Goal: Task Accomplishment & Management: Complete application form

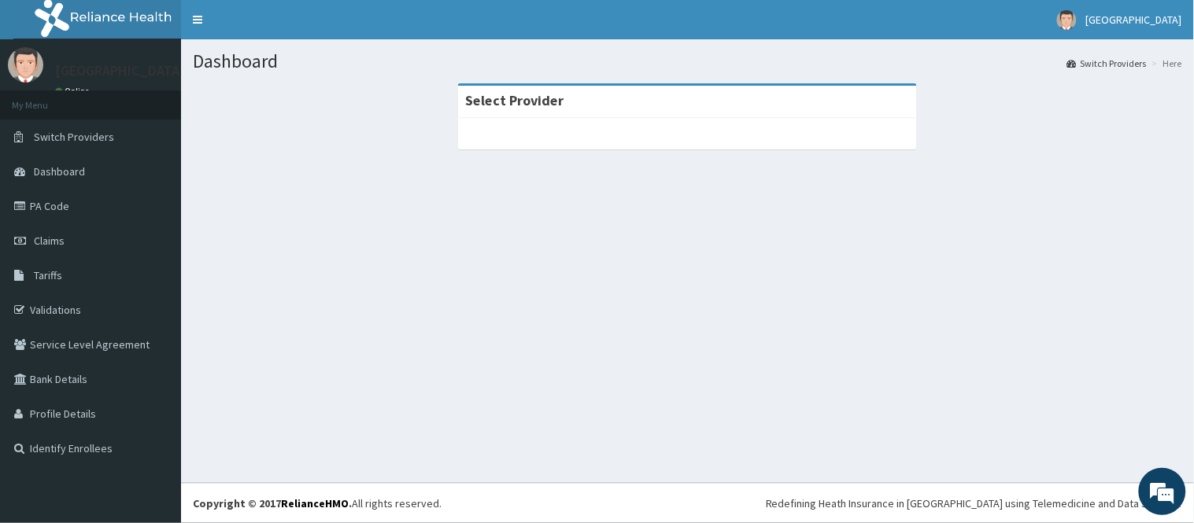
click at [646, 142] on div at bounding box center [687, 133] width 459 height 31
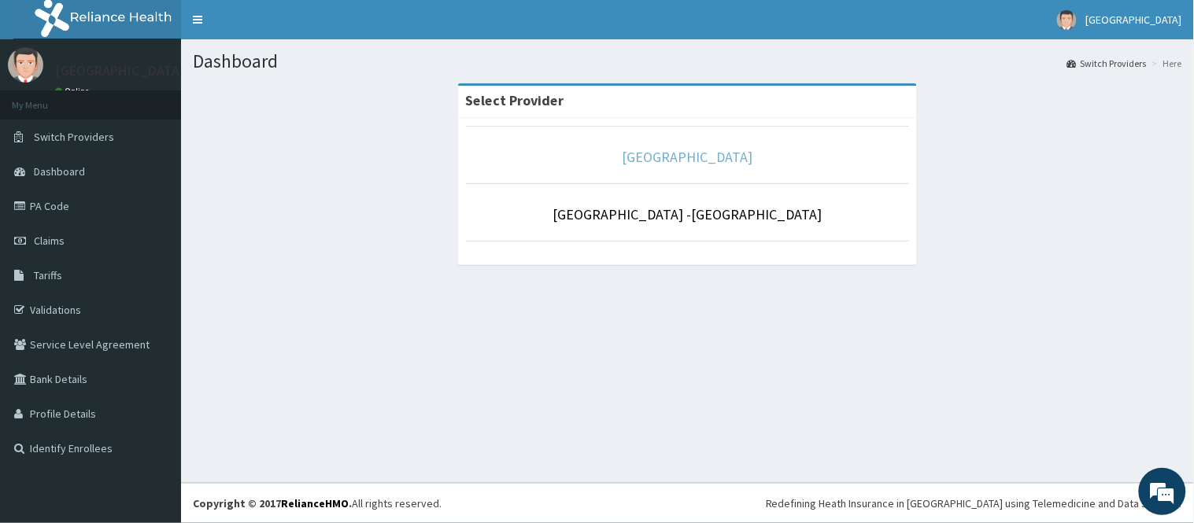
click at [729, 164] on link "[GEOGRAPHIC_DATA]" at bounding box center [687, 157] width 131 height 18
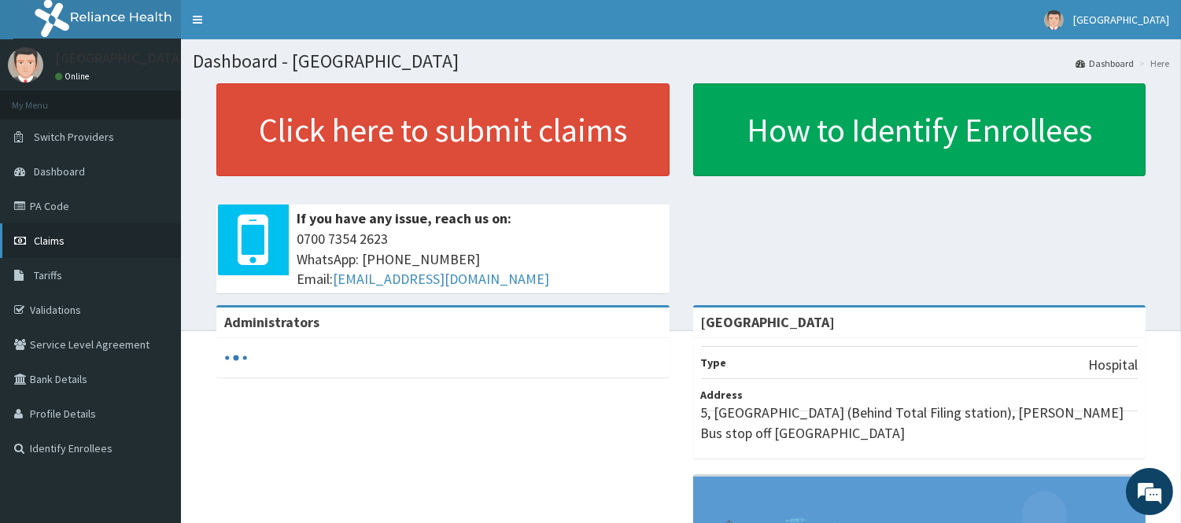
click at [52, 248] on link "Claims" at bounding box center [90, 240] width 181 height 35
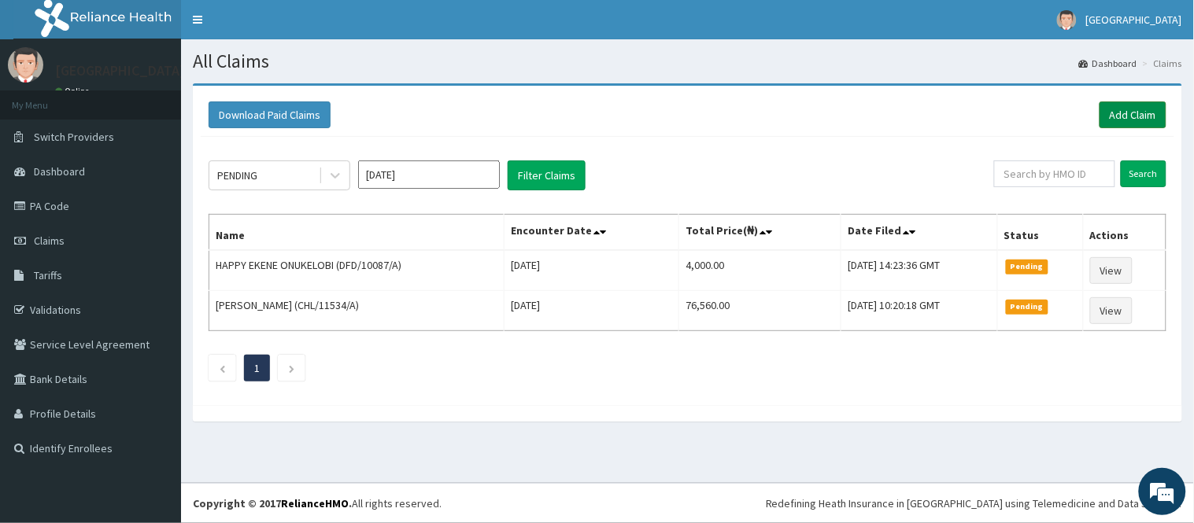
click at [1112, 123] on link "Add Claim" at bounding box center [1132, 114] width 67 height 27
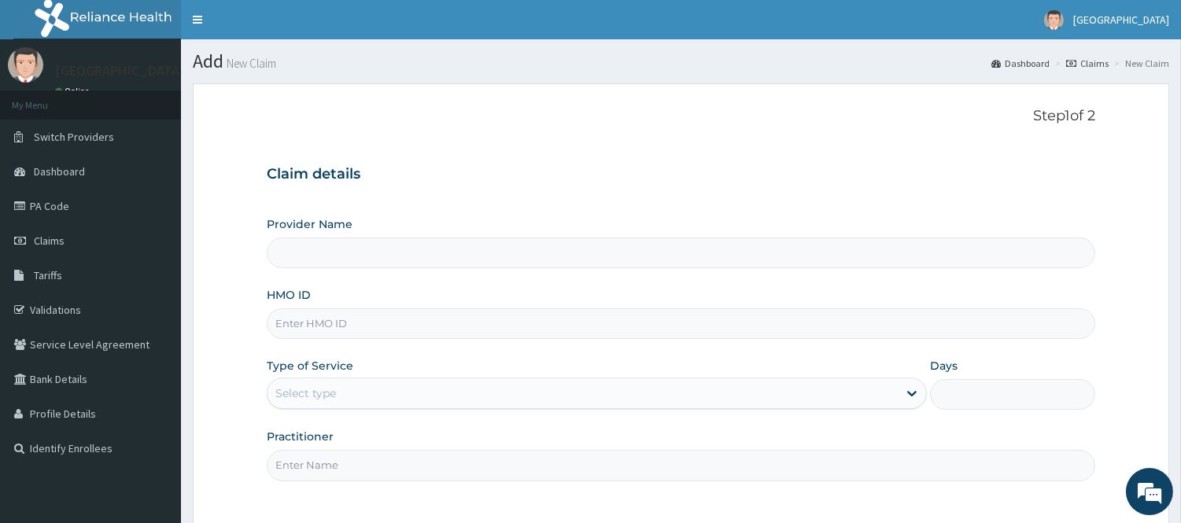
type input "[GEOGRAPHIC_DATA]"
click at [386, 327] on input "HMO ID" at bounding box center [681, 323] width 828 height 31
type input "ADN/10059/A"
click at [519, 365] on div "Type of Service Select type" at bounding box center [597, 384] width 660 height 52
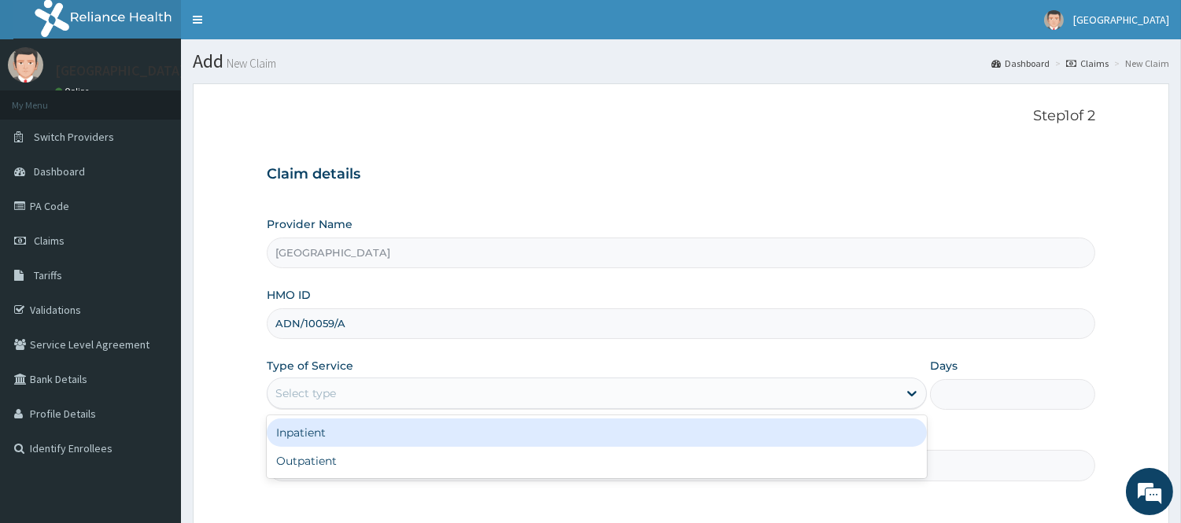
click at [445, 392] on div "Select type" at bounding box center [583, 393] width 630 height 25
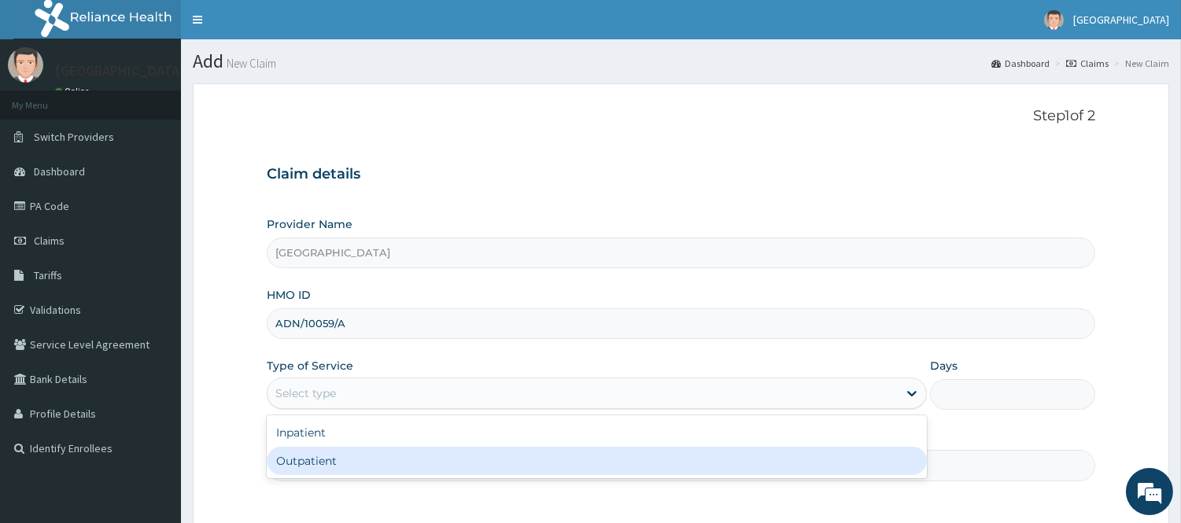
click at [428, 454] on div "Outpatient" at bounding box center [597, 461] width 660 height 28
type input "1"
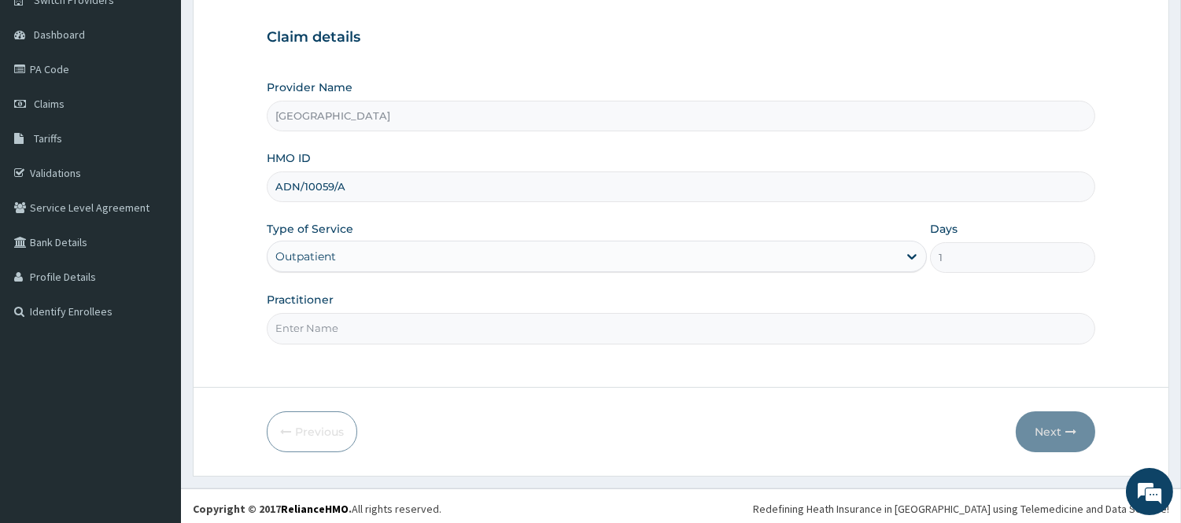
scroll to position [142, 0]
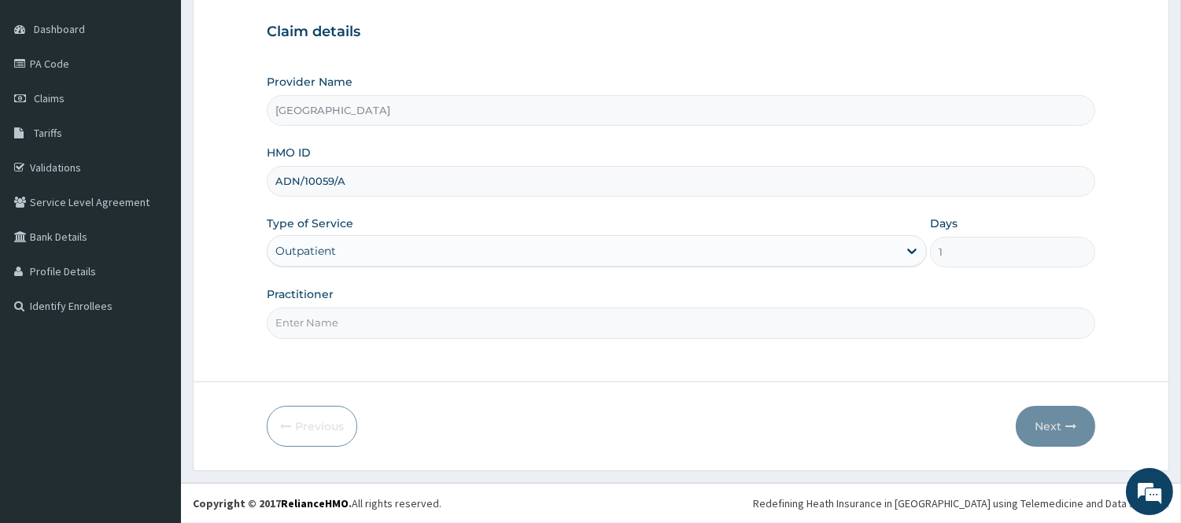
click at [376, 323] on input "Practitioner" at bounding box center [681, 323] width 828 height 31
type input "DR WILLIAMS"
click at [1070, 426] on icon "button" at bounding box center [1070, 426] width 11 height 11
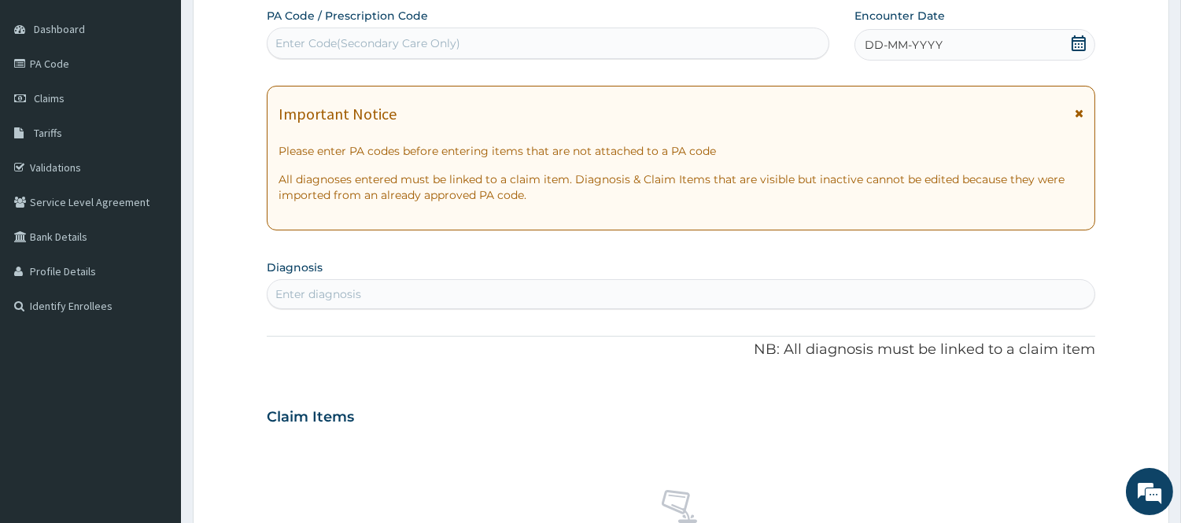
click at [1083, 43] on icon at bounding box center [1079, 43] width 16 height 16
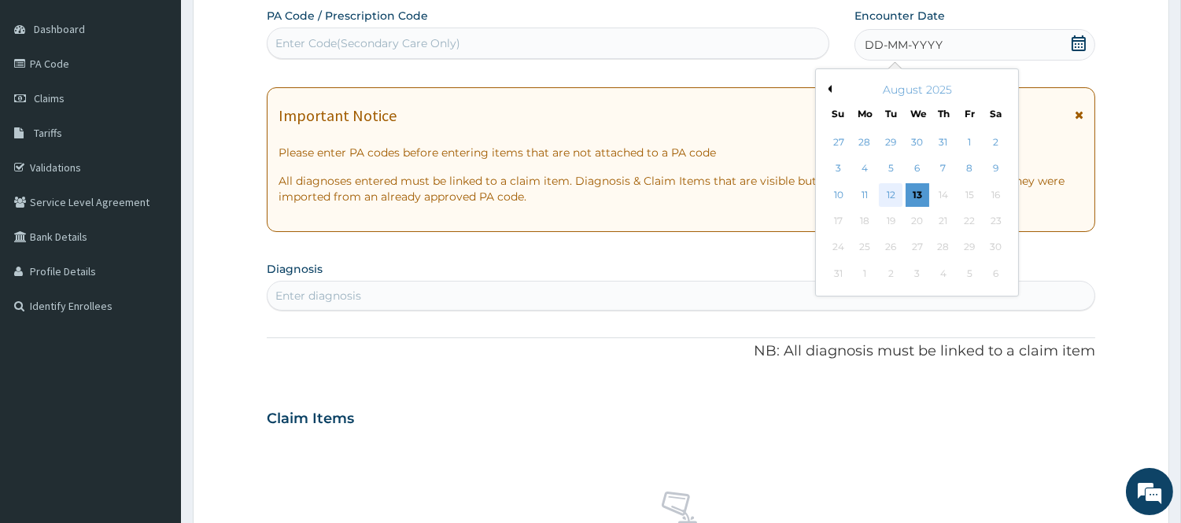
click at [895, 190] on div "12" at bounding box center [891, 195] width 24 height 24
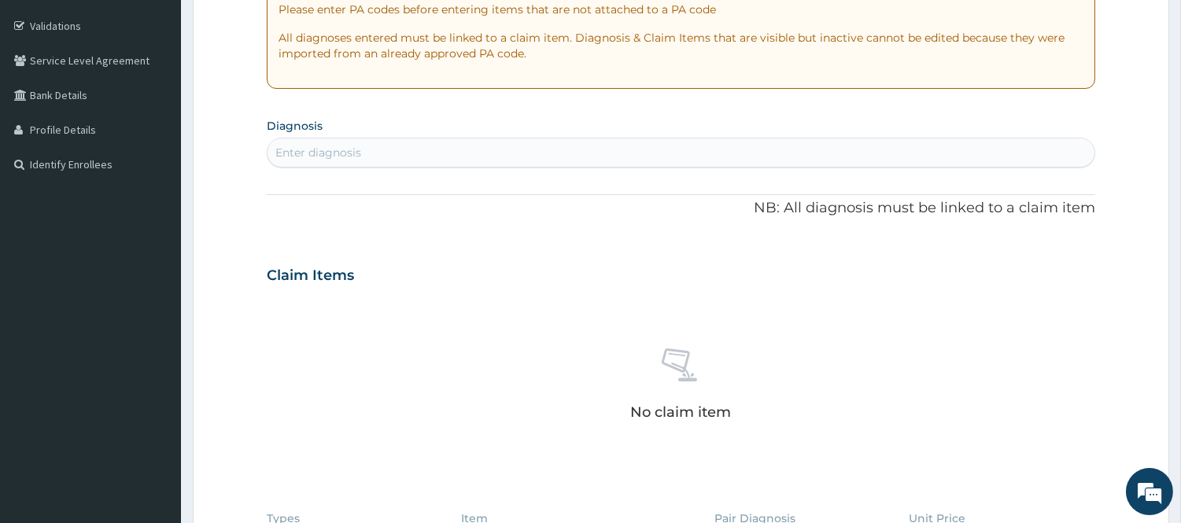
scroll to position [317, 0]
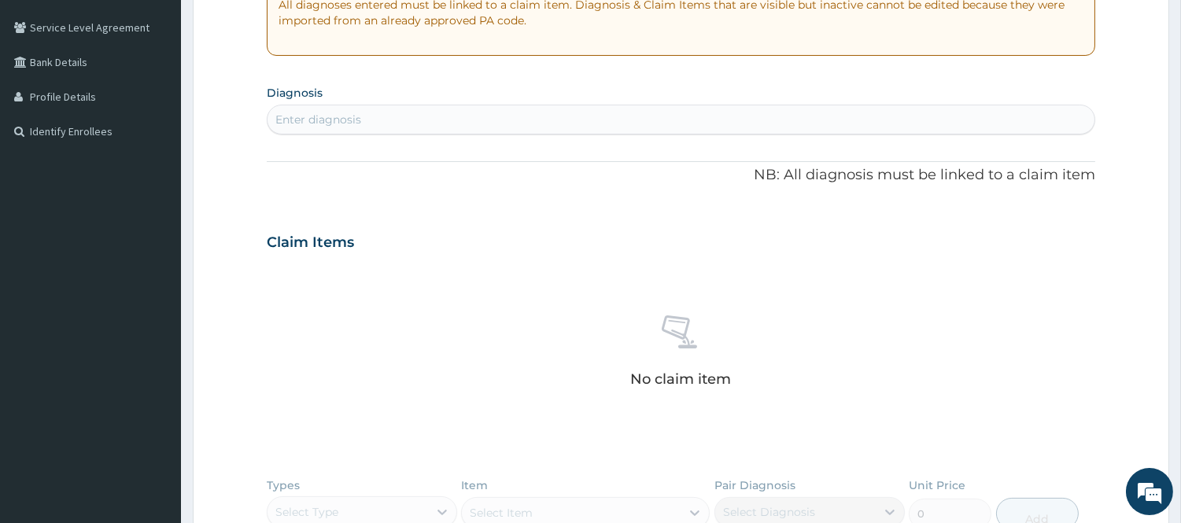
click at [544, 149] on div "PA Code / Prescription Code Enter Code(Secondary Care Only) Encounter Date 12-0…" at bounding box center [681, 240] width 828 height 814
click at [537, 131] on div "Enter diagnosis" at bounding box center [681, 119] width 827 height 25
type input "UPPER RESP"
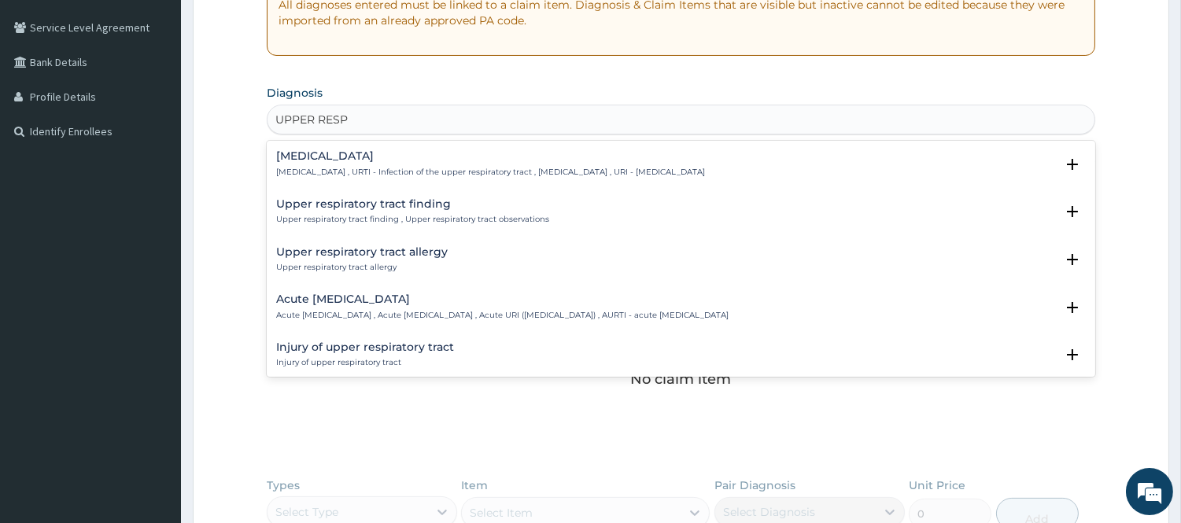
click at [431, 317] on p "Acute upper respiratory infection , Acute upper respiratory tract infection , A…" at bounding box center [502, 315] width 452 height 11
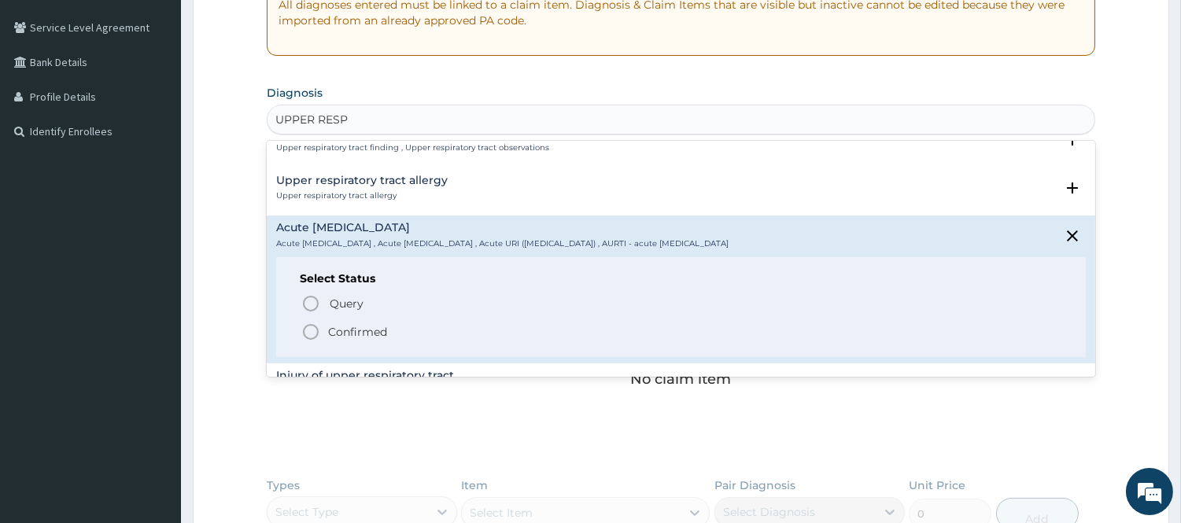
scroll to position [87, 0]
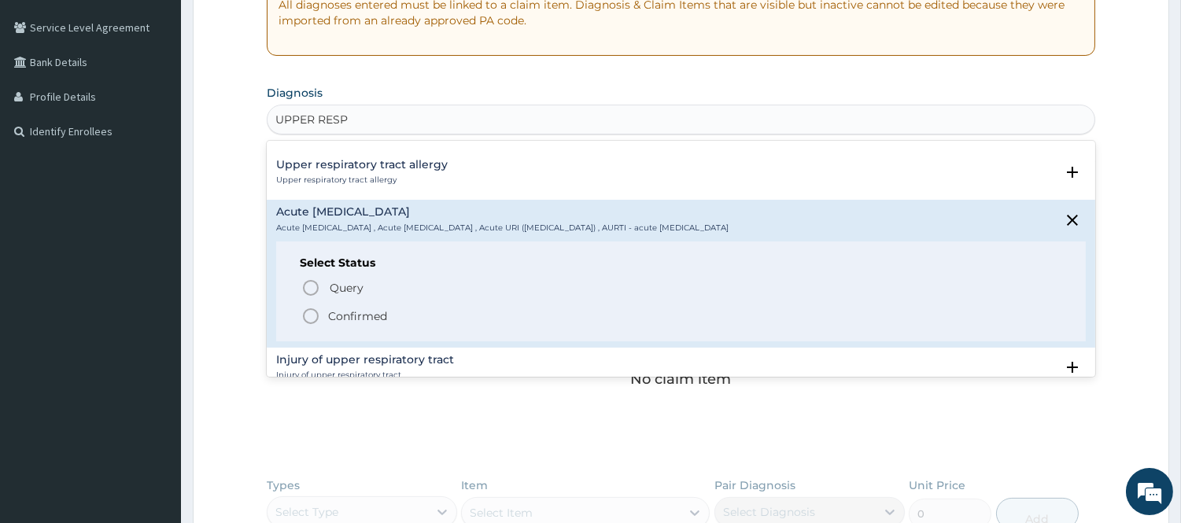
click at [315, 313] on icon "status option filled" at bounding box center [310, 316] width 19 height 19
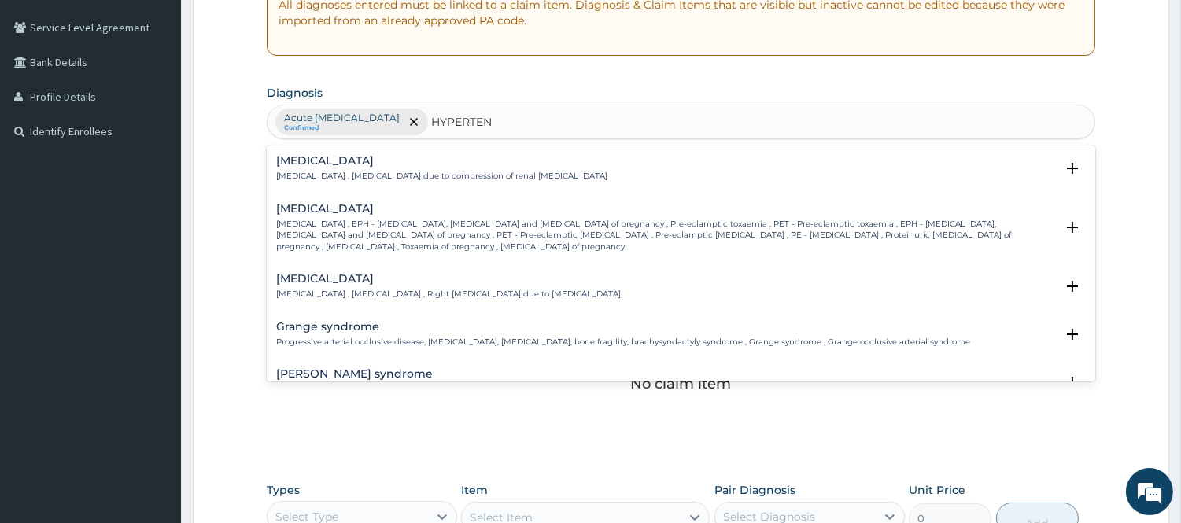
type input "HYPERTENS"
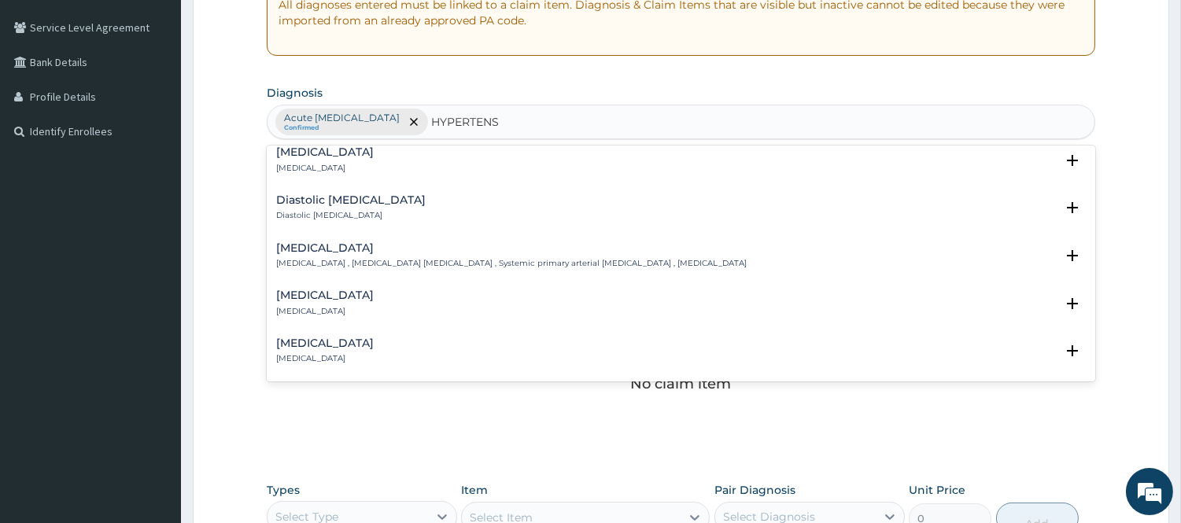
scroll to position [1489, 0]
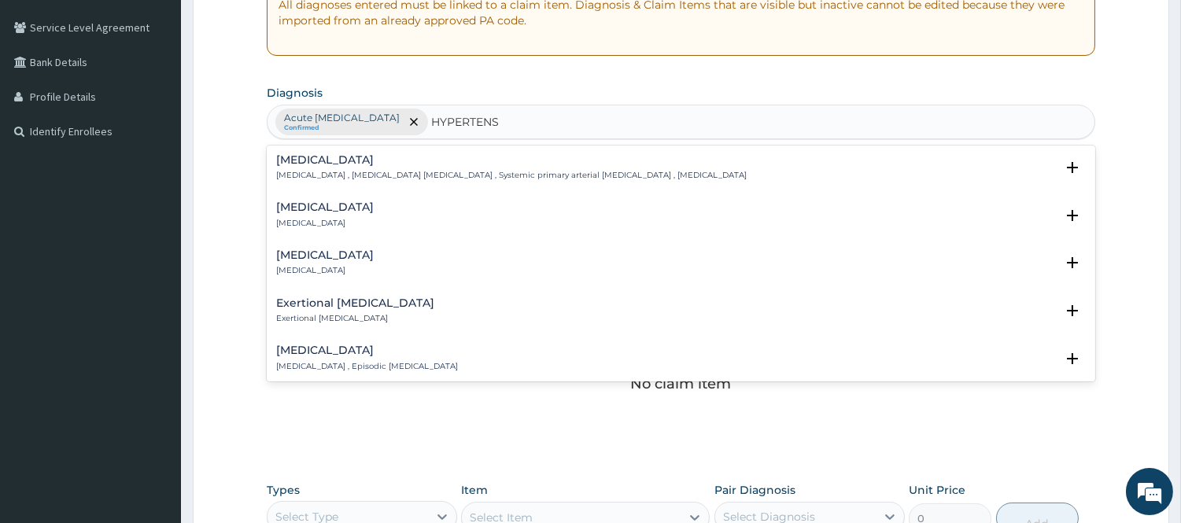
click at [315, 243] on div "Secondary hypertension Secondary hypertension Select Status Query Query covers …" at bounding box center [681, 267] width 828 height 48
click at [365, 265] on p "Secondary hypertension" at bounding box center [325, 270] width 98 height 11
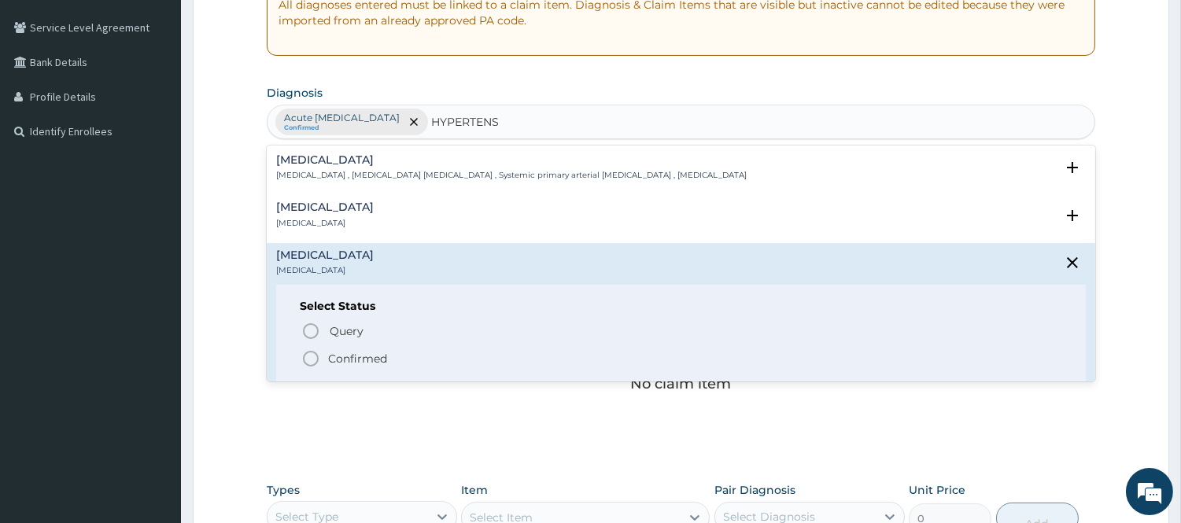
click at [315, 352] on circle "status option filled" at bounding box center [311, 359] width 14 height 14
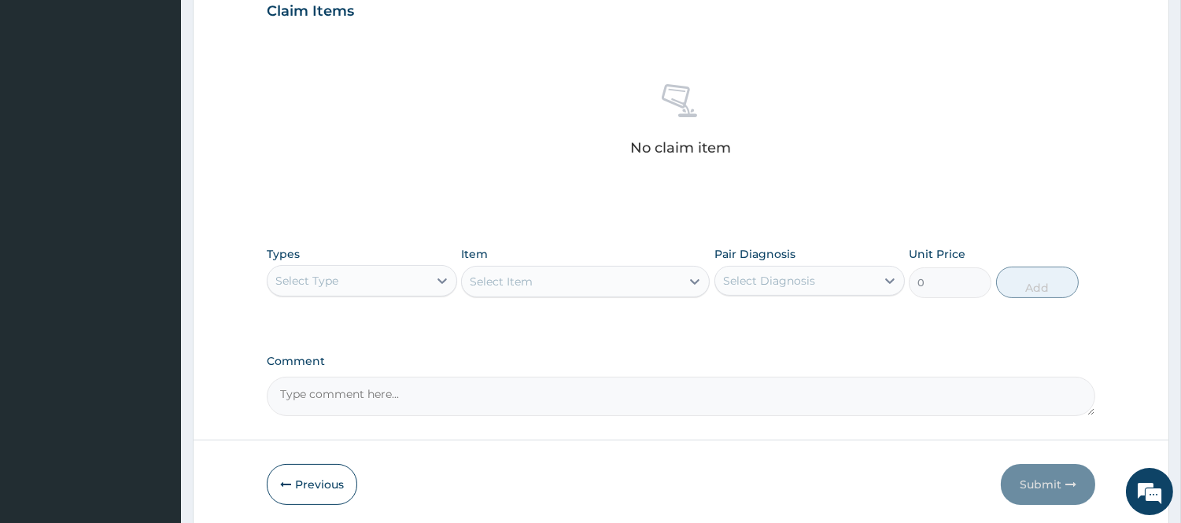
scroll to position [579, 0]
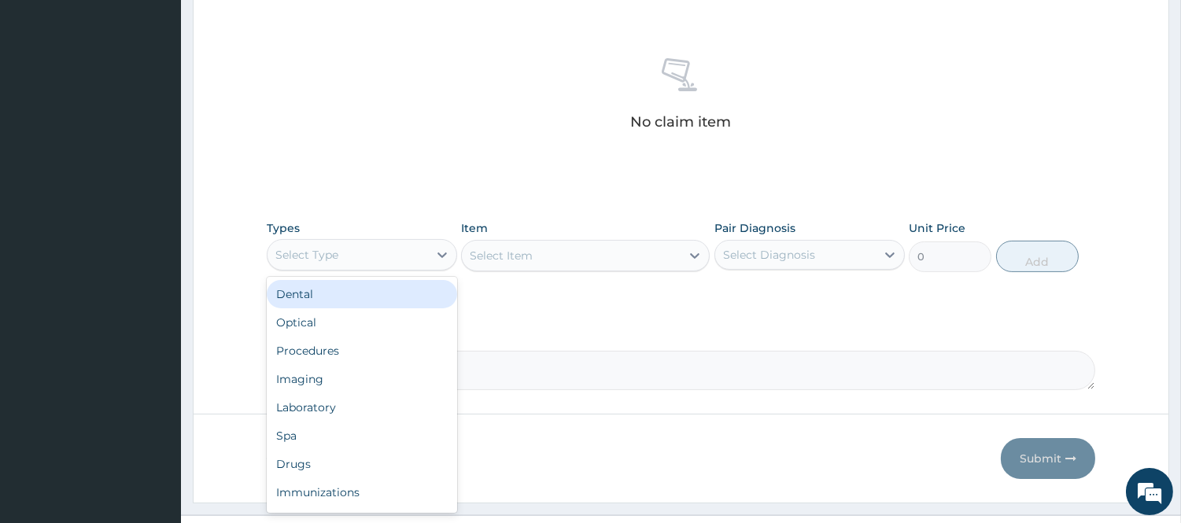
click at [334, 260] on div "Select Type" at bounding box center [306, 255] width 63 height 16
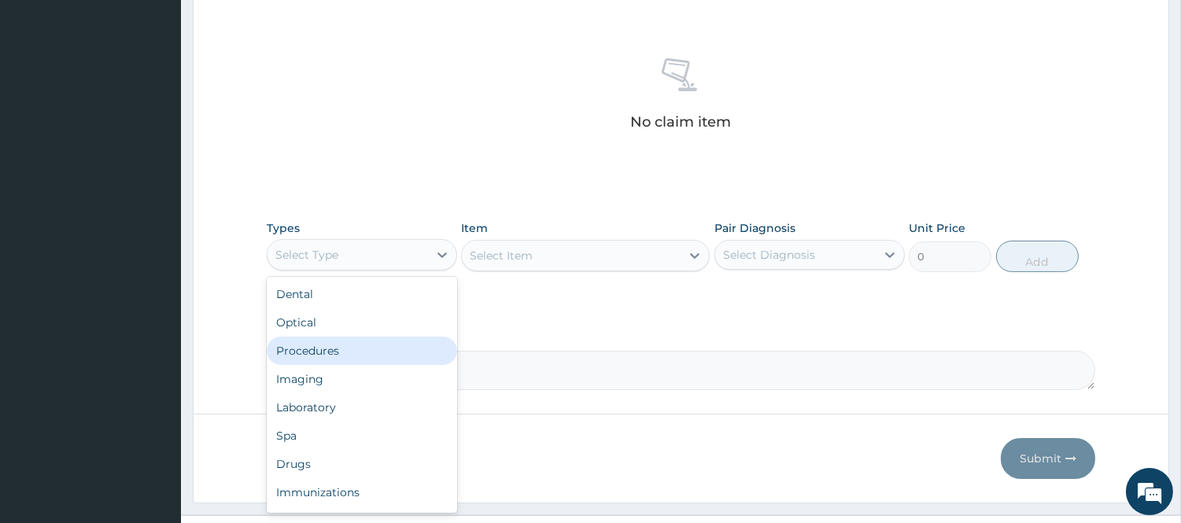
click at [349, 355] on div "Procedures" at bounding box center [362, 351] width 190 height 28
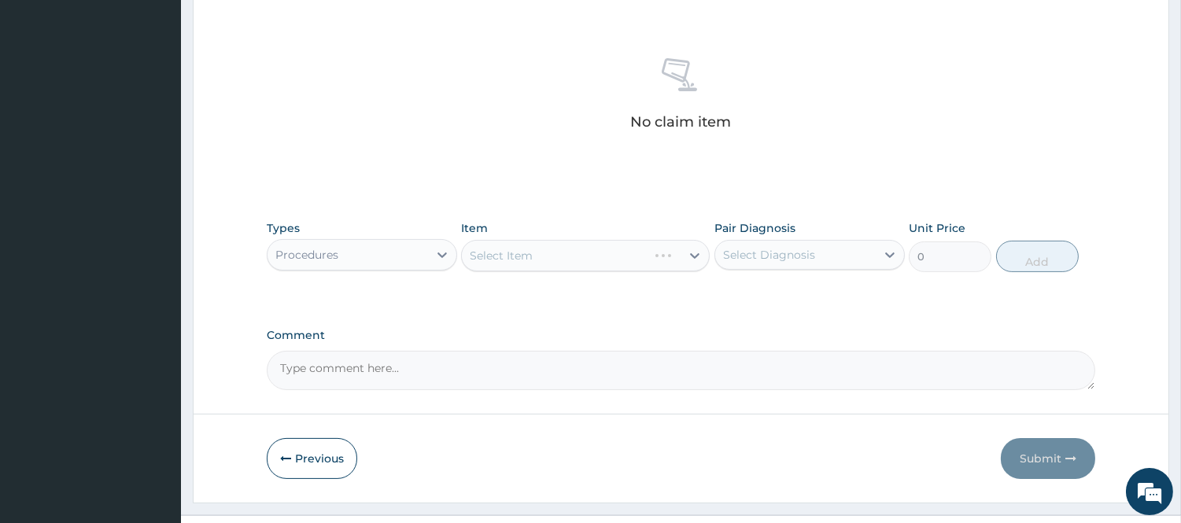
click at [583, 254] on div "Select Item" at bounding box center [585, 255] width 249 height 31
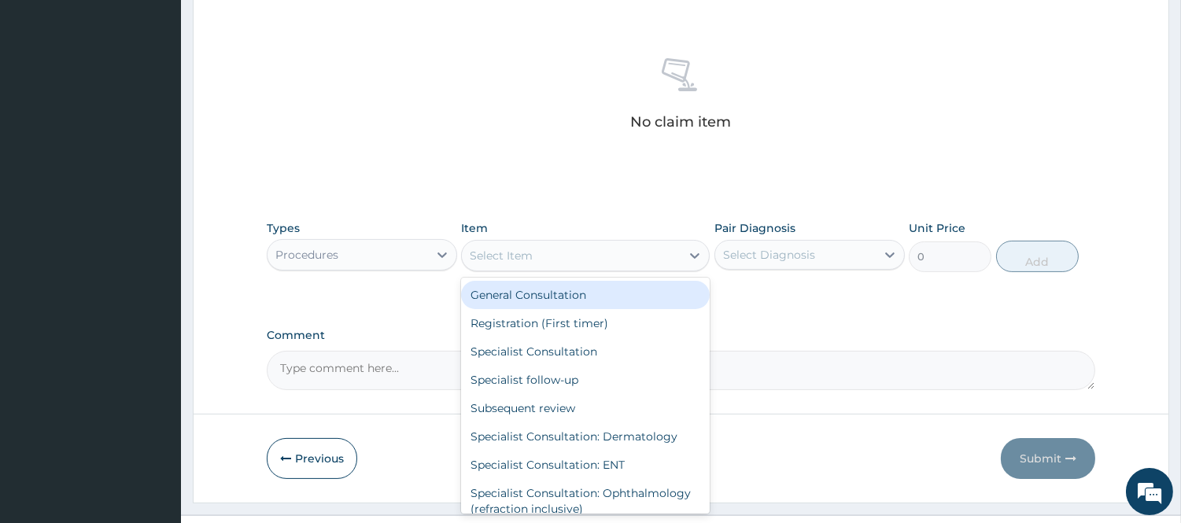
click at [583, 254] on div "Select Item" at bounding box center [571, 255] width 219 height 25
click at [586, 296] on div "General Consultation" at bounding box center [585, 295] width 249 height 28
type input "2500"
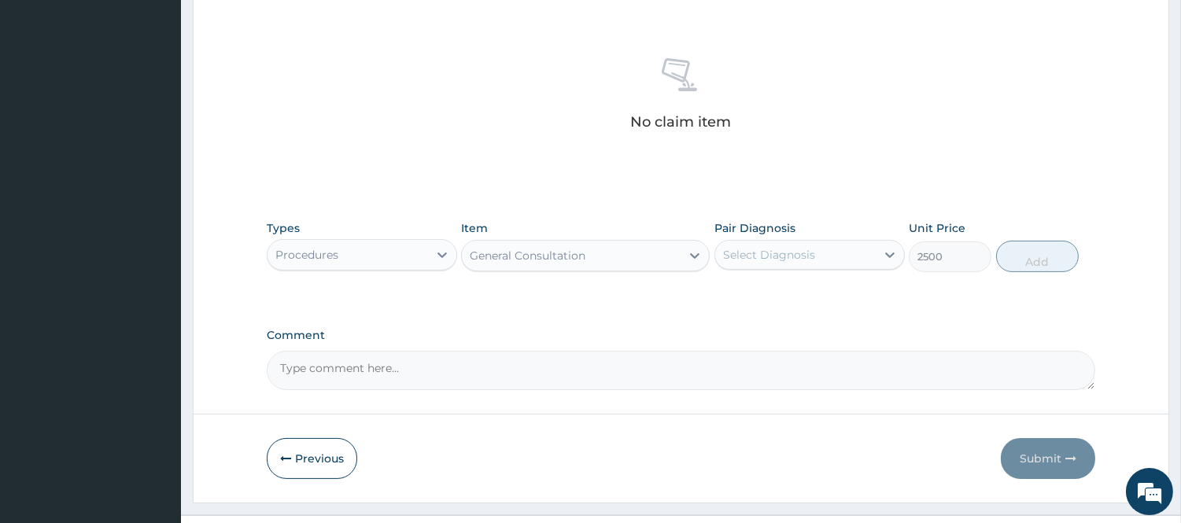
click at [744, 270] on div "Pair Diagnosis Select Diagnosis" at bounding box center [809, 246] width 190 height 52
drag, startPoint x: 755, startPoint y: 256, endPoint x: 758, endPoint y: 272, distance: 15.9
click at [756, 260] on div "Select Diagnosis" at bounding box center [769, 255] width 92 height 16
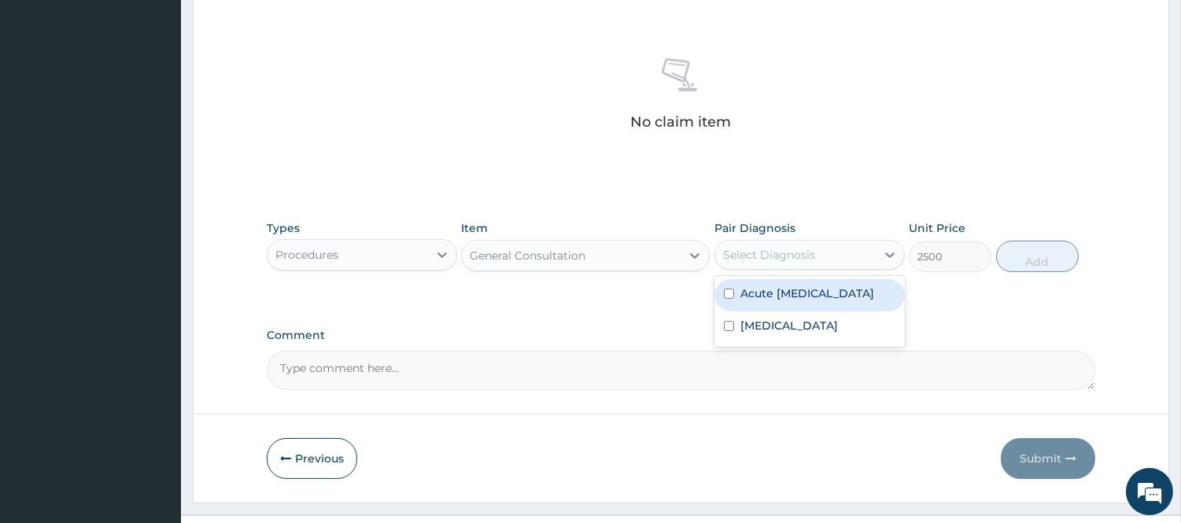
click at [758, 301] on label "Acute upper respiratory infection" at bounding box center [807, 294] width 134 height 16
checkbox input "true"
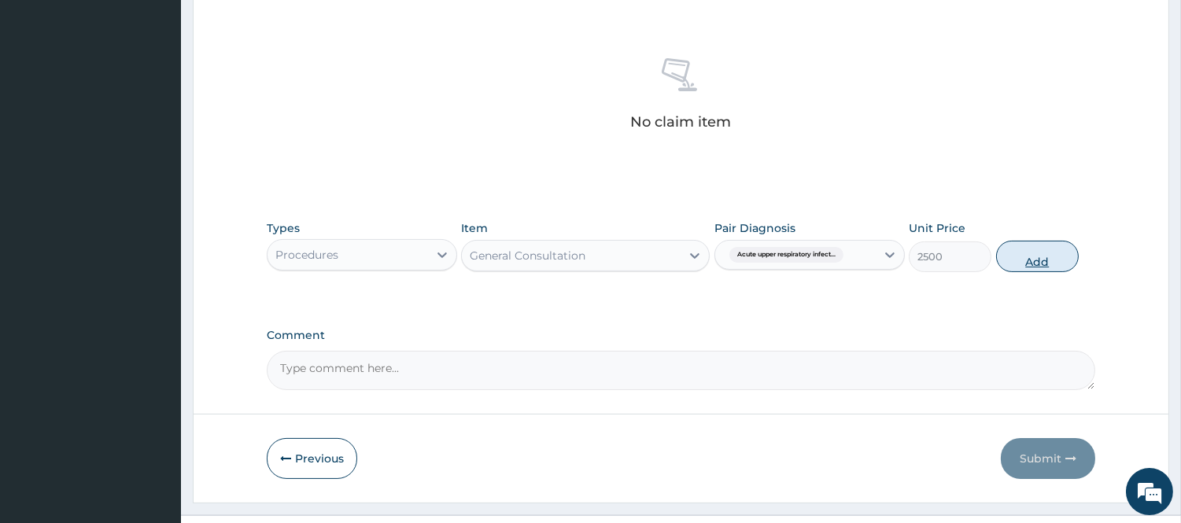
click at [1004, 258] on button "Add" at bounding box center [1037, 256] width 83 height 31
type input "0"
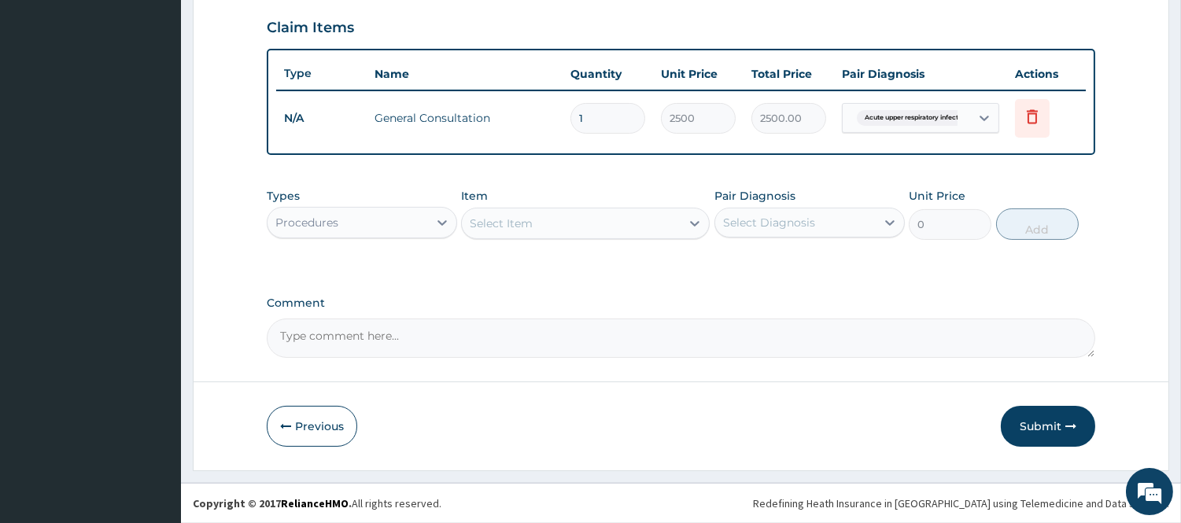
scroll to position [535, 0]
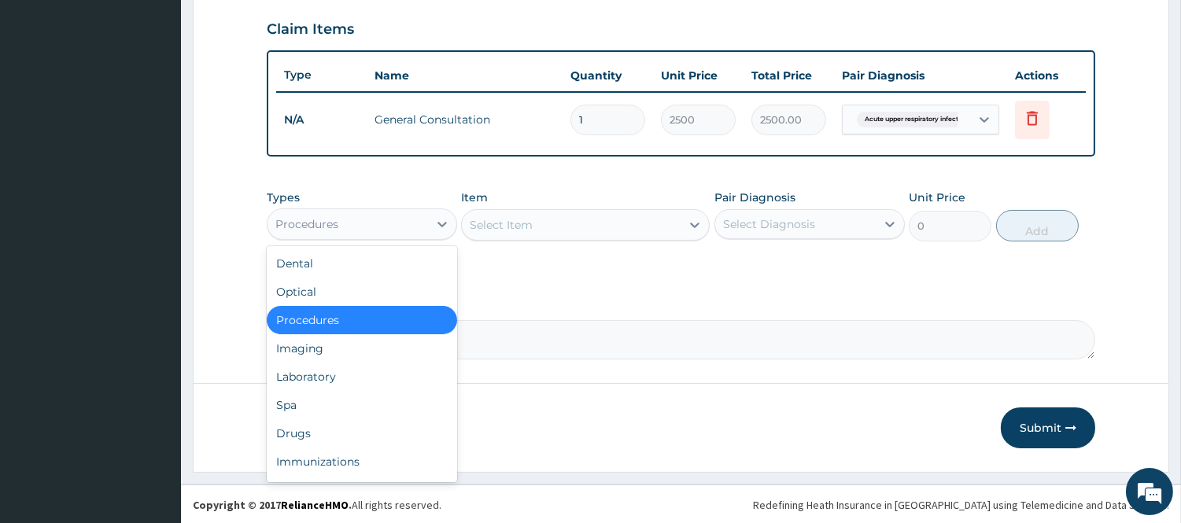
click at [320, 231] on div "Procedures" at bounding box center [348, 224] width 161 height 25
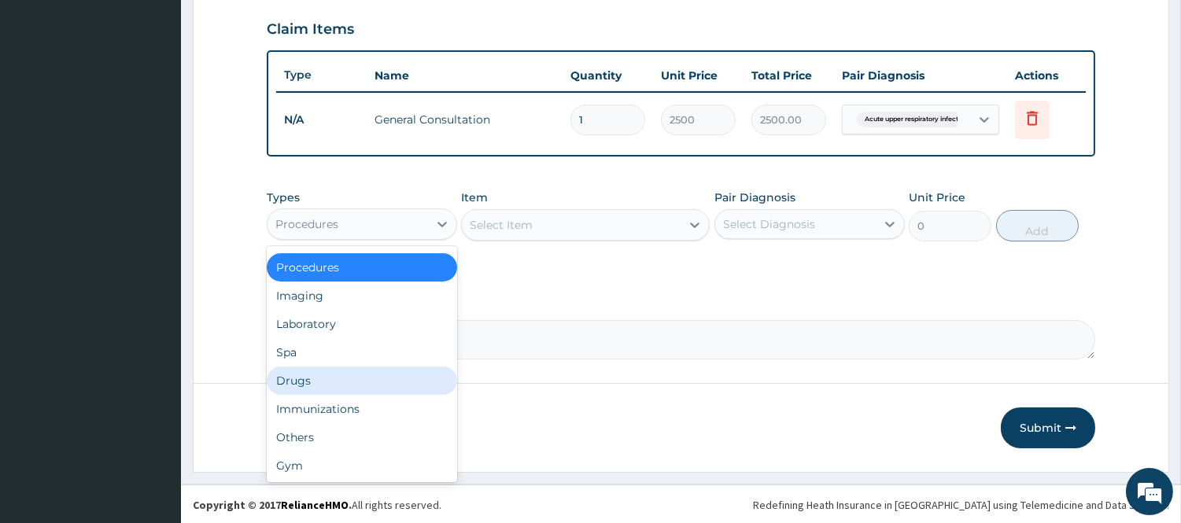
click at [341, 375] on div "Drugs" at bounding box center [362, 381] width 190 height 28
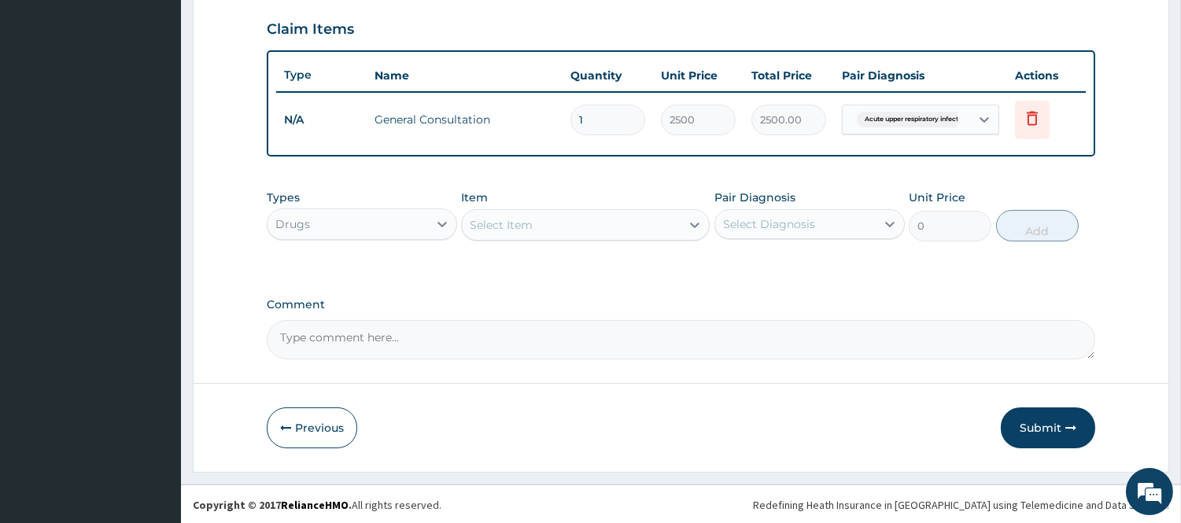
click at [522, 218] on div "Select Item" at bounding box center [501, 225] width 63 height 16
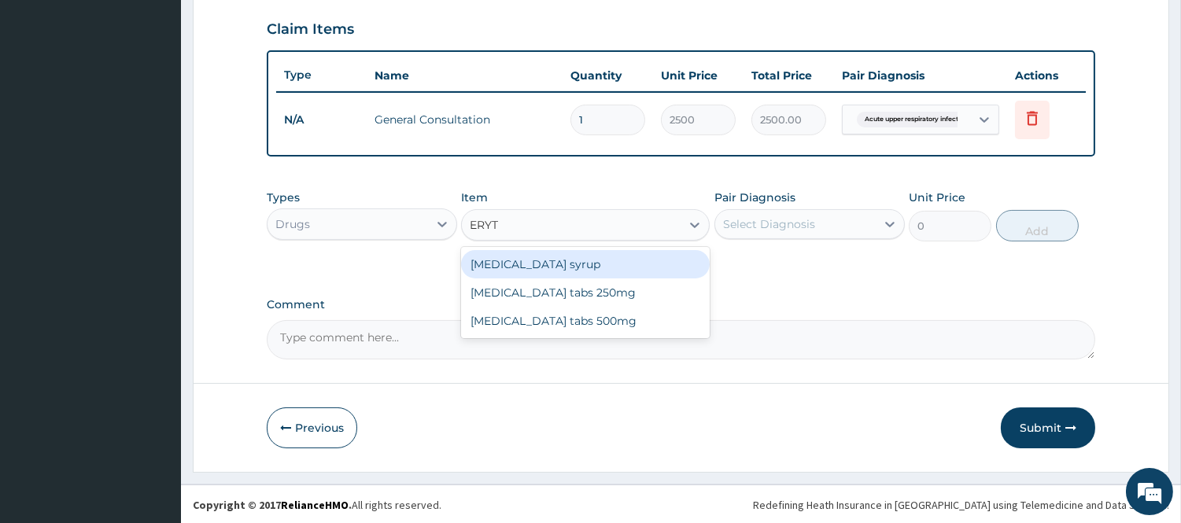
type input "ERYTH"
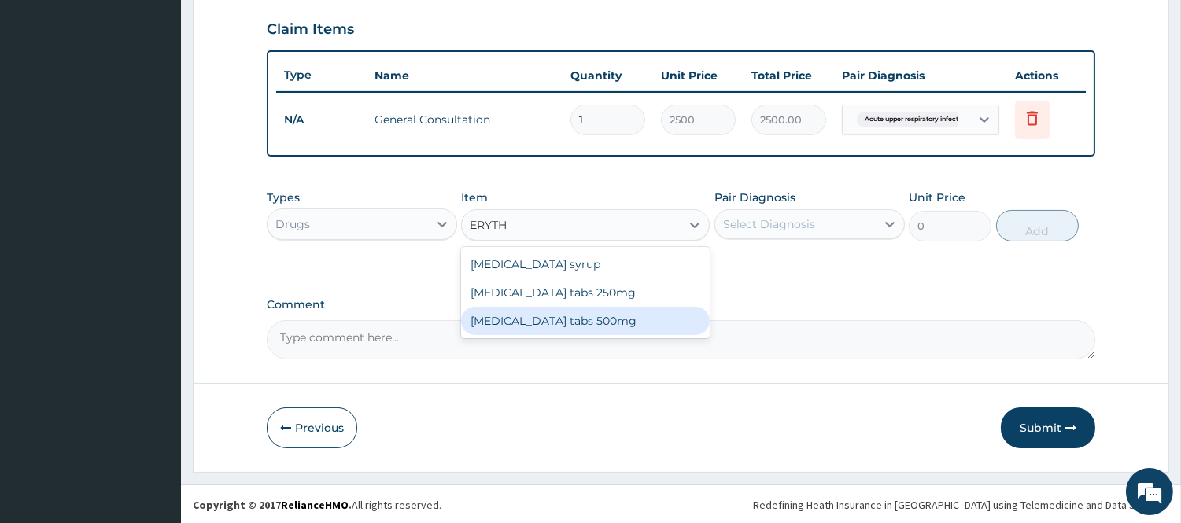
click at [596, 307] on div "Erythromycin tabs 500mg" at bounding box center [585, 321] width 249 height 28
type input "120"
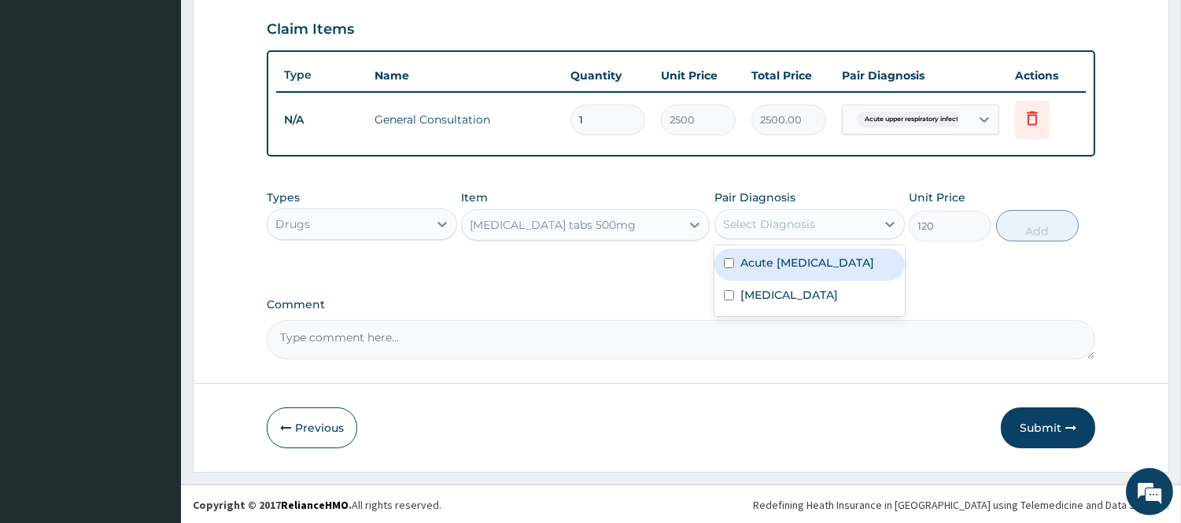
click at [801, 223] on div "Select Diagnosis" at bounding box center [769, 224] width 92 height 16
click at [775, 271] on label "Acute upper respiratory infection" at bounding box center [807, 263] width 134 height 16
checkbox input "true"
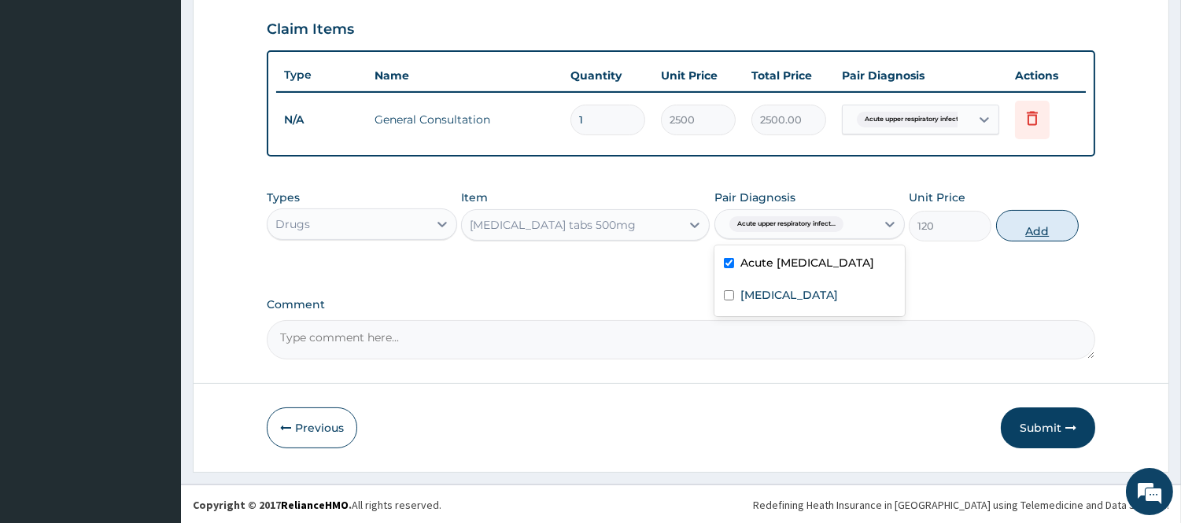
click at [1024, 228] on button "Add" at bounding box center [1037, 225] width 83 height 31
type input "0"
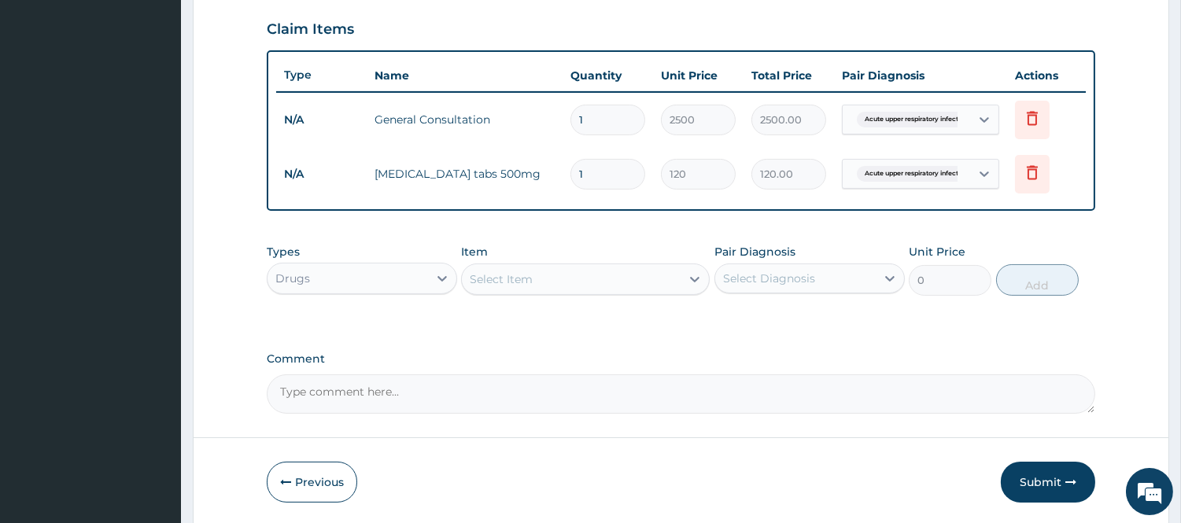
type input "10"
type input "1200.00"
type input "10"
click at [496, 288] on div "Select Item" at bounding box center [571, 279] width 219 height 25
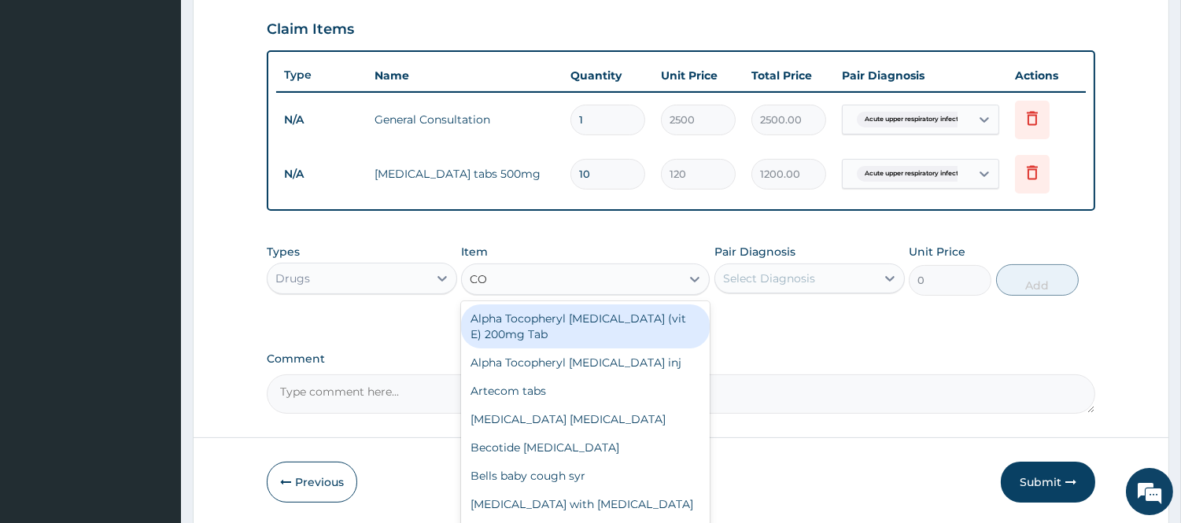
type input "C"
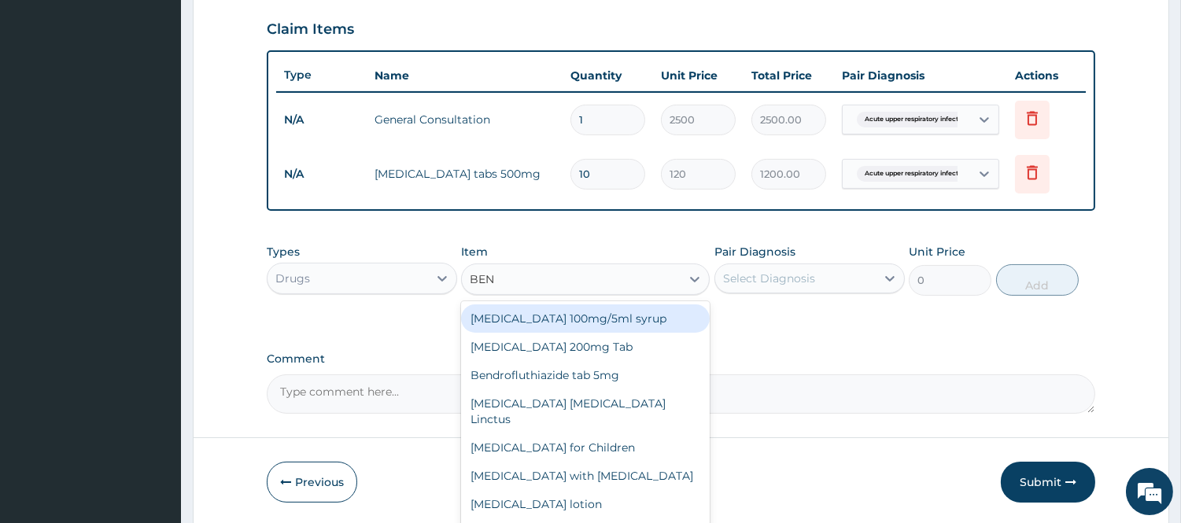
type input "BENY"
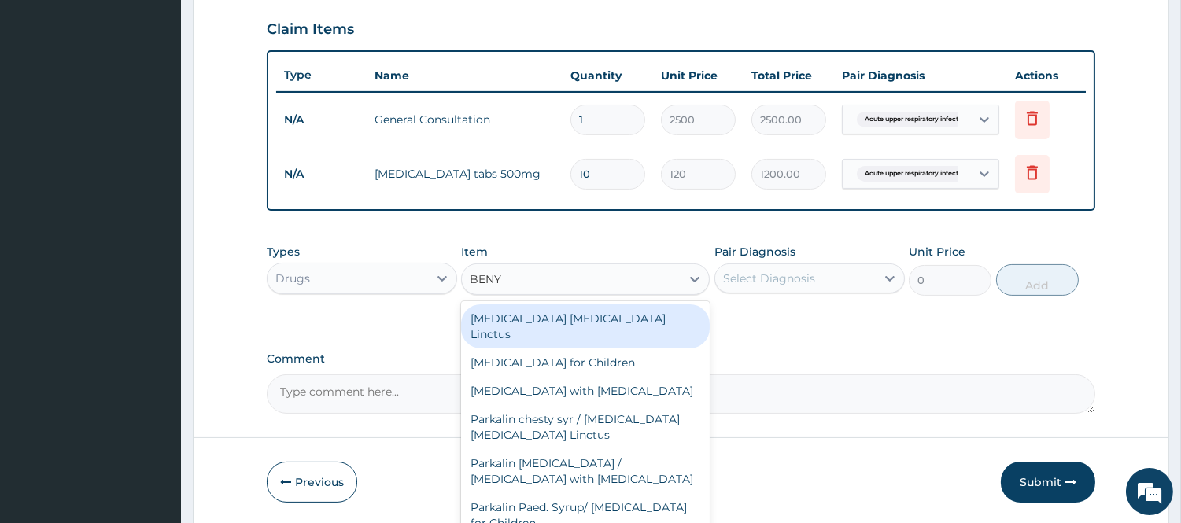
click at [548, 318] on div "Benylin Expectorant Linctus" at bounding box center [585, 326] width 249 height 44
type input "1800"
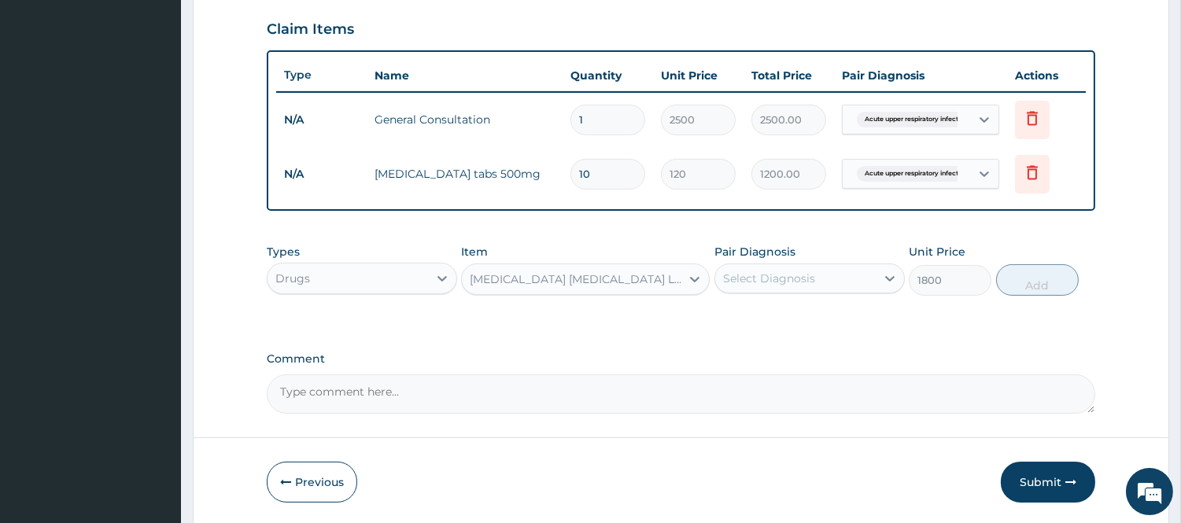
click at [769, 272] on div "Select Diagnosis" at bounding box center [769, 279] width 92 height 16
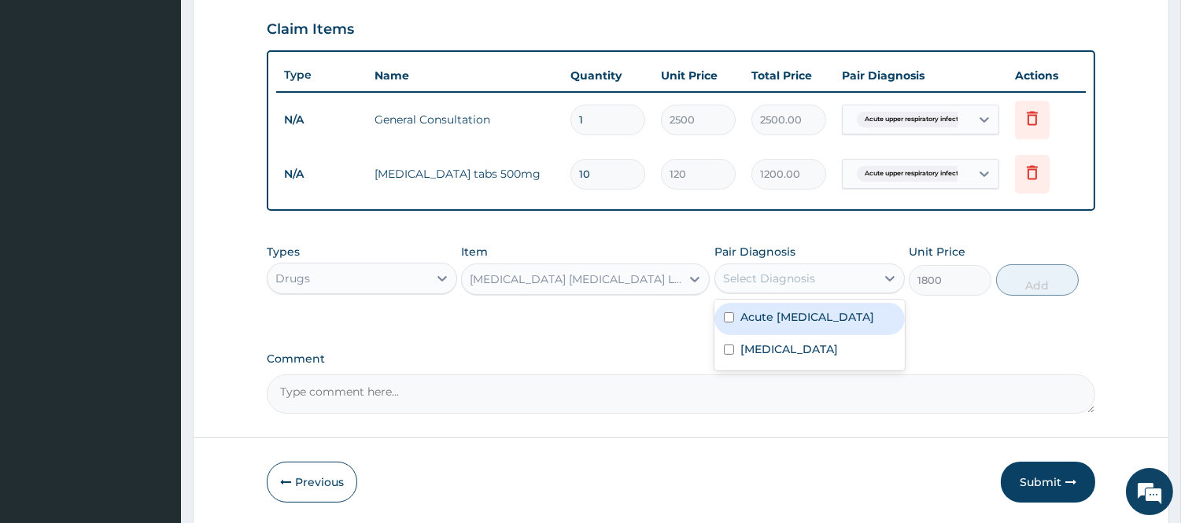
click at [761, 323] on label "Acute upper respiratory infection" at bounding box center [807, 317] width 134 height 16
checkbox input "true"
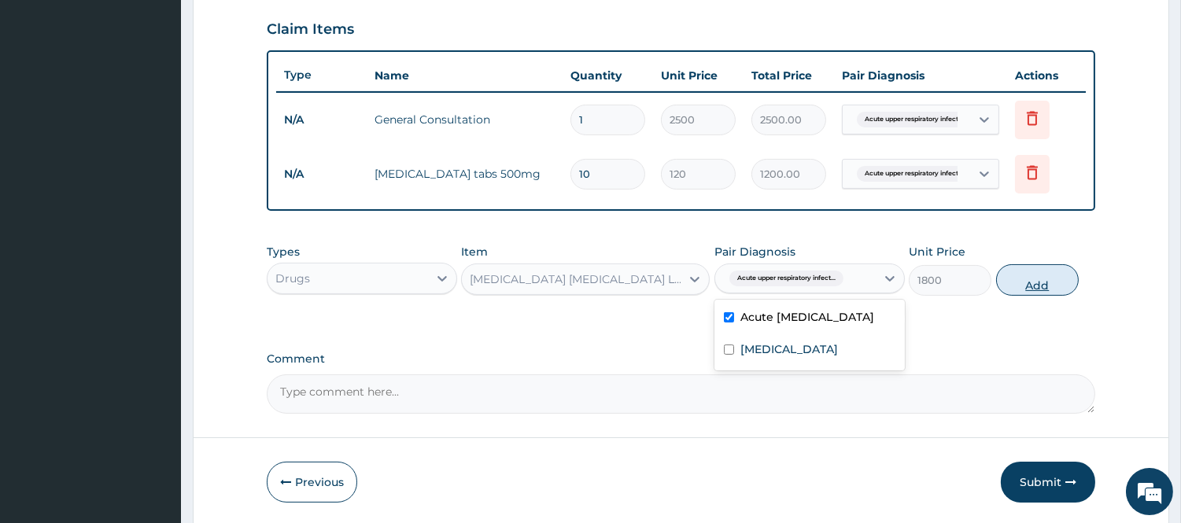
click at [997, 277] on button "Add" at bounding box center [1037, 279] width 83 height 31
type input "0"
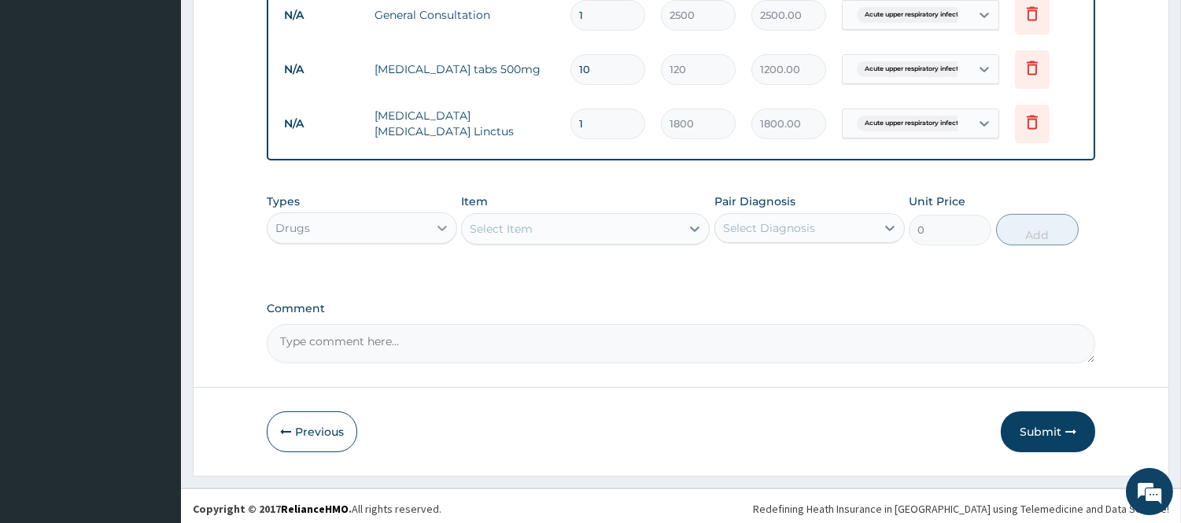
scroll to position [644, 0]
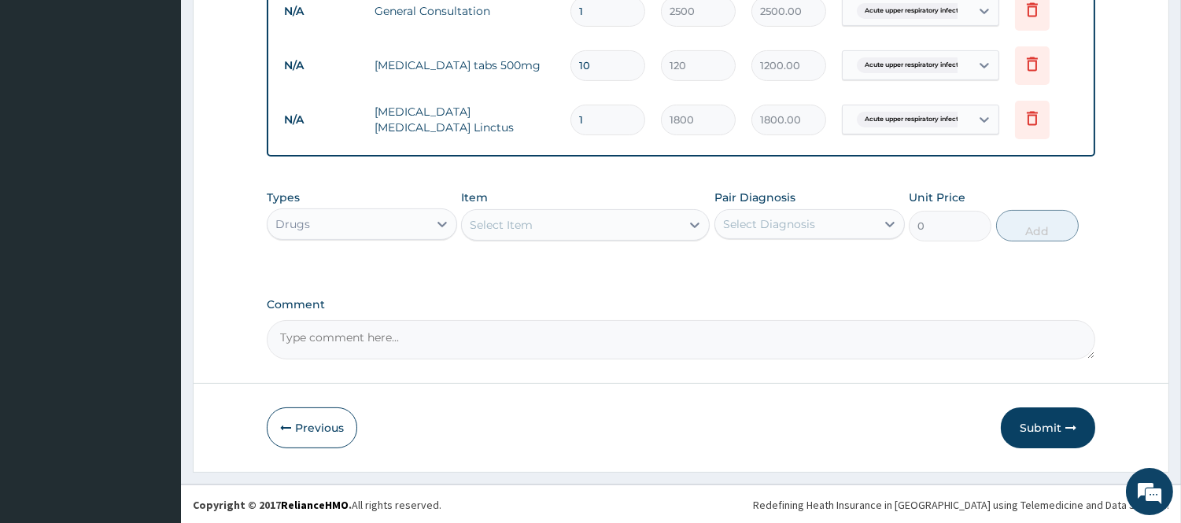
click at [539, 223] on div "Select Item" at bounding box center [571, 224] width 219 height 25
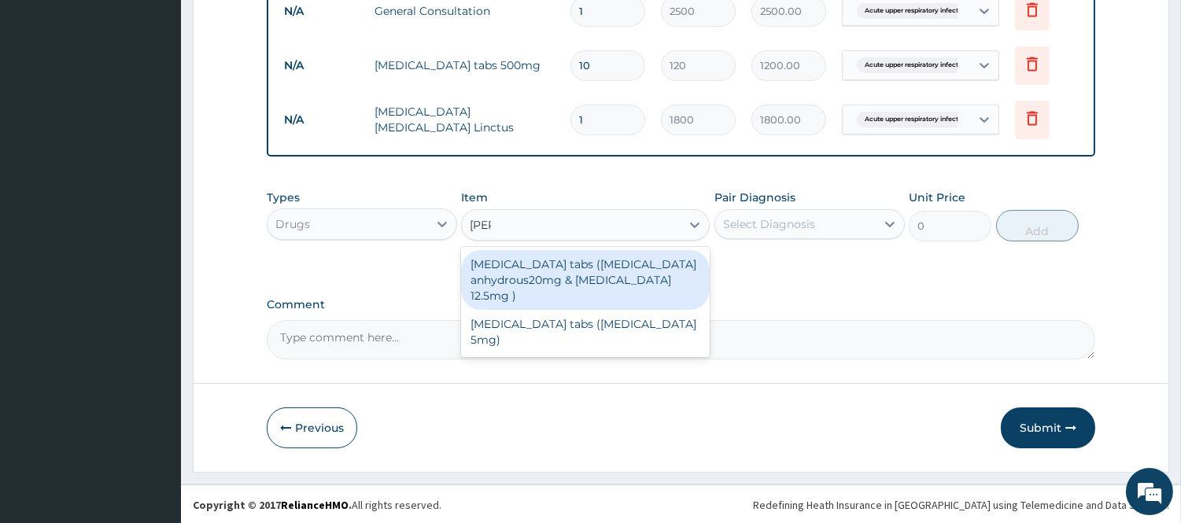
type input "LISIN"
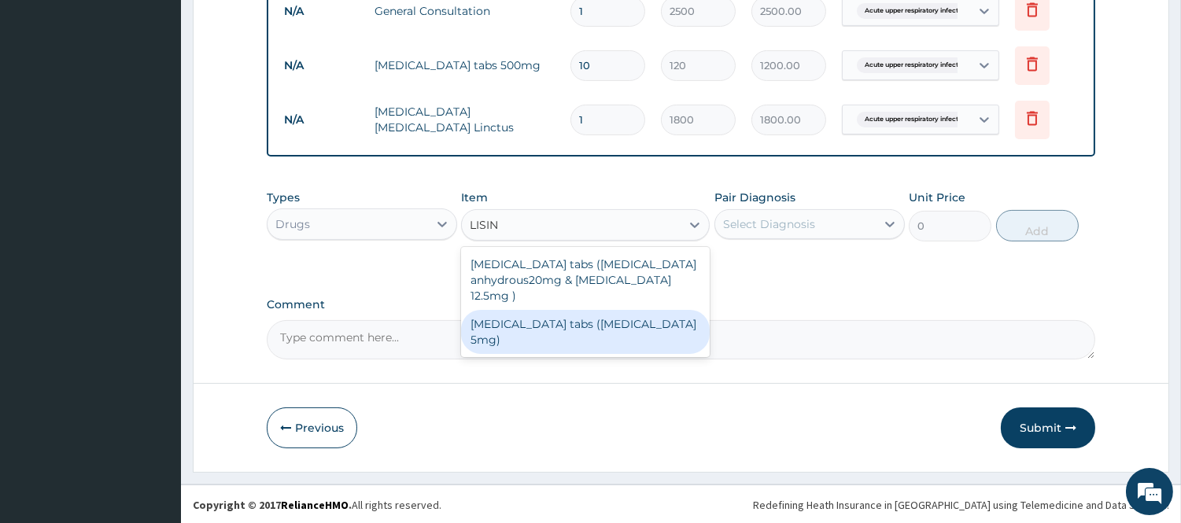
click at [584, 328] on div "Zestril tabs (Lisinopril 5mg)" at bounding box center [585, 332] width 249 height 44
type input "280"
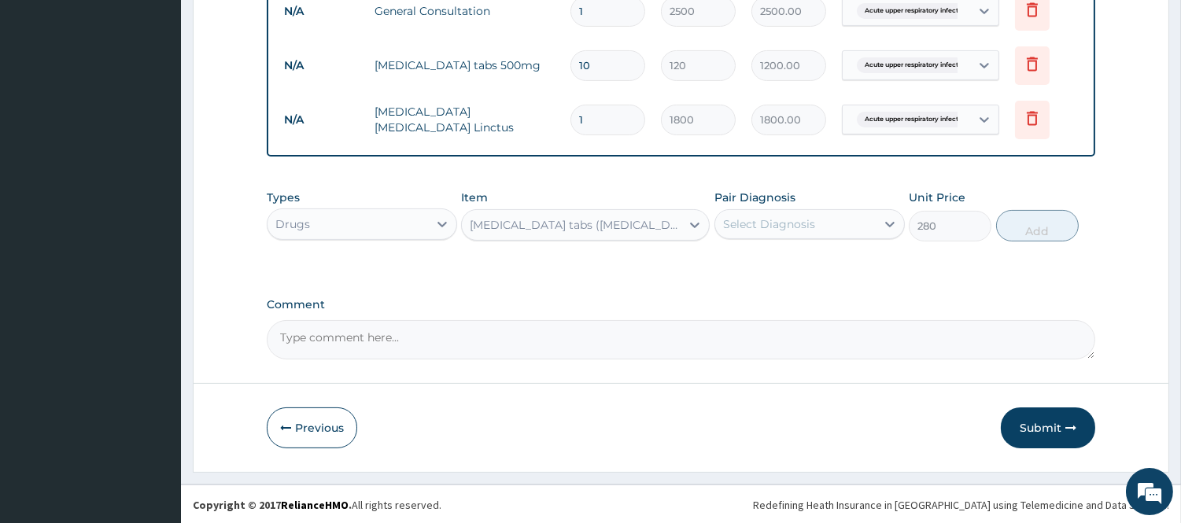
drag, startPoint x: 795, startPoint y: 215, endPoint x: 796, endPoint y: 238, distance: 23.6
click at [795, 217] on div "Select Diagnosis" at bounding box center [769, 224] width 92 height 16
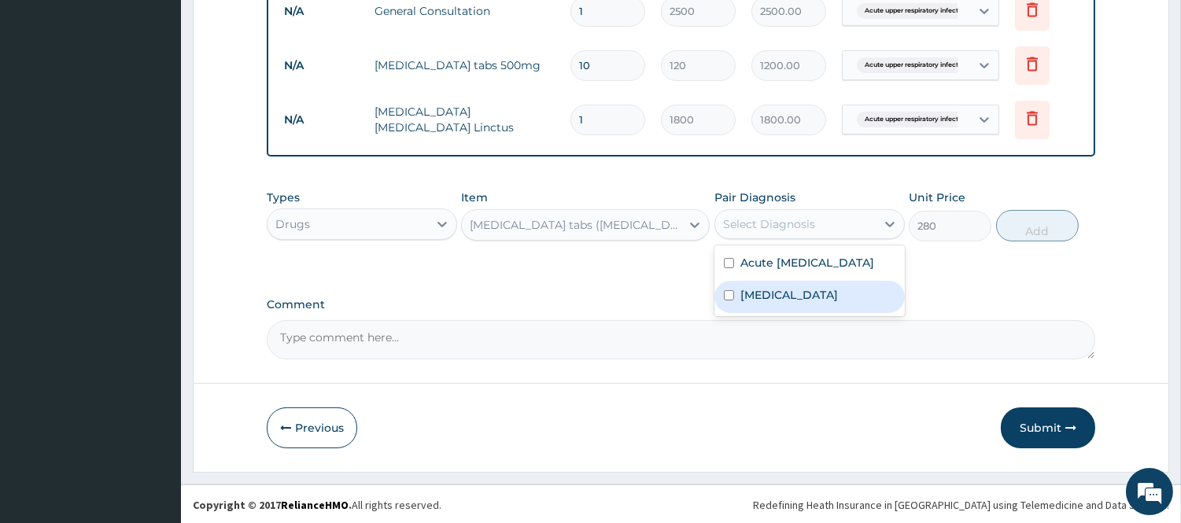
click at [780, 303] on label "Secondary hypertension" at bounding box center [789, 295] width 98 height 16
checkbox input "true"
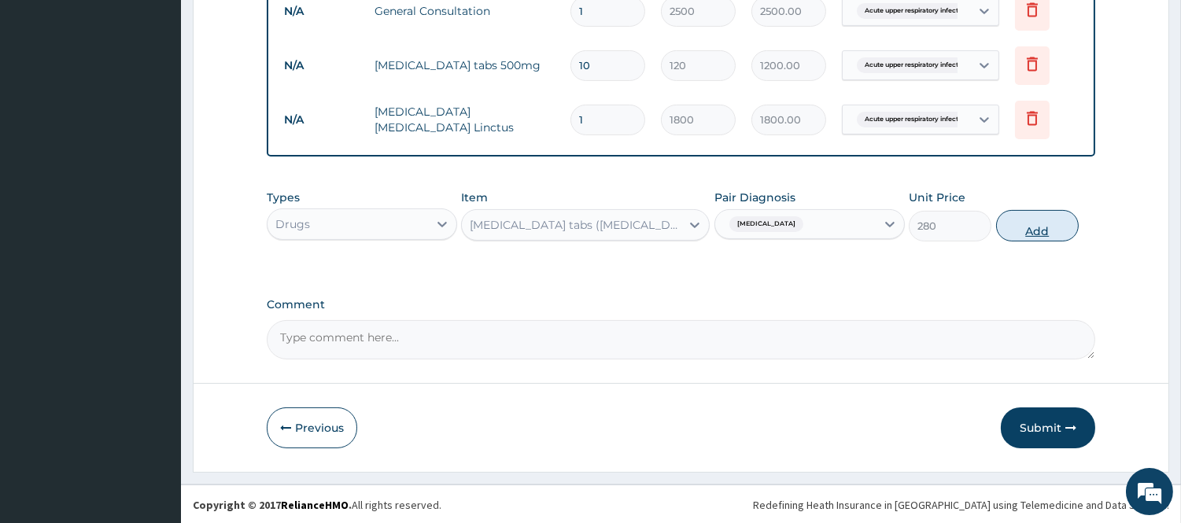
click at [1012, 224] on button "Add" at bounding box center [1037, 225] width 83 height 31
type input "0"
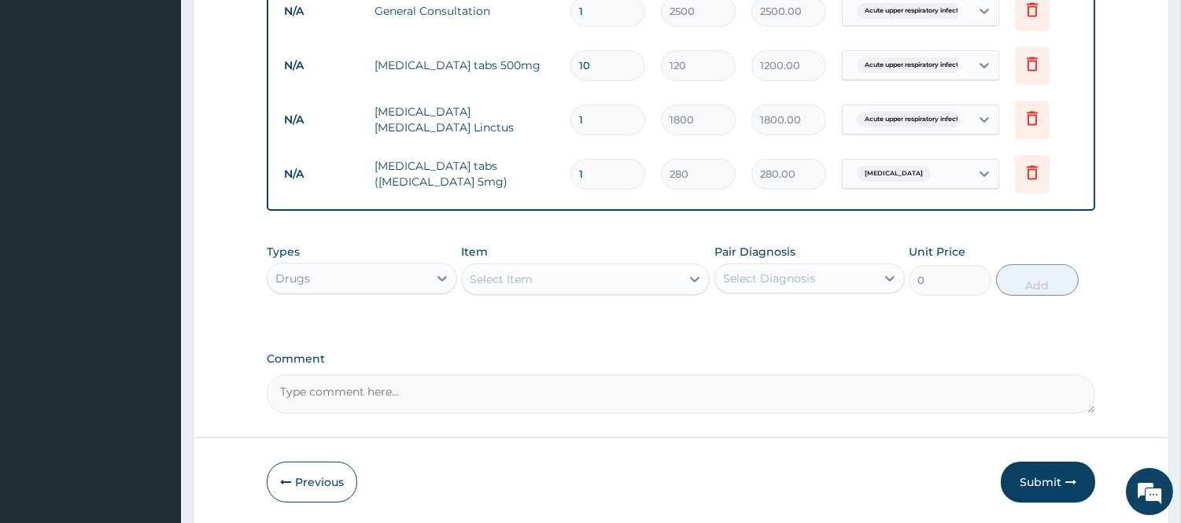
drag, startPoint x: 590, startPoint y: 174, endPoint x: 569, endPoint y: 185, distance: 23.9
click at [569, 185] on td "1" at bounding box center [608, 174] width 90 height 46
type input "3"
type input "840.00"
type input "30"
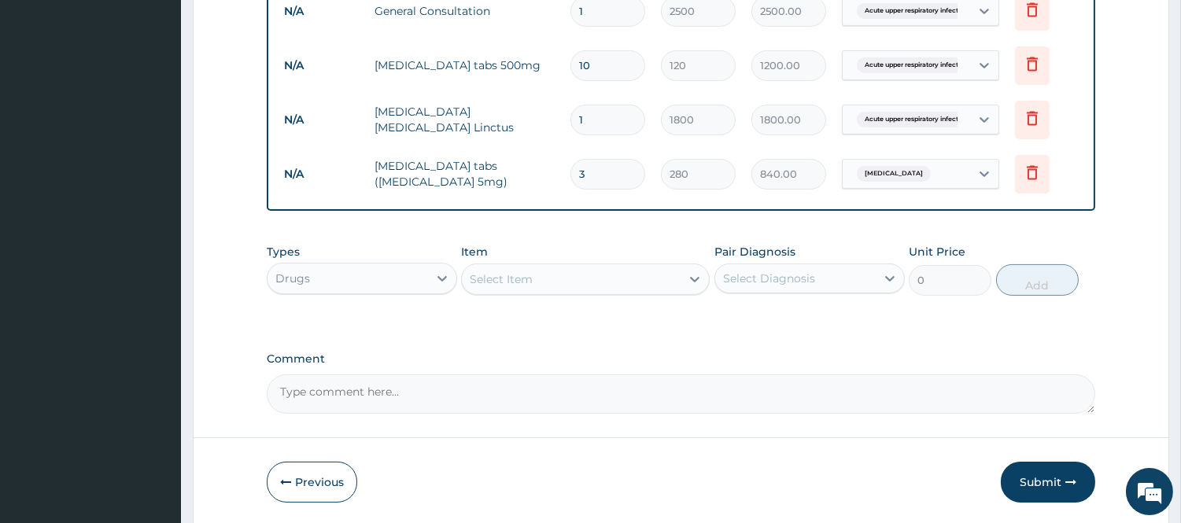
type input "8400.00"
type input "30"
click at [527, 284] on div "Select Item" at bounding box center [501, 279] width 63 height 16
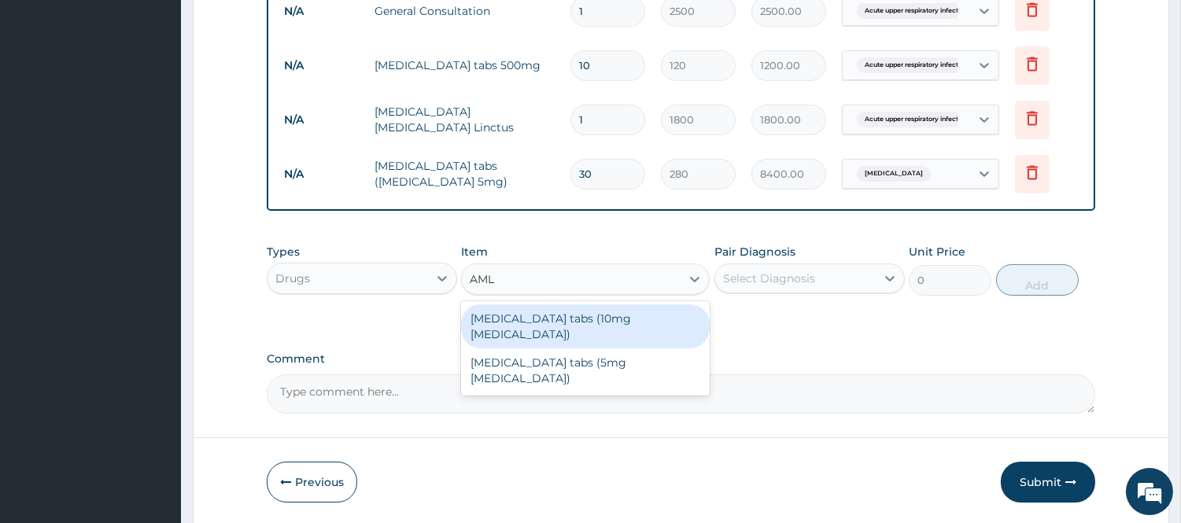
type input "AMLO"
click at [568, 315] on div "Norvasc tabs (10mg Amlodipine)" at bounding box center [585, 326] width 249 height 44
type input "480"
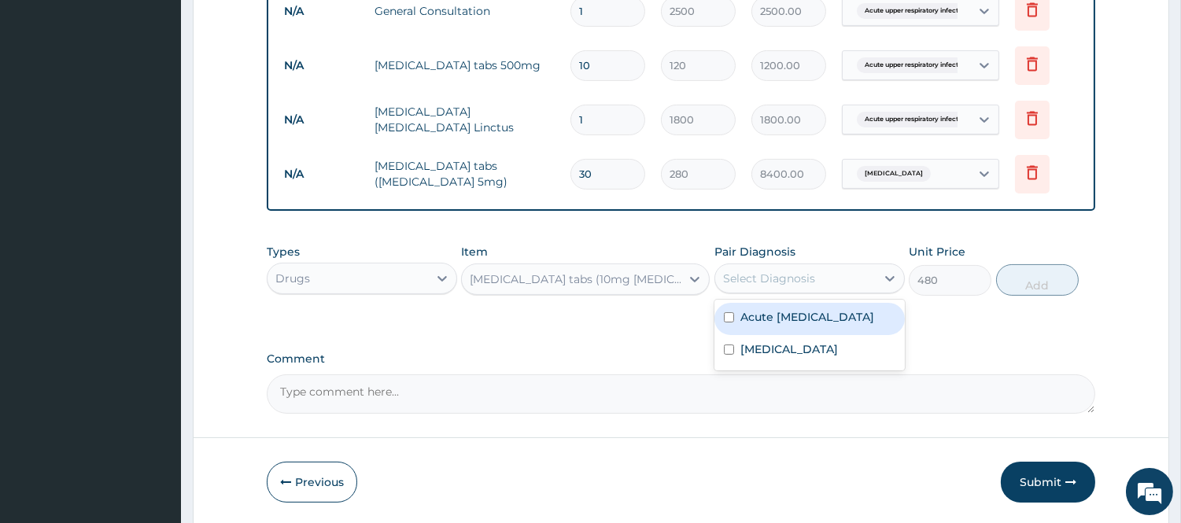
click at [769, 282] on div "Select Diagnosis" at bounding box center [769, 279] width 92 height 16
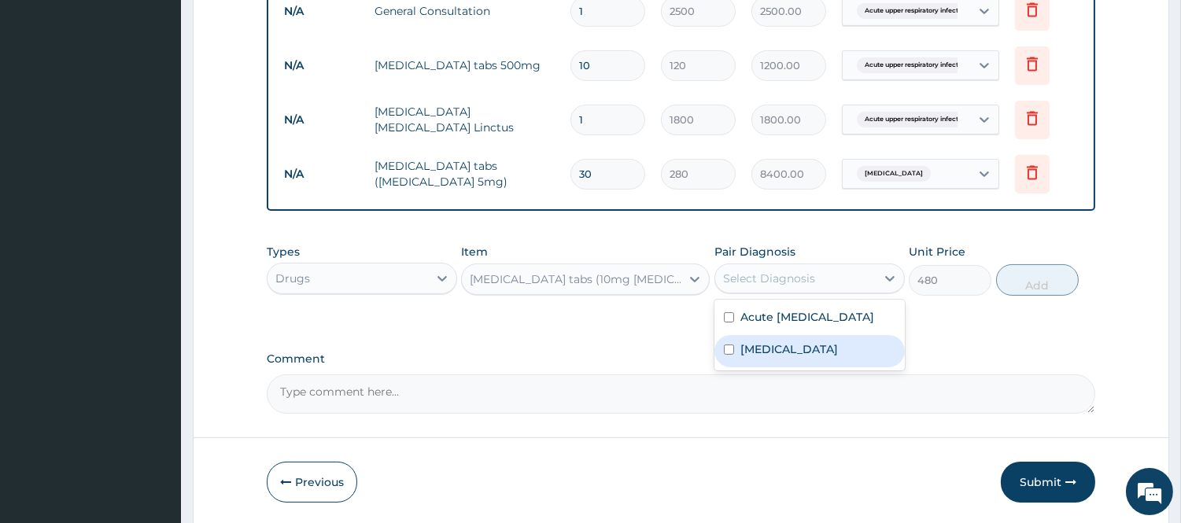
click at [773, 357] on label "Secondary hypertension" at bounding box center [789, 349] width 98 height 16
checkbox input "true"
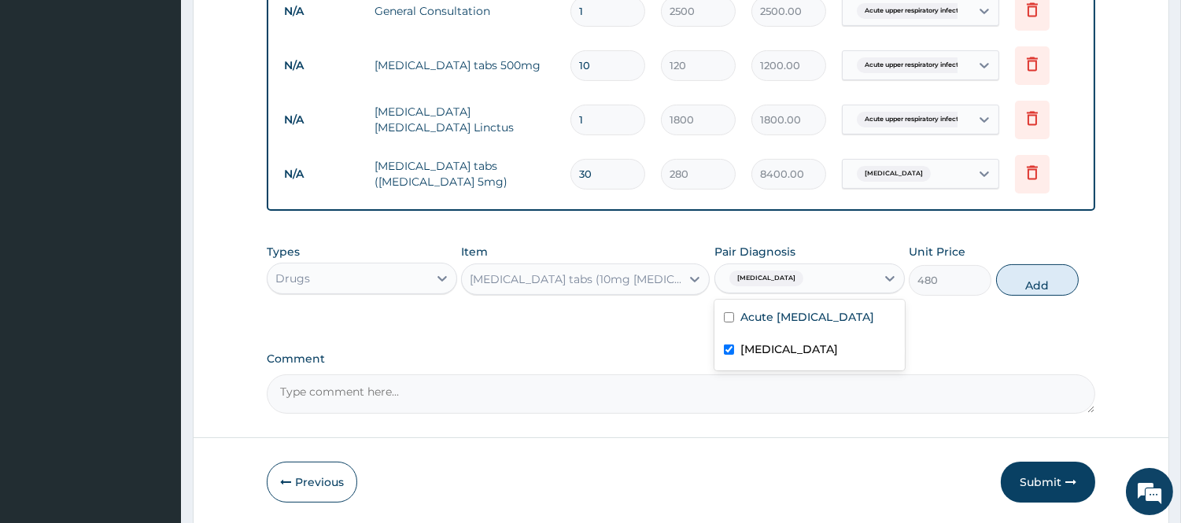
click at [1015, 291] on button "Add" at bounding box center [1037, 279] width 83 height 31
type input "0"
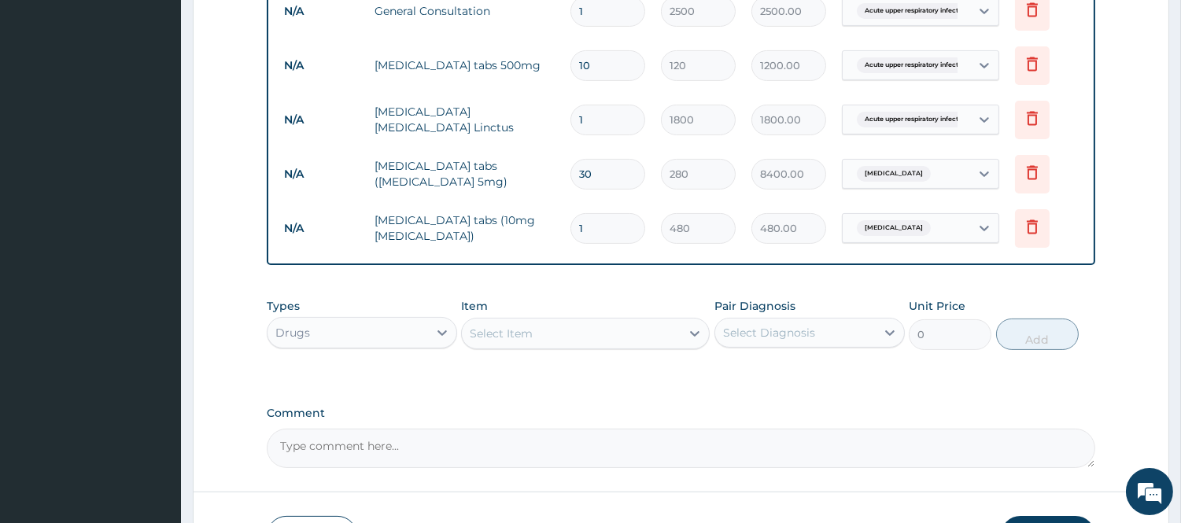
drag, startPoint x: 577, startPoint y: 236, endPoint x: 559, endPoint y: 249, distance: 22.0
click at [559, 249] on tr "N/A Norvasc tabs (10mg Amlodipine) 1 480 480.00 Secondary hypertension Delete" at bounding box center [681, 228] width 810 height 54
type input "3"
type input "1440.00"
type input "30"
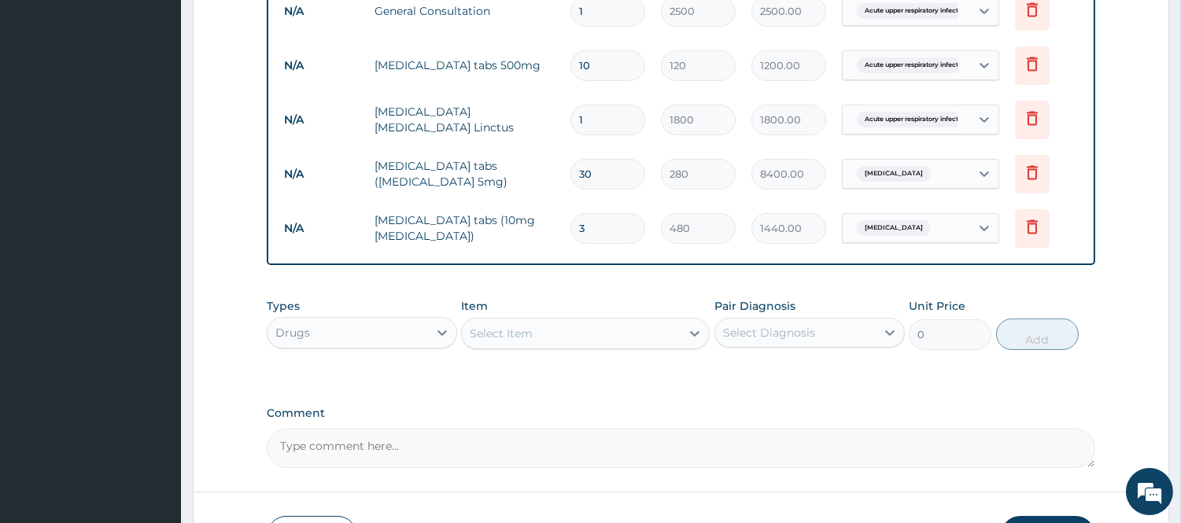
type input "14400.00"
type input "30"
click at [512, 335] on div "Select Item" at bounding box center [501, 334] width 63 height 16
type input "ANORO"
click at [631, 332] on div "Select Item" at bounding box center [571, 333] width 219 height 25
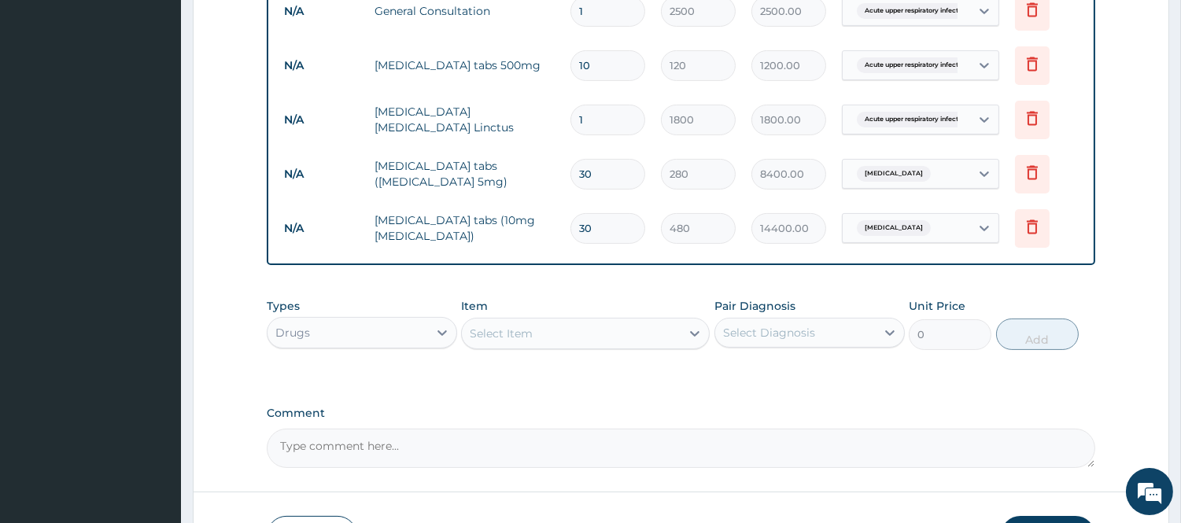
click at [615, 335] on div "Select Item" at bounding box center [571, 333] width 219 height 25
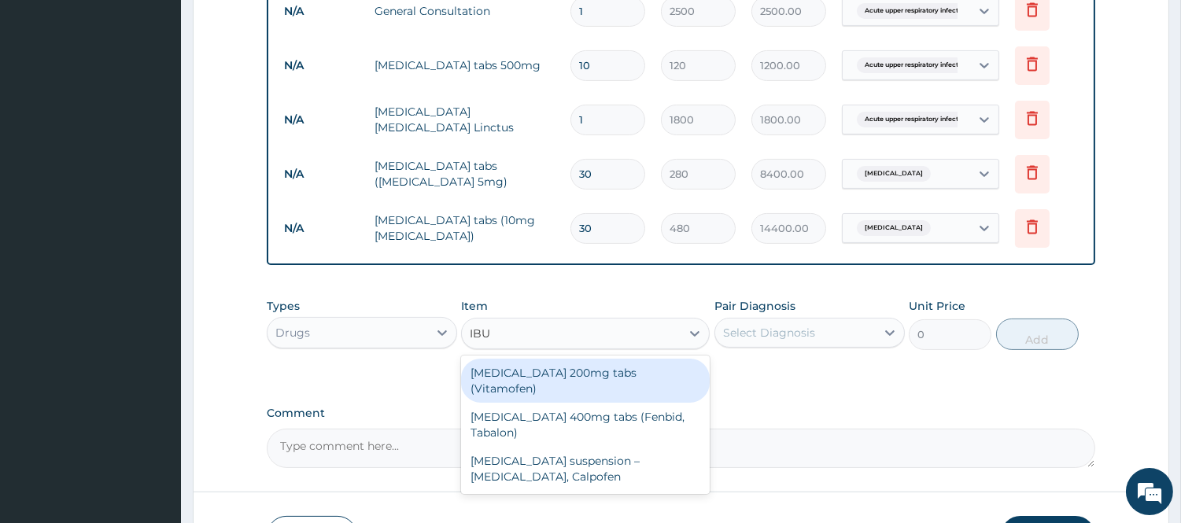
type input "IBUP"
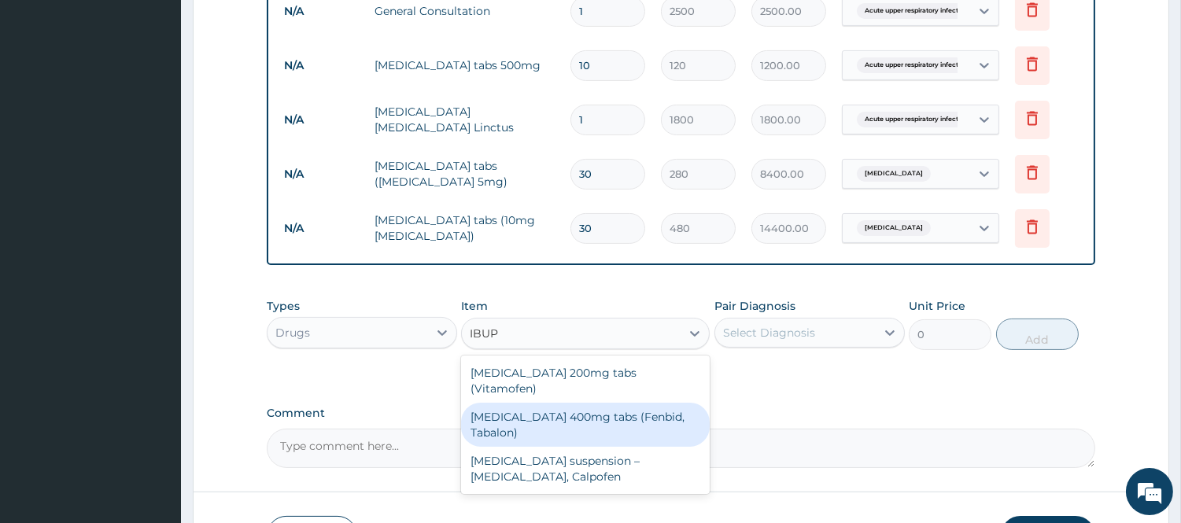
click at [607, 403] on div "Ibuprofen 400mg tabs (Fenbid, Tabalon)" at bounding box center [585, 425] width 249 height 44
type input "45.5"
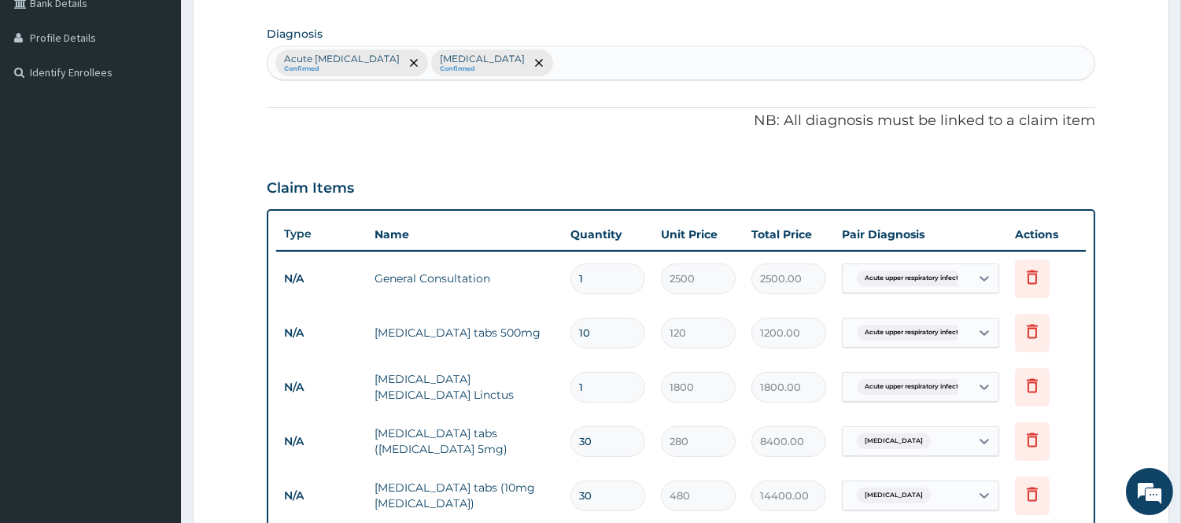
scroll to position [294, 0]
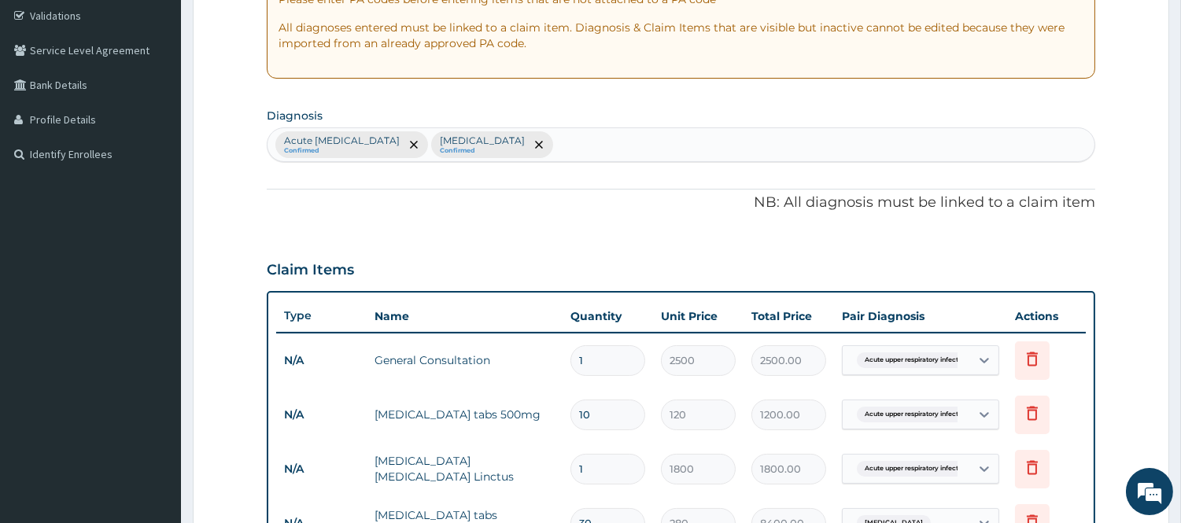
click at [693, 148] on div "Acute upper respiratory infection Confirmed Secondary hypertension Confirmed" at bounding box center [681, 144] width 827 height 33
type input "HEADAC"
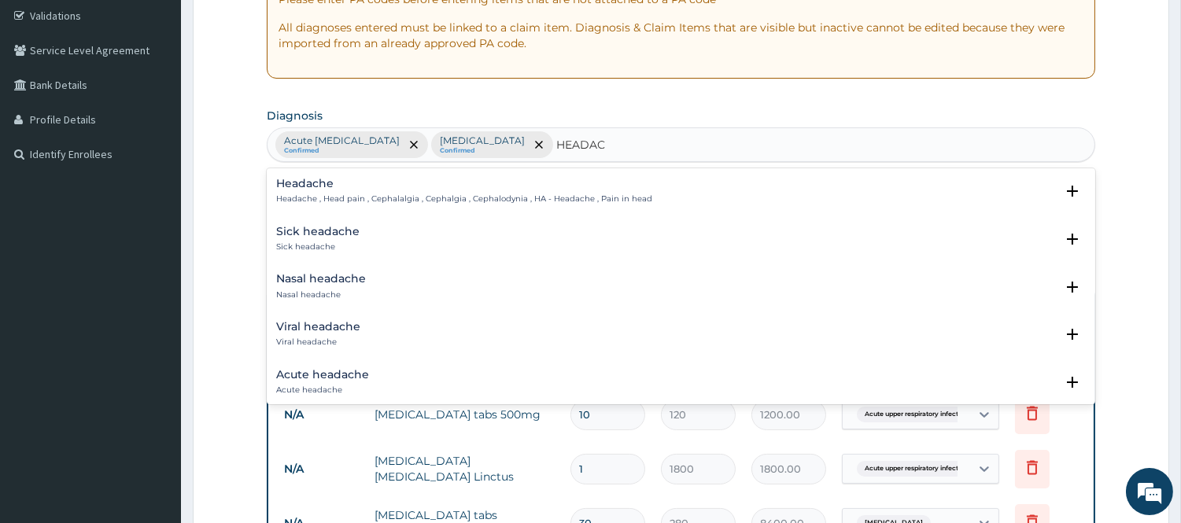
click at [476, 194] on p "Headache , Head pain , Cephalalgia , Cephalgia , Cephalodynia , HA - Headache ,…" at bounding box center [464, 199] width 376 height 11
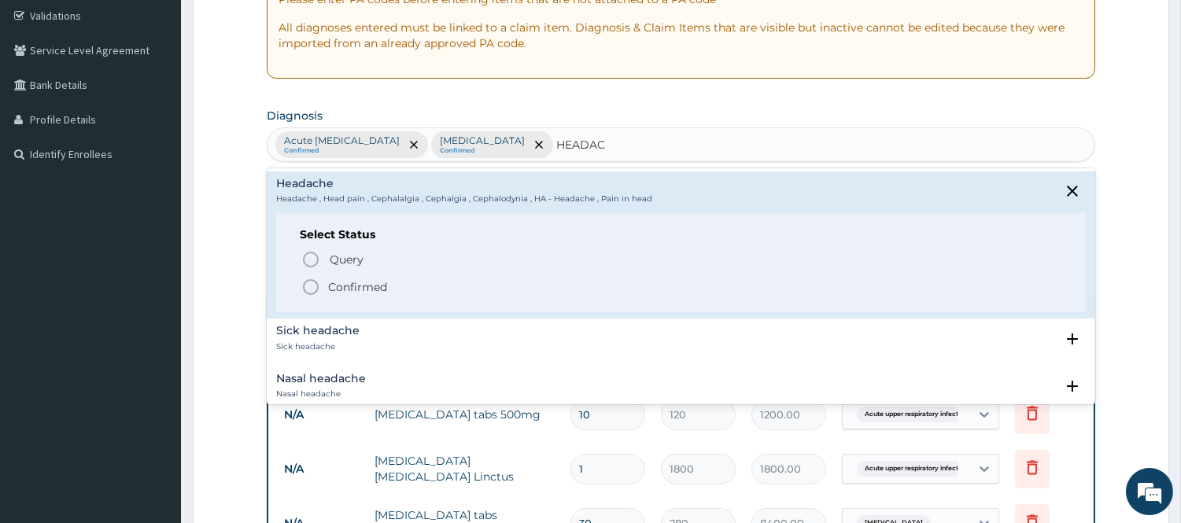
click at [325, 371] on div "Nasal headache Nasal headache Select Status Query Query covers suspected (?), K…" at bounding box center [681, 391] width 828 height 48
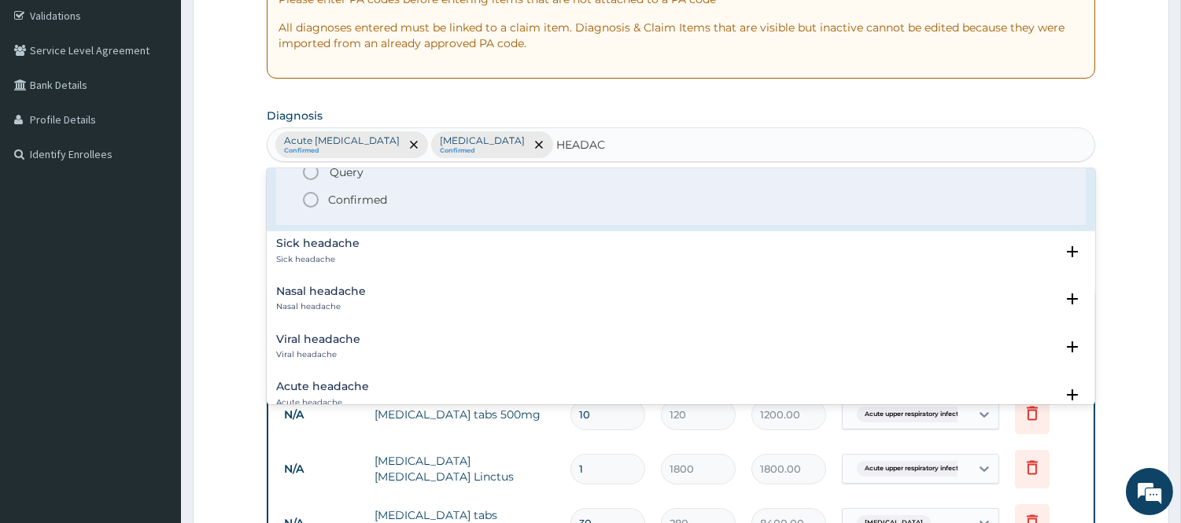
click at [326, 345] on div "Viral headache Viral headache" at bounding box center [318, 348] width 84 height 28
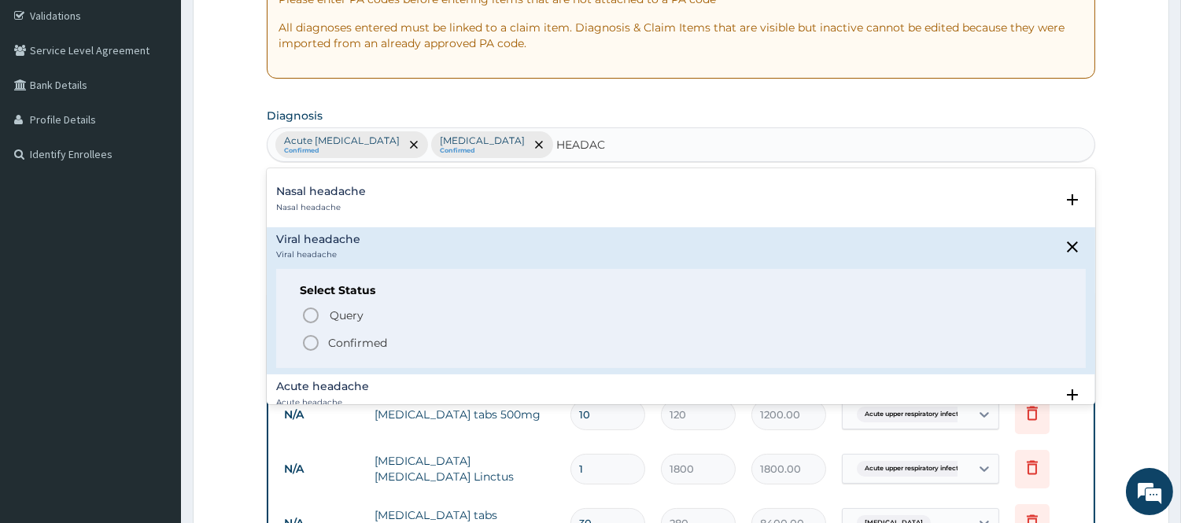
click at [304, 345] on circle "status option filled" at bounding box center [311, 343] width 14 height 14
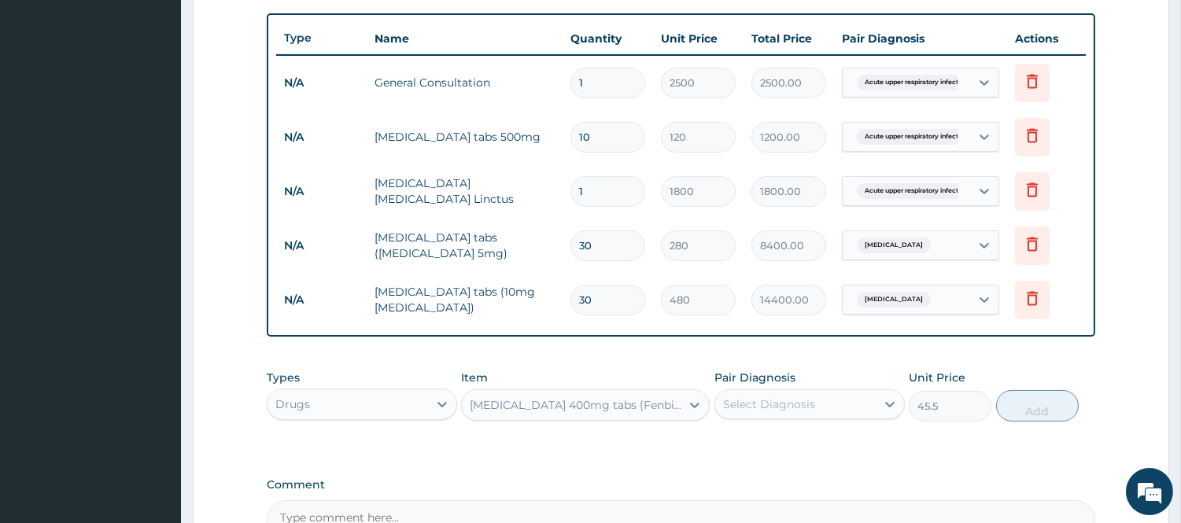
scroll to position [732, 0]
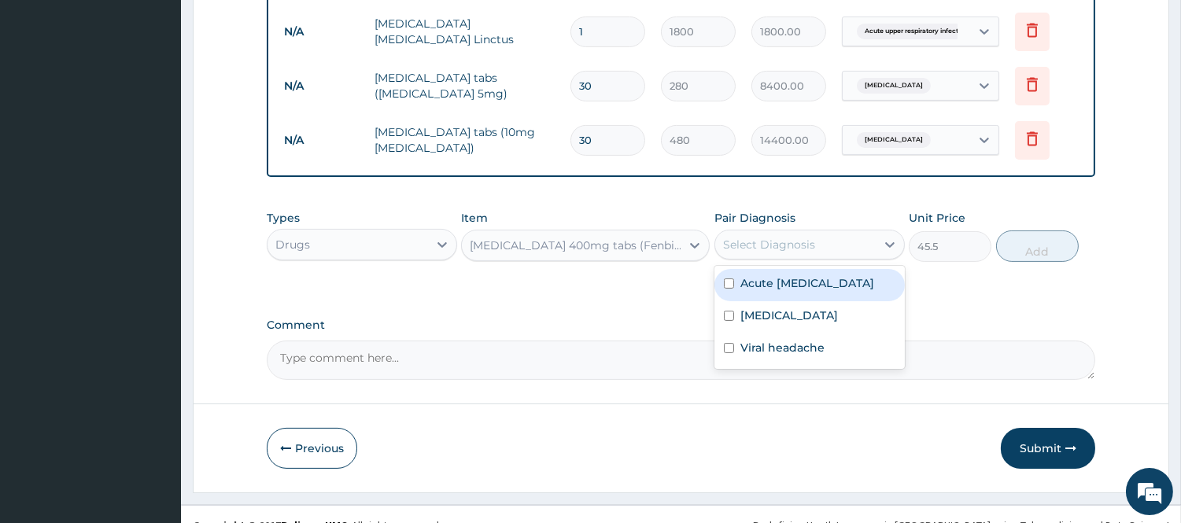
drag, startPoint x: 790, startPoint y: 252, endPoint x: 781, endPoint y: 329, distance: 77.6
click at [787, 260] on div "Select Diagnosis" at bounding box center [809, 245] width 190 height 30
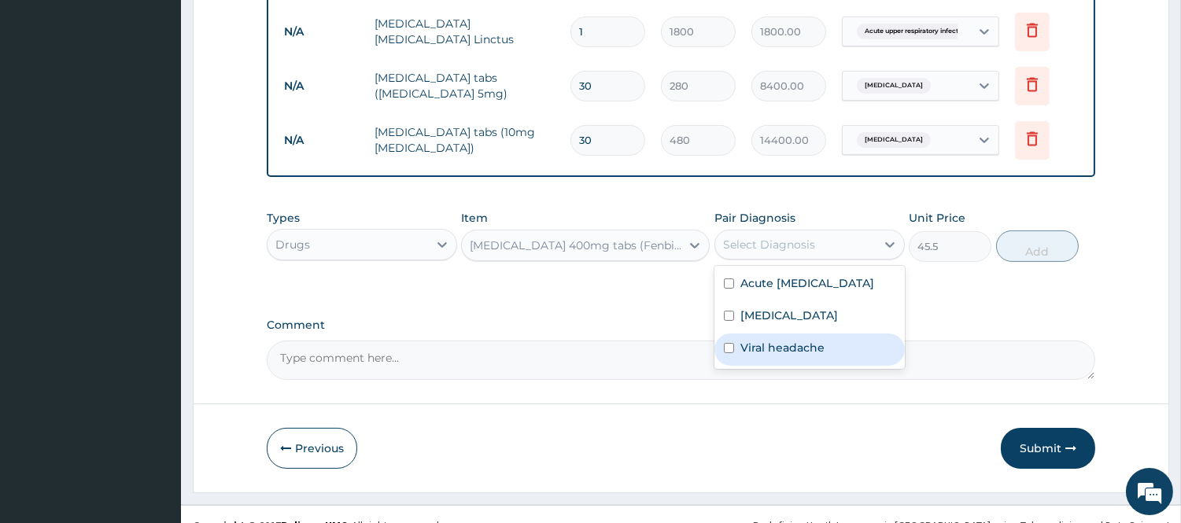
click at [780, 356] on label "Viral headache" at bounding box center [782, 348] width 84 height 16
checkbox input "true"
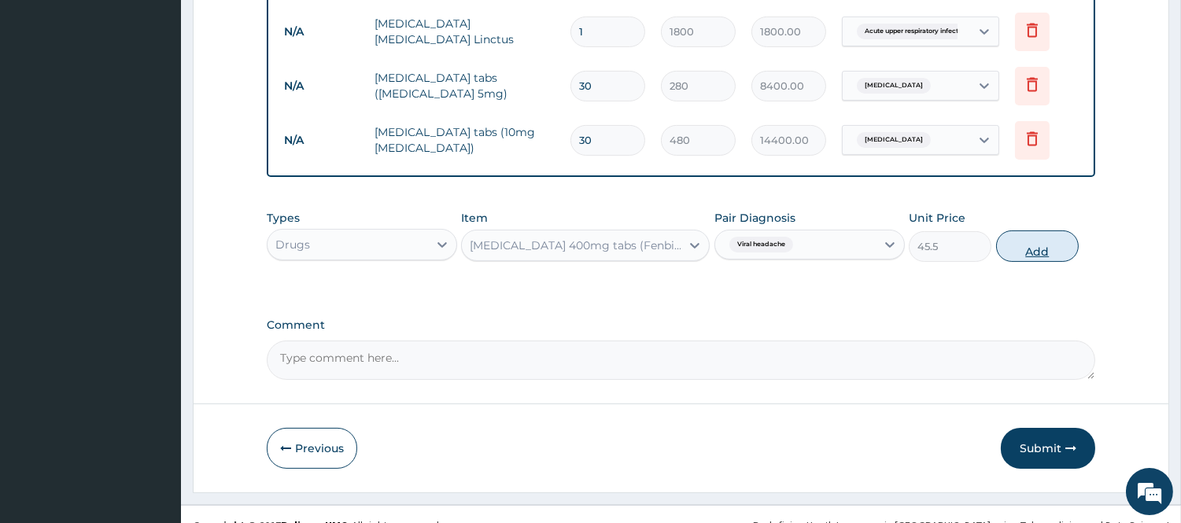
click at [1023, 237] on button "Add" at bounding box center [1037, 246] width 83 height 31
type input "0"
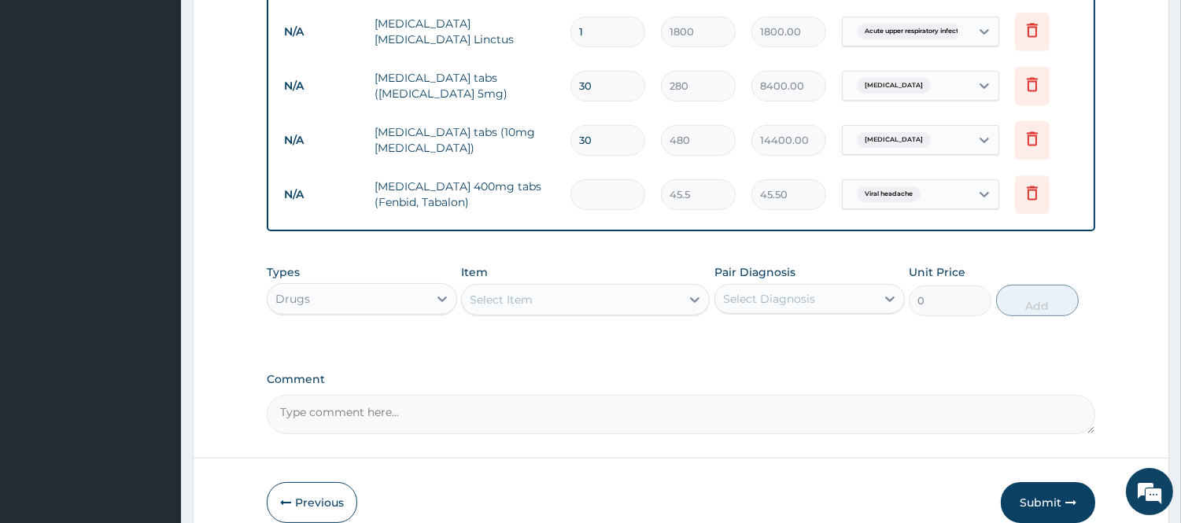
type input "0.00"
type input "2"
type input "91.00"
type input "20"
type input "910.00"
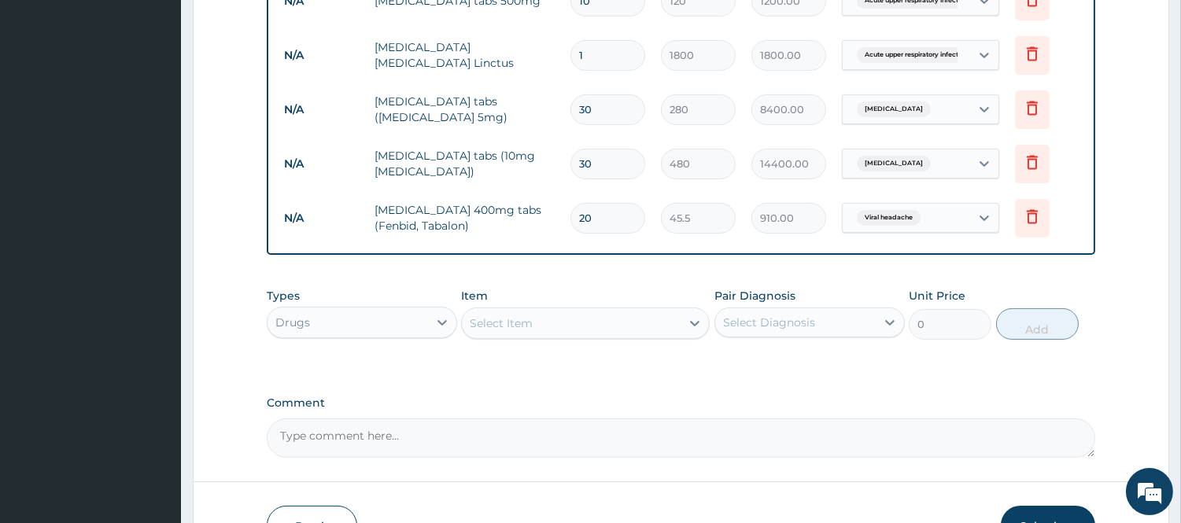
scroll to position [808, 0]
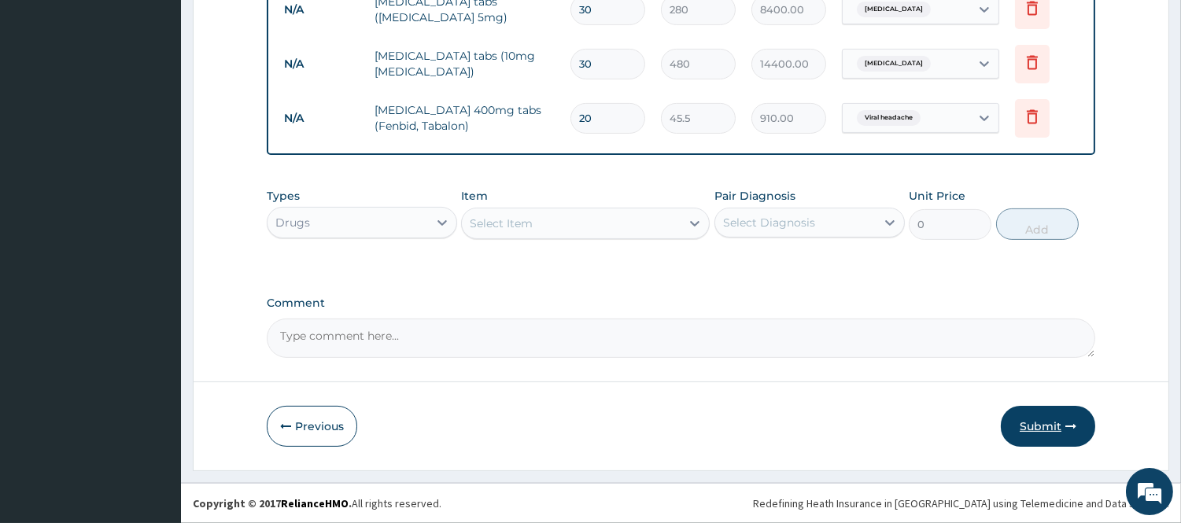
type input "20"
click at [1059, 434] on button "Submit" at bounding box center [1048, 426] width 94 height 41
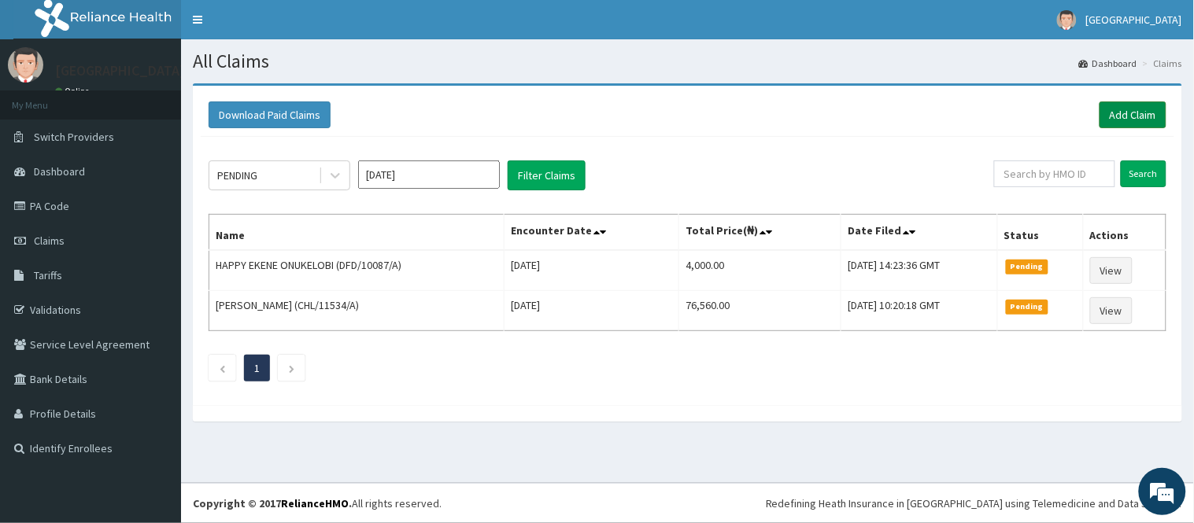
click at [1137, 113] on link "Add Claim" at bounding box center [1132, 114] width 67 height 27
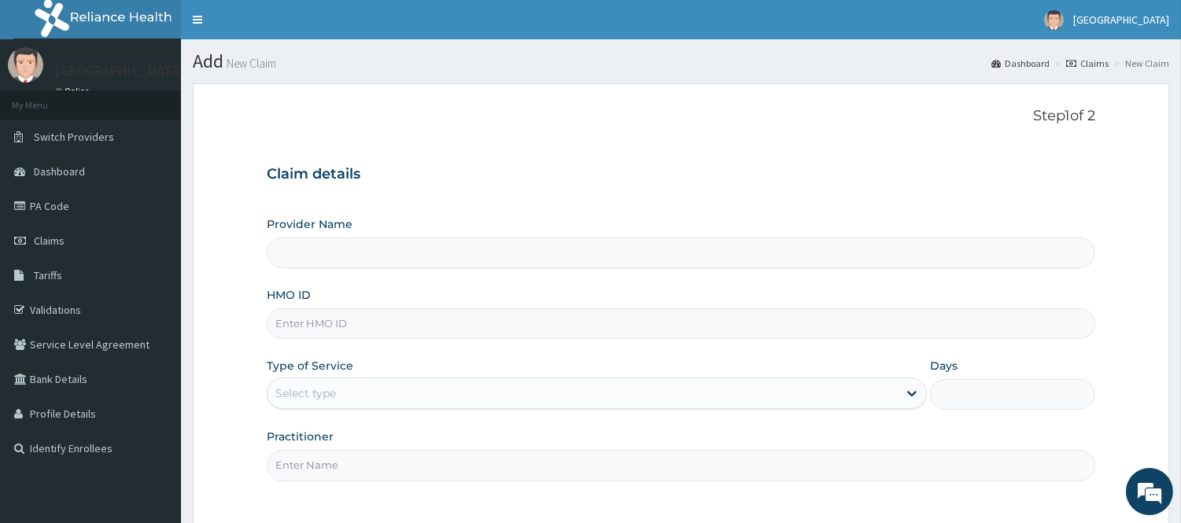
click at [354, 282] on div "Provider Name HMO ID Type of Service Select type Days Practitioner" at bounding box center [681, 348] width 828 height 264
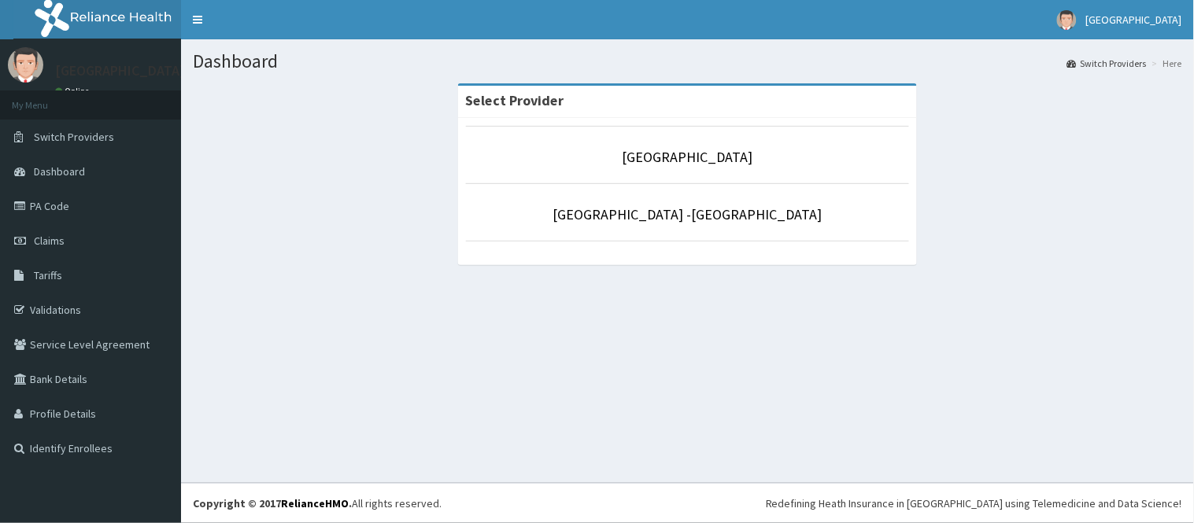
click at [1043, 477] on div "Dashboard Switch Providers Here Select Provider Rolayo Medical Centre Rolayo Me…" at bounding box center [687, 261] width 1013 height 444
click at [679, 166] on link "[GEOGRAPHIC_DATA]" at bounding box center [687, 157] width 131 height 18
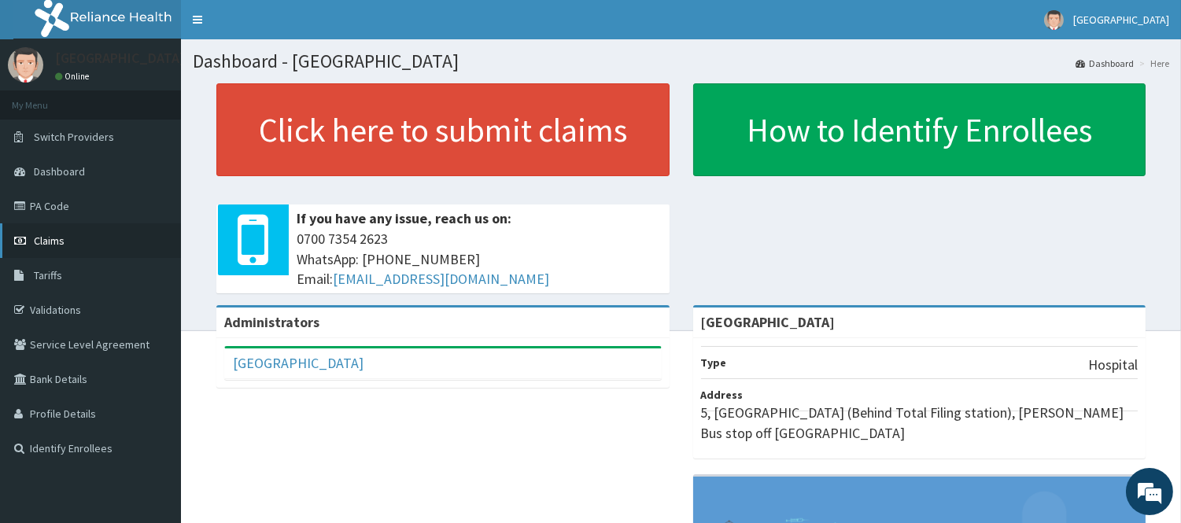
click at [63, 238] on span "Claims" at bounding box center [49, 241] width 31 height 14
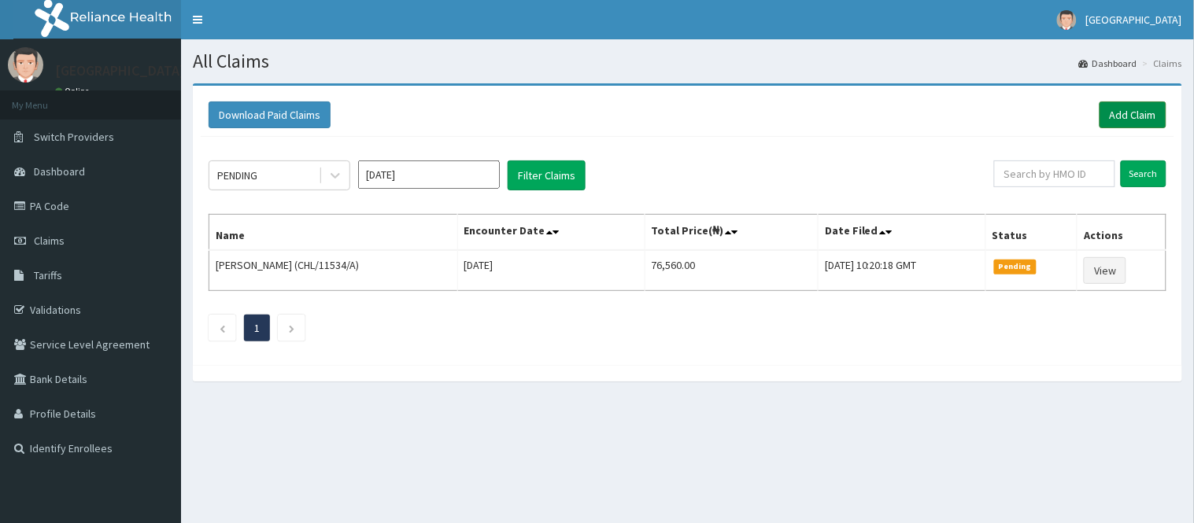
click at [1118, 110] on link "Add Claim" at bounding box center [1132, 114] width 67 height 27
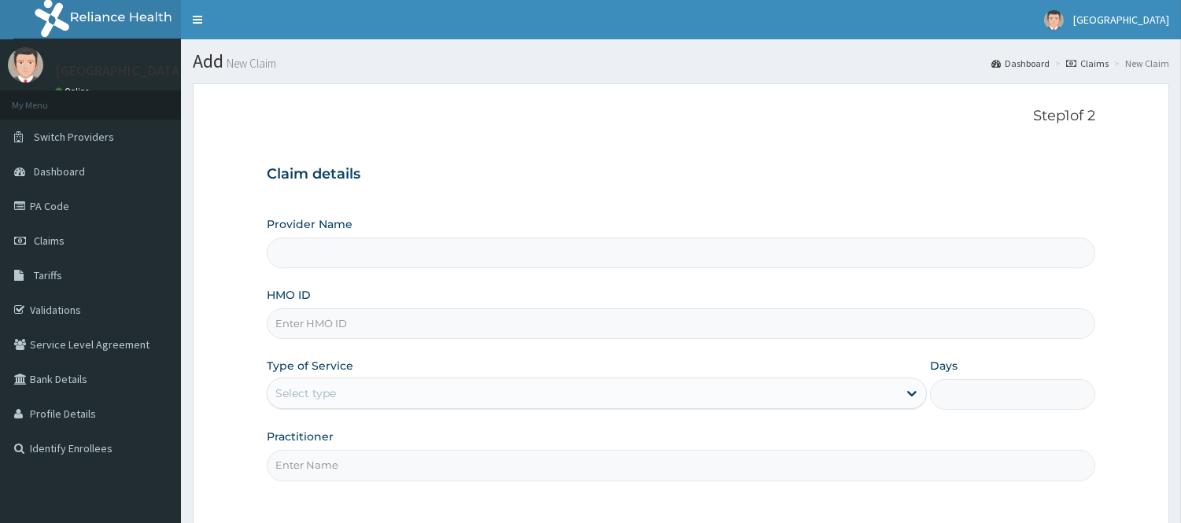
click at [675, 264] on input "Provider Name" at bounding box center [681, 253] width 828 height 31
type input "[GEOGRAPHIC_DATA]"
click at [588, 333] on input "HMO ID" at bounding box center [681, 323] width 828 height 31
type input "AVL/10346/A"
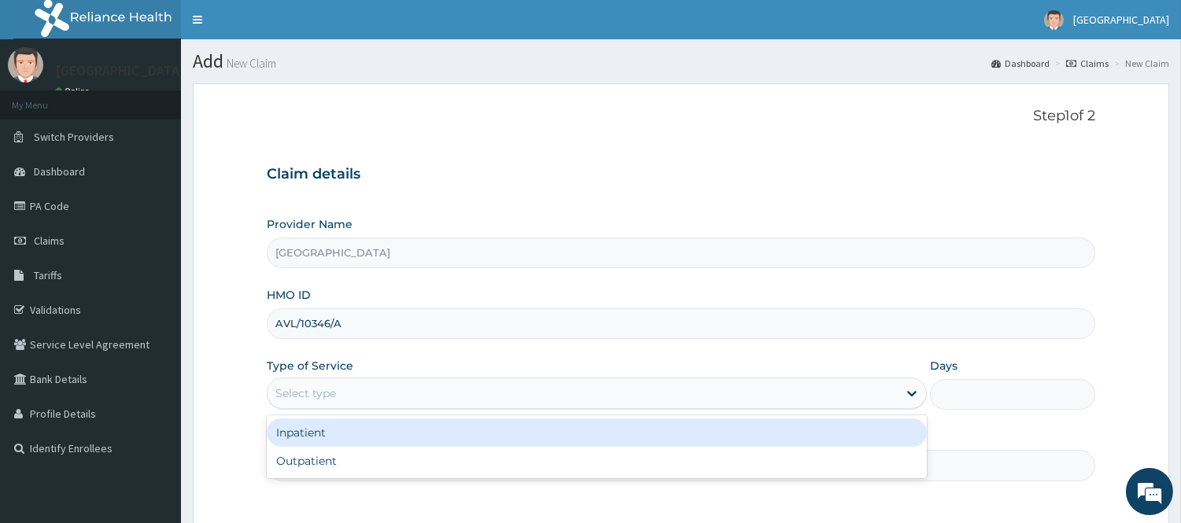
click at [446, 393] on div "Select type" at bounding box center [583, 393] width 630 height 25
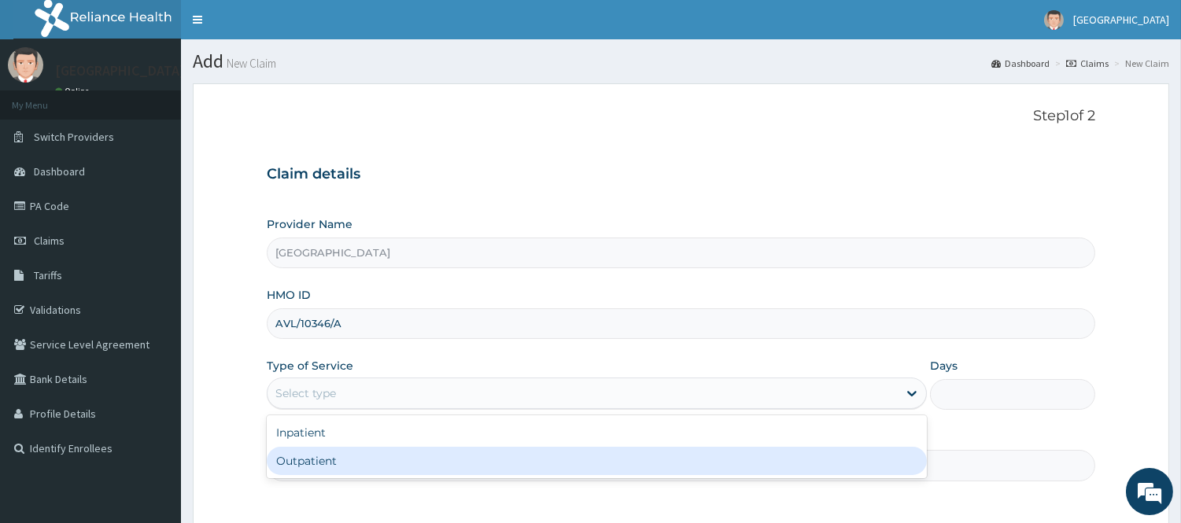
click at [433, 468] on div "Outpatient" at bounding box center [597, 461] width 660 height 28
type input "1"
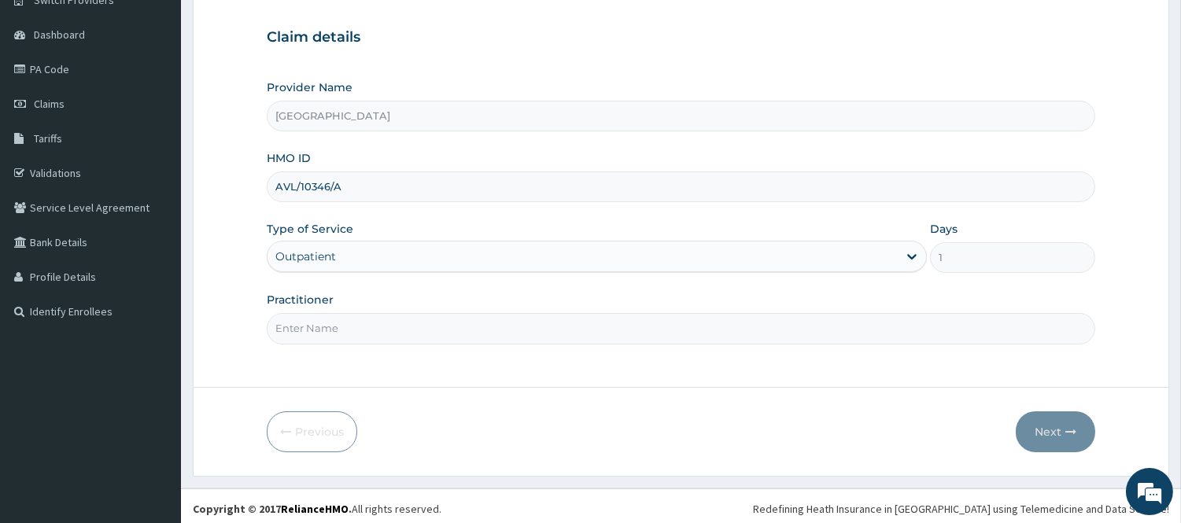
scroll to position [142, 0]
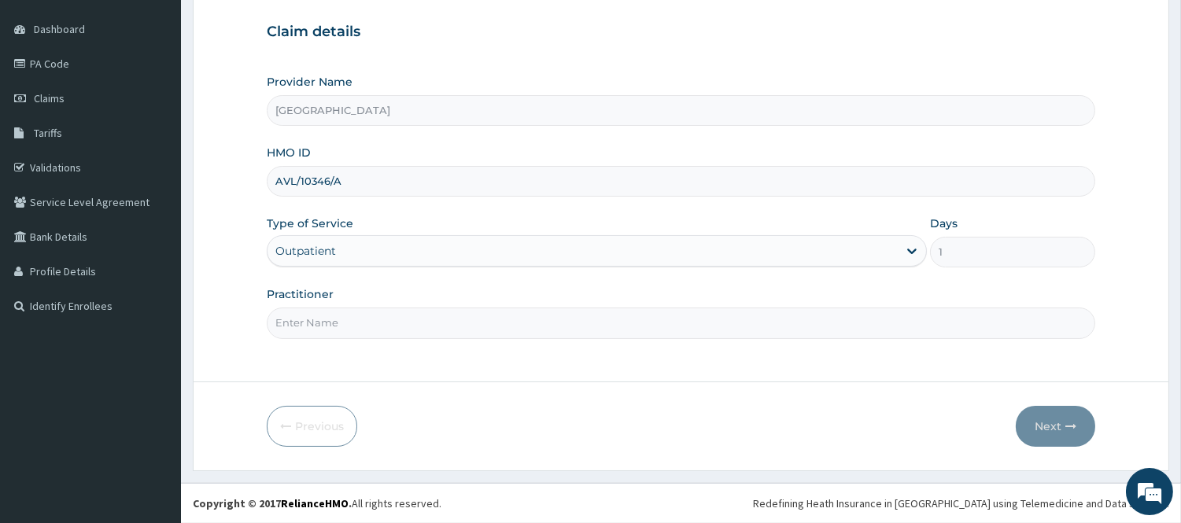
click at [483, 338] on input "Practitioner" at bounding box center [681, 323] width 828 height 31
type input "DR. MIKE"
click at [1039, 430] on button "Next" at bounding box center [1055, 426] width 79 height 41
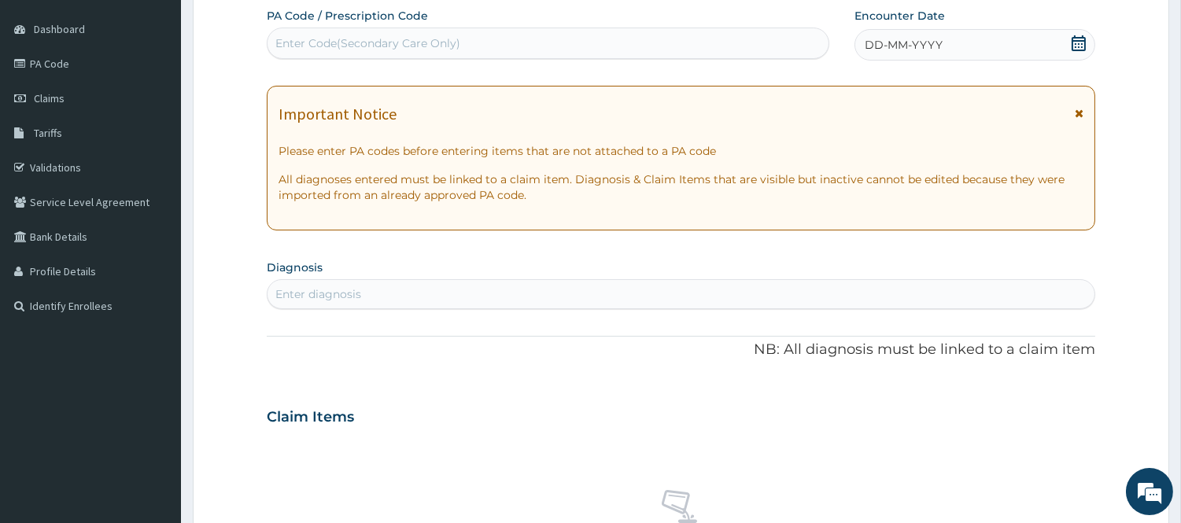
click at [1072, 46] on icon at bounding box center [1079, 43] width 14 height 16
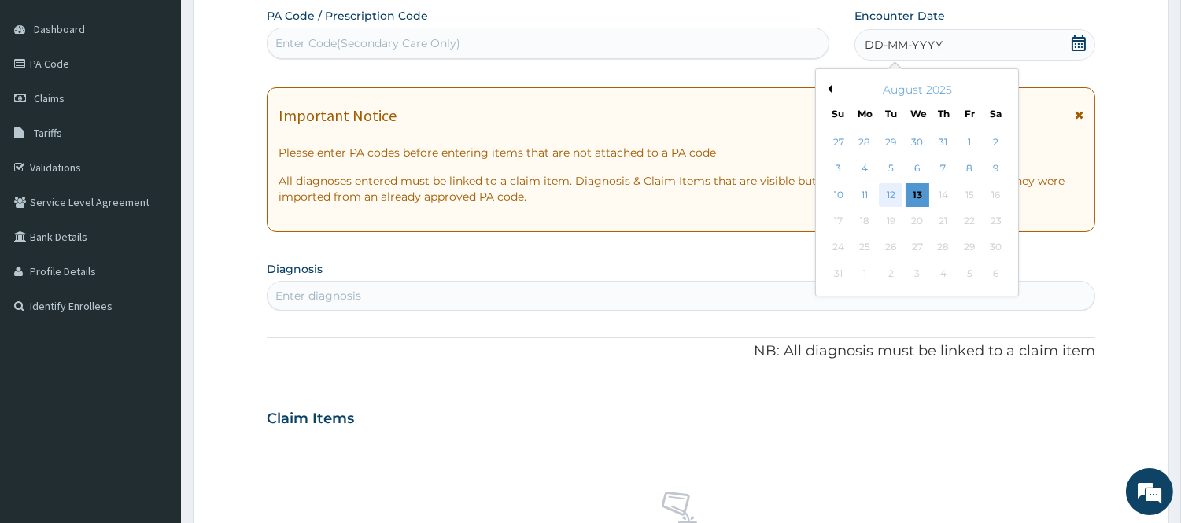
click at [892, 190] on div "12" at bounding box center [891, 195] width 24 height 24
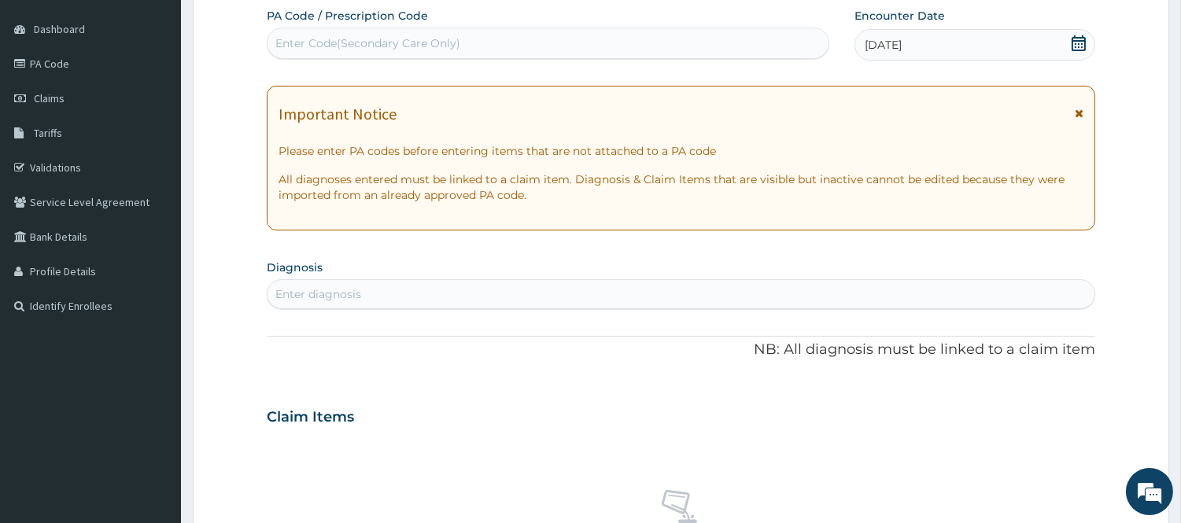
click at [399, 293] on div "Enter diagnosis" at bounding box center [681, 294] width 827 height 25
type input "PLASMOD"
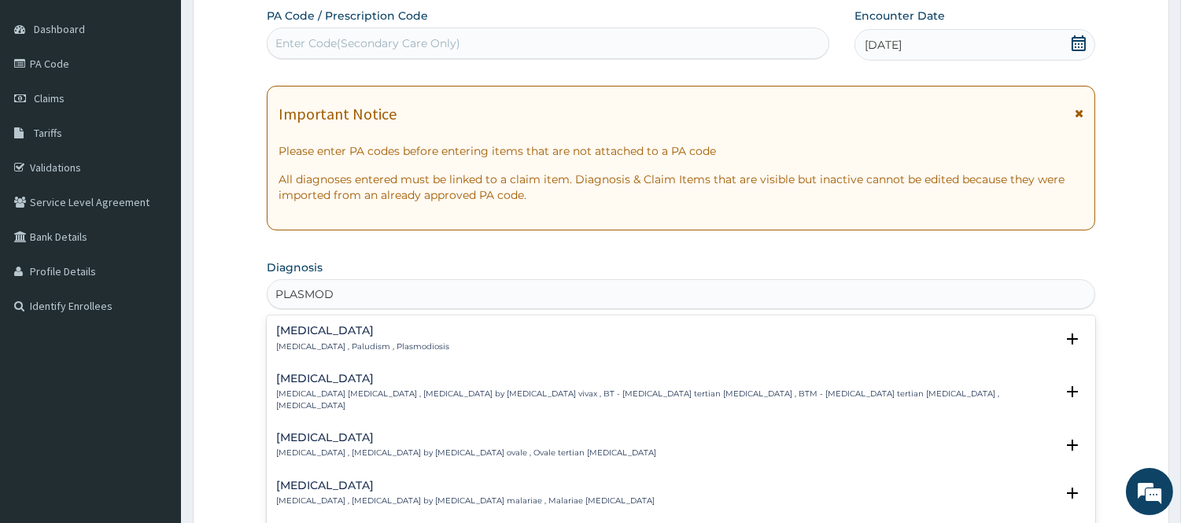
click at [396, 352] on div "Malaria Malaria , Paludism , Plasmodiosis Select Status Query Query covers susp…" at bounding box center [681, 342] width 810 height 35
click at [318, 343] on p "Malaria , Paludism , Plasmodiosis" at bounding box center [362, 346] width 173 height 11
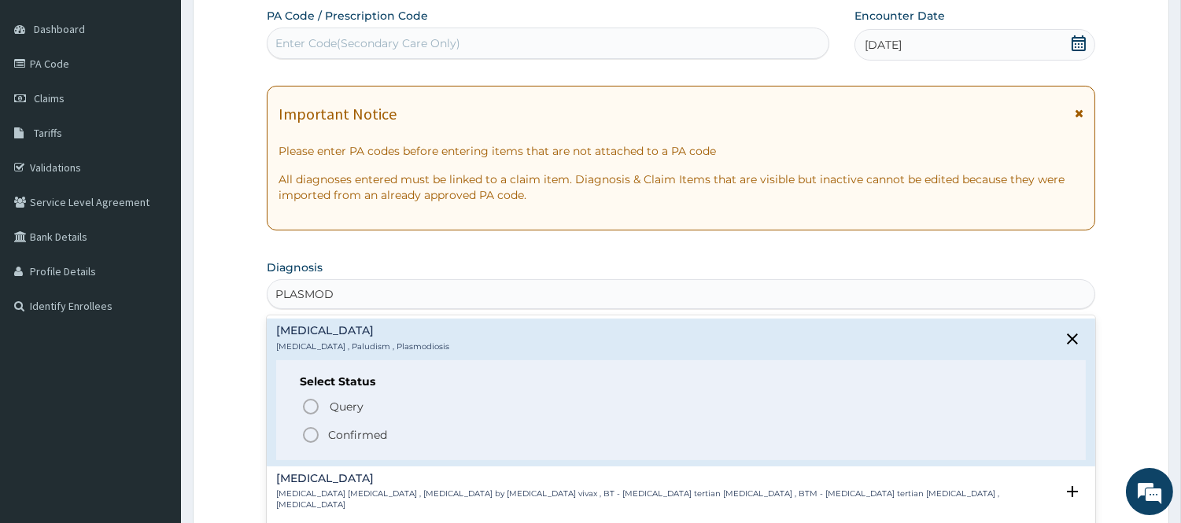
click at [302, 436] on div "Query Query covers suspected (?), Keep in view (kiv), Ruled out (r/o) Confirmed" at bounding box center [681, 420] width 762 height 48
click at [305, 437] on icon "status option filled" at bounding box center [310, 435] width 19 height 19
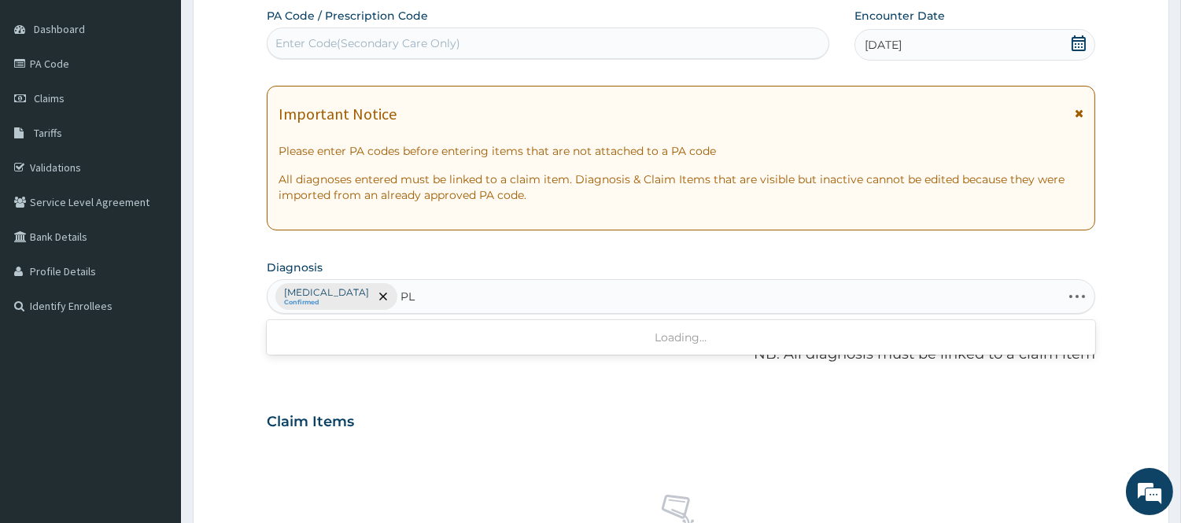
type input "P"
type input "F"
type input "SEPSIS"
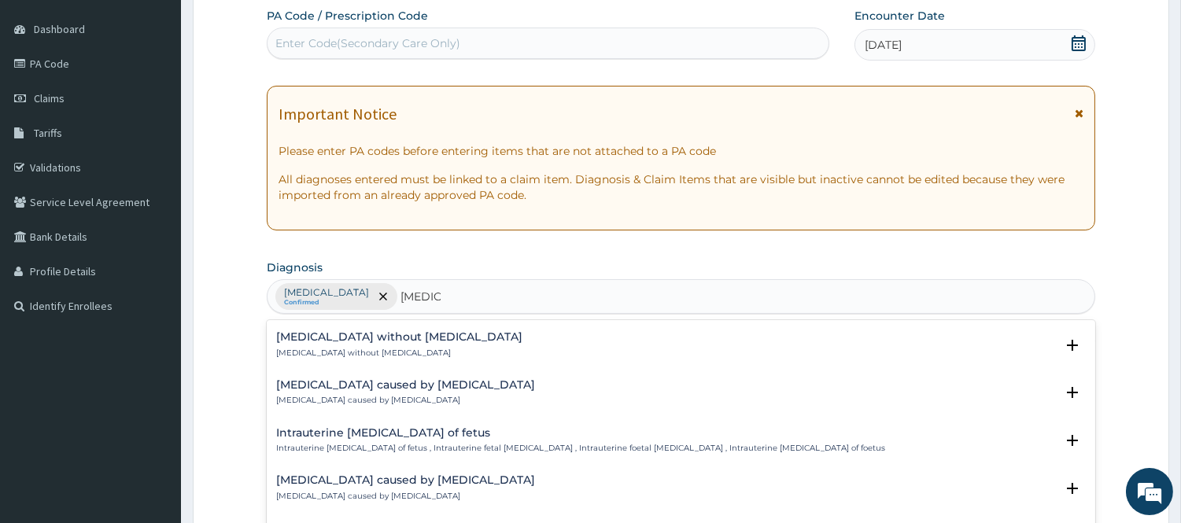
scroll to position [1485, 0]
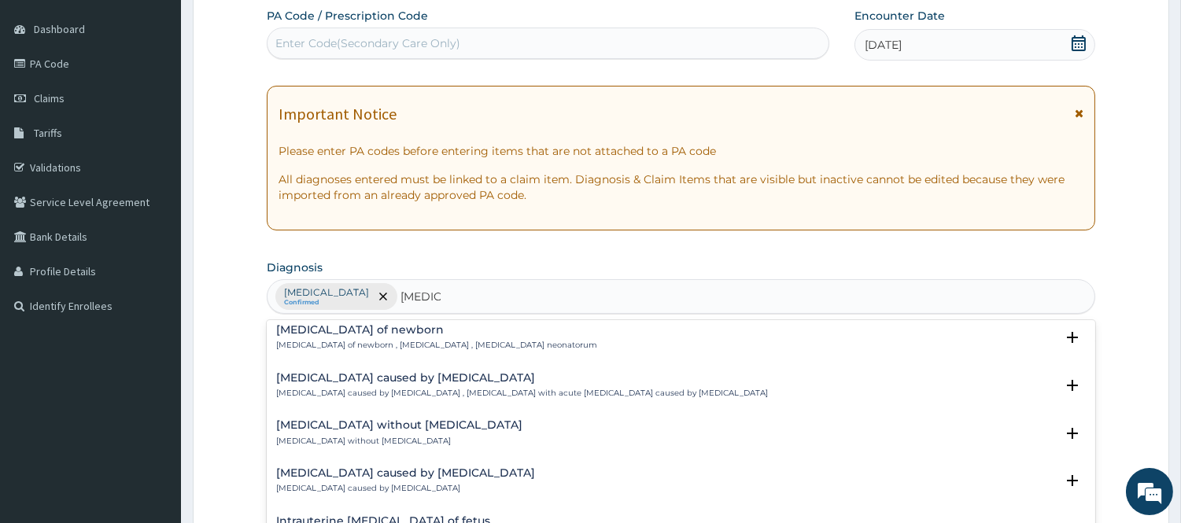
click at [388, 436] on p "Sepsis without septic shock" at bounding box center [399, 441] width 246 height 11
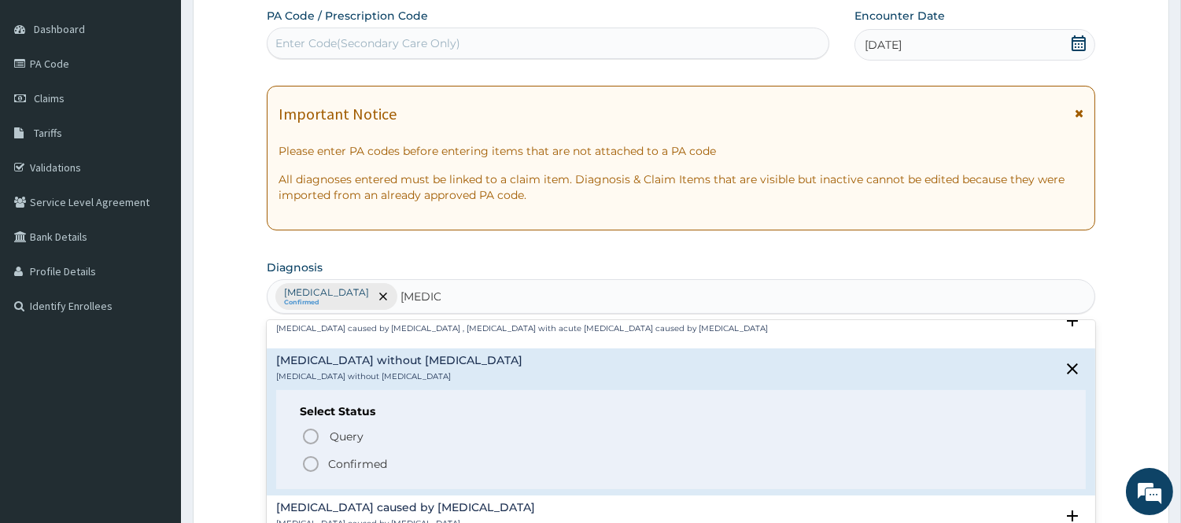
scroll to position [1574, 0]
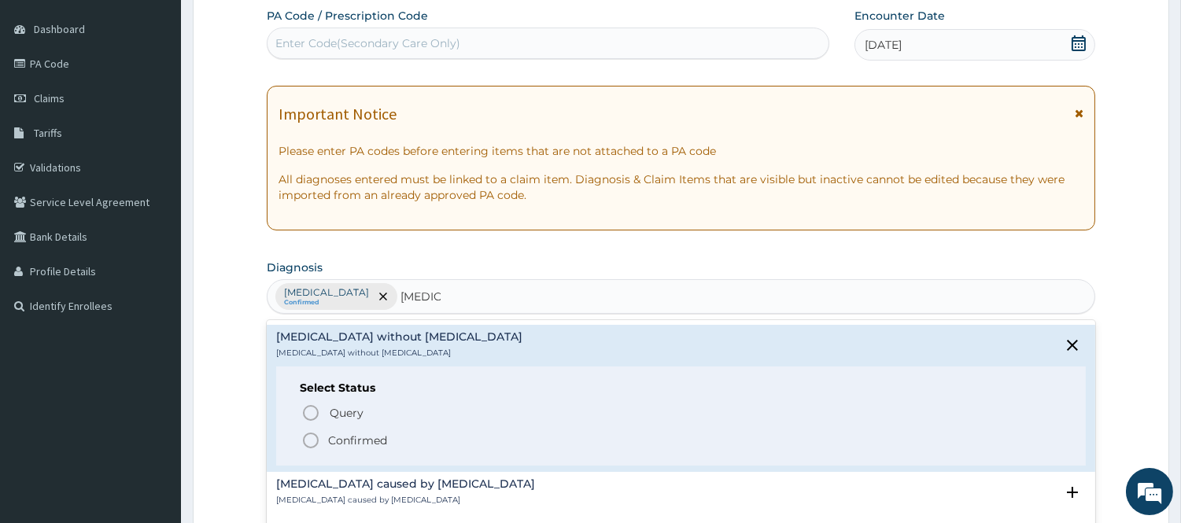
click at [325, 435] on span "Confirmed" at bounding box center [681, 440] width 761 height 19
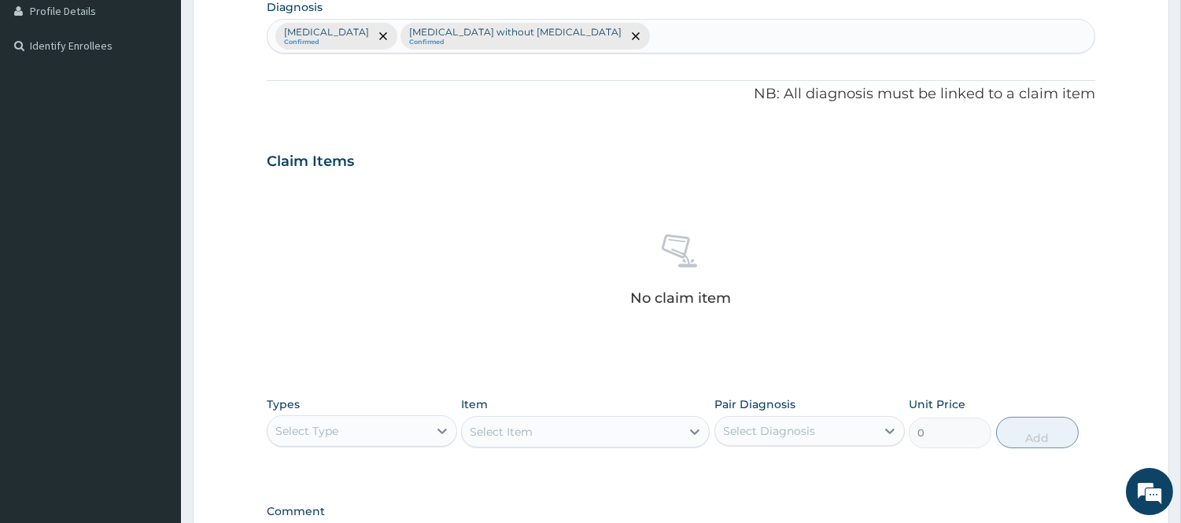
scroll to position [492, 0]
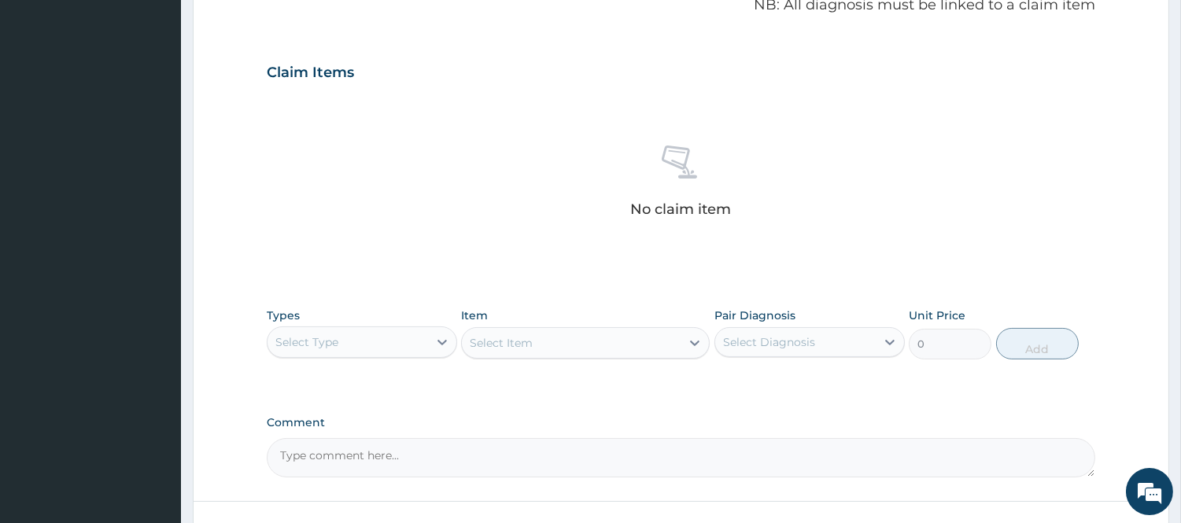
click at [371, 334] on div "Select Type" at bounding box center [348, 342] width 161 height 25
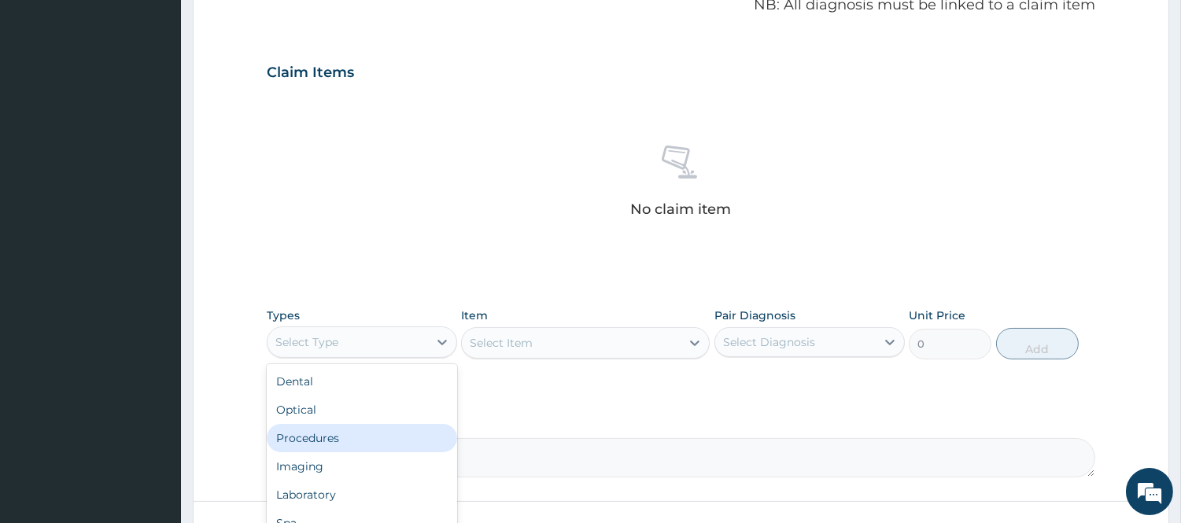
click at [323, 441] on div "Procedures" at bounding box center [362, 438] width 190 height 28
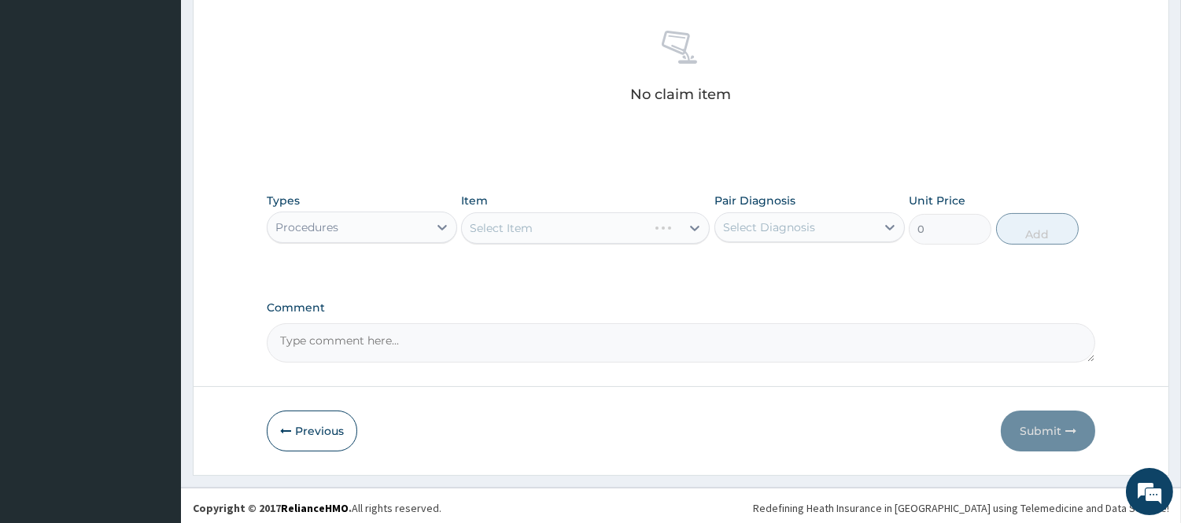
scroll to position [611, 0]
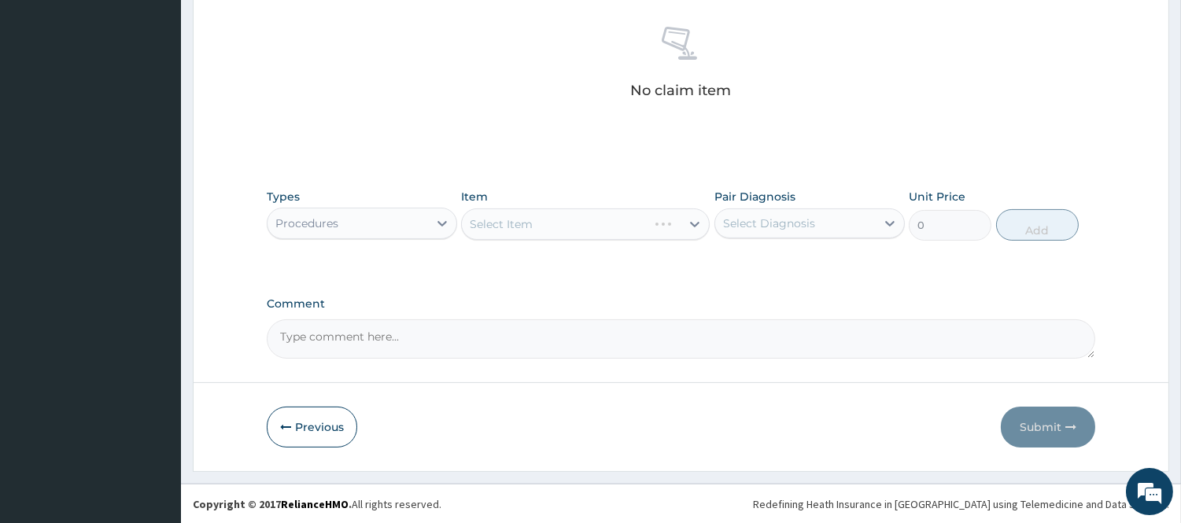
click at [537, 232] on div "Select Item" at bounding box center [585, 223] width 249 height 31
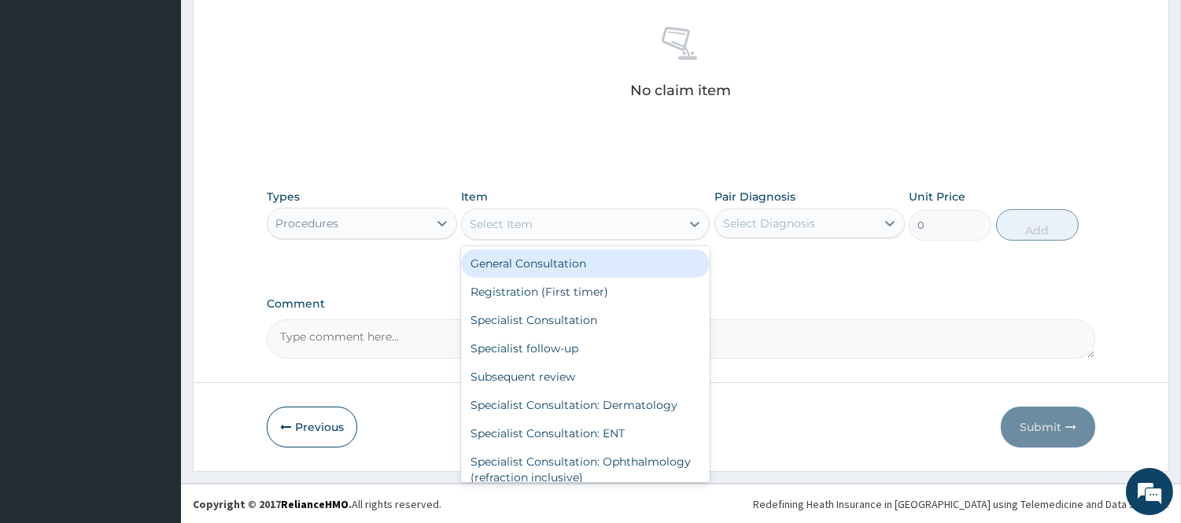
click at [561, 221] on div "Select Item" at bounding box center [571, 224] width 219 height 25
click at [559, 258] on div "General Consultation" at bounding box center [585, 263] width 249 height 28
type input "2500"
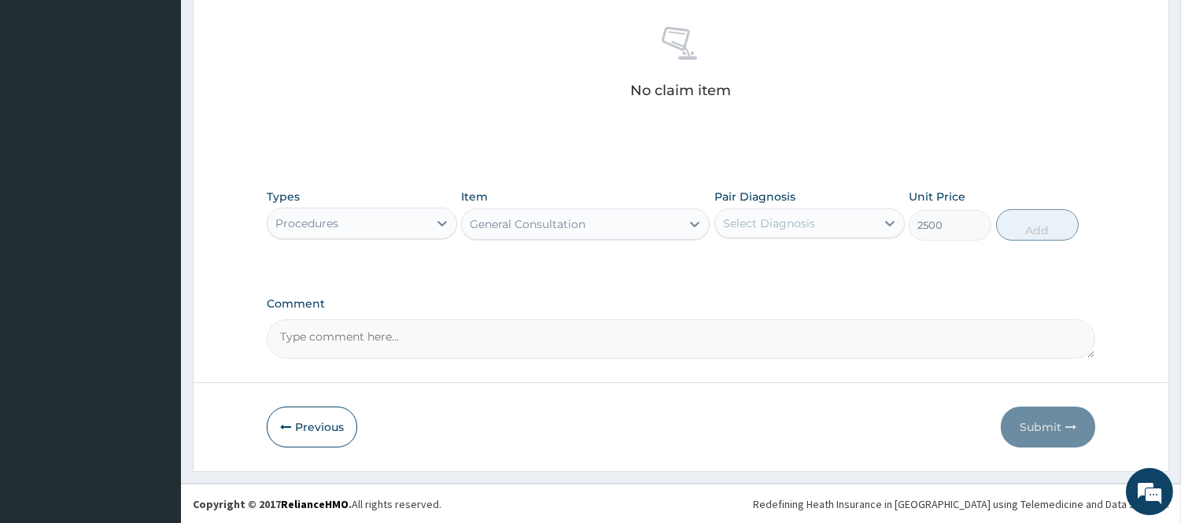
drag, startPoint x: 745, startPoint y: 212, endPoint x: 756, endPoint y: 233, distance: 23.2
click at [753, 225] on div "Select Diagnosis" at bounding box center [795, 223] width 161 height 25
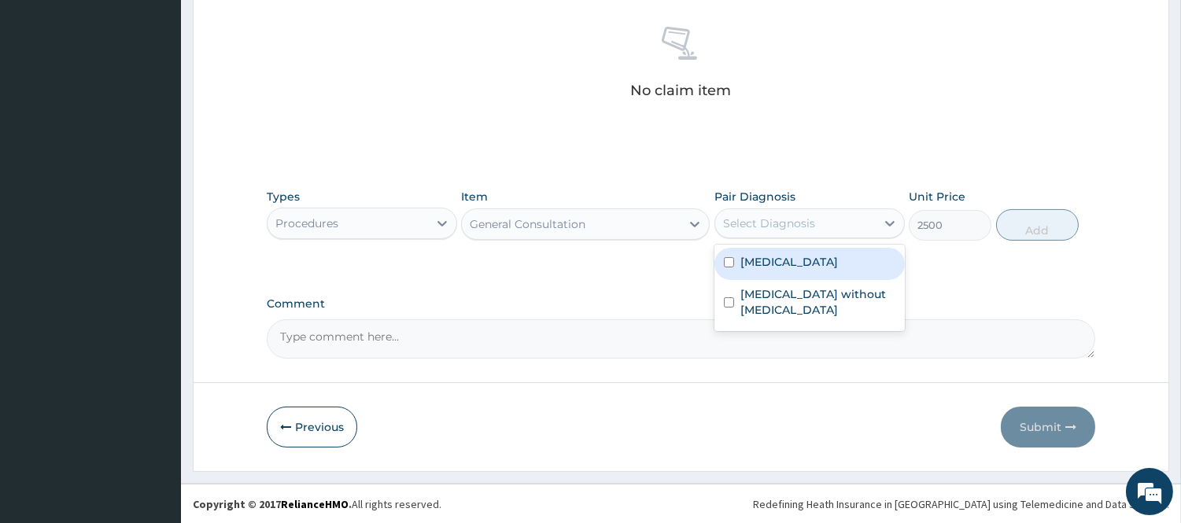
click at [748, 264] on label "Malaria" at bounding box center [789, 262] width 98 height 16
checkbox input "true"
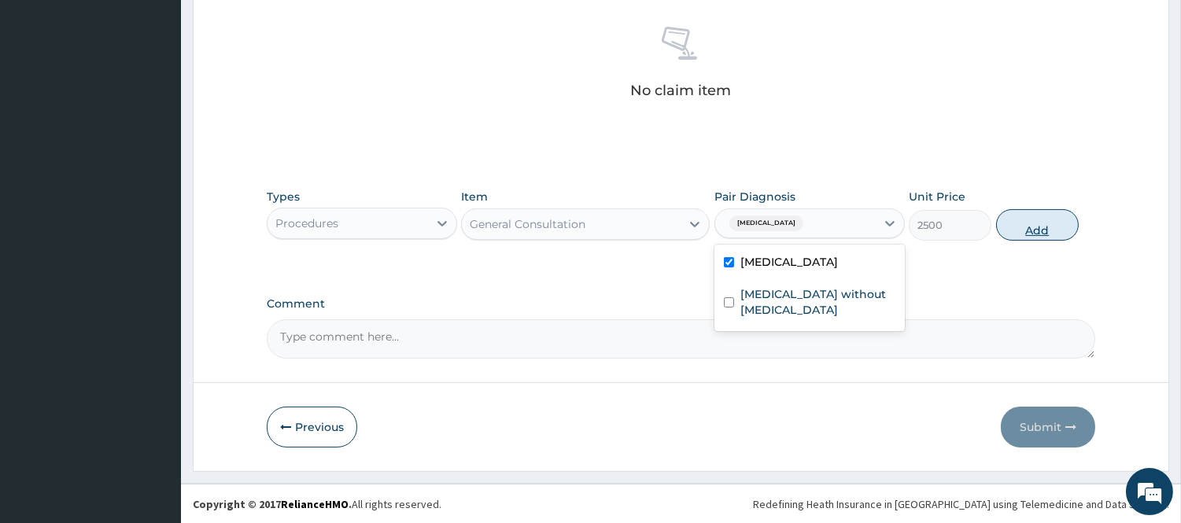
click at [1050, 224] on button "Add" at bounding box center [1037, 224] width 83 height 31
type input "0"
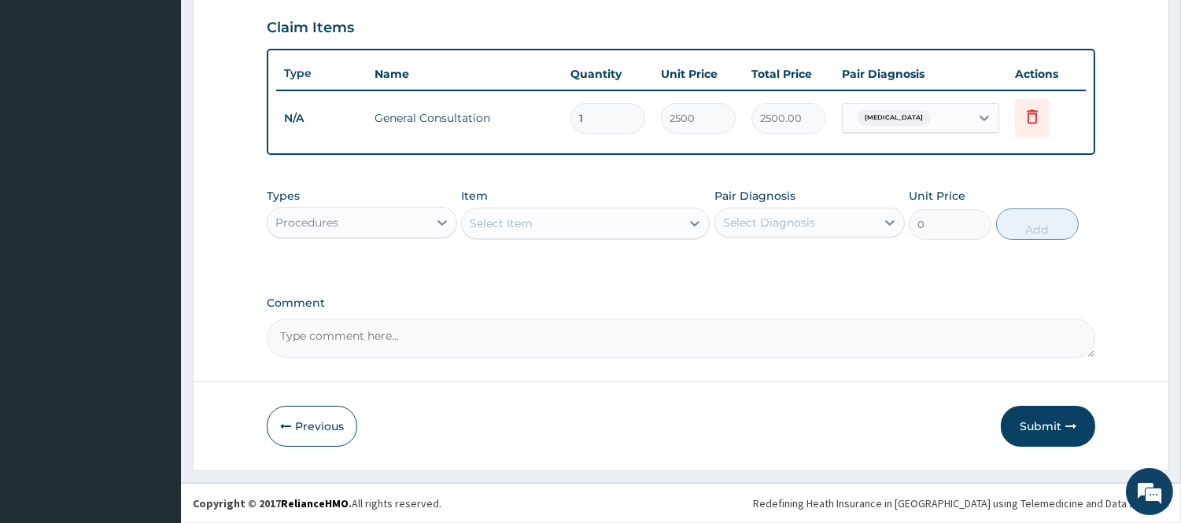
scroll to position [535, 0]
click at [496, 223] on div "Select Item" at bounding box center [501, 225] width 63 height 16
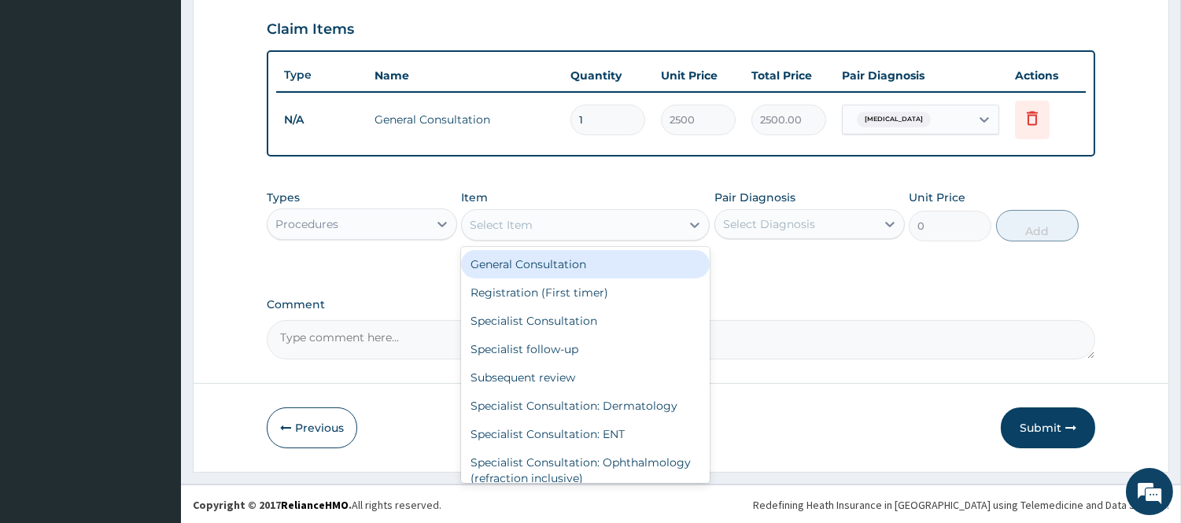
click at [397, 221] on div "Procedures" at bounding box center [348, 224] width 161 height 25
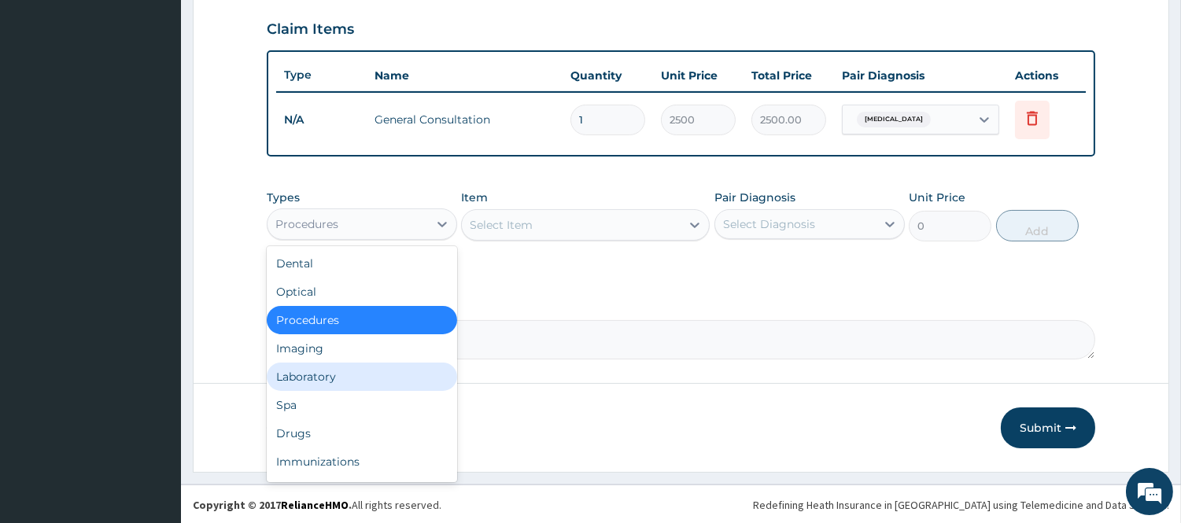
click at [346, 382] on div "Laboratory" at bounding box center [362, 377] width 190 height 28
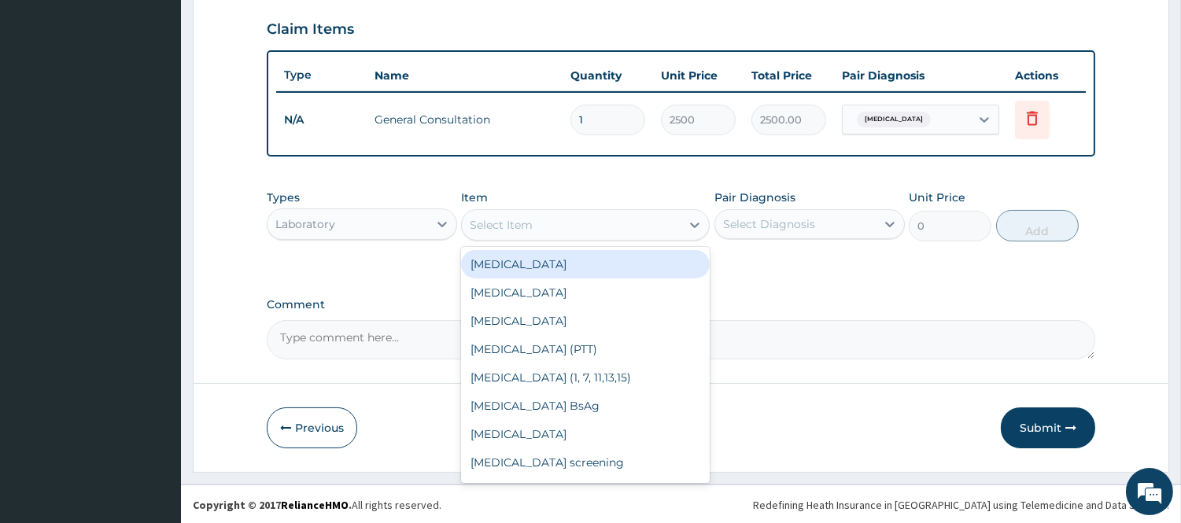
click at [617, 232] on div "Select Item" at bounding box center [571, 224] width 219 height 25
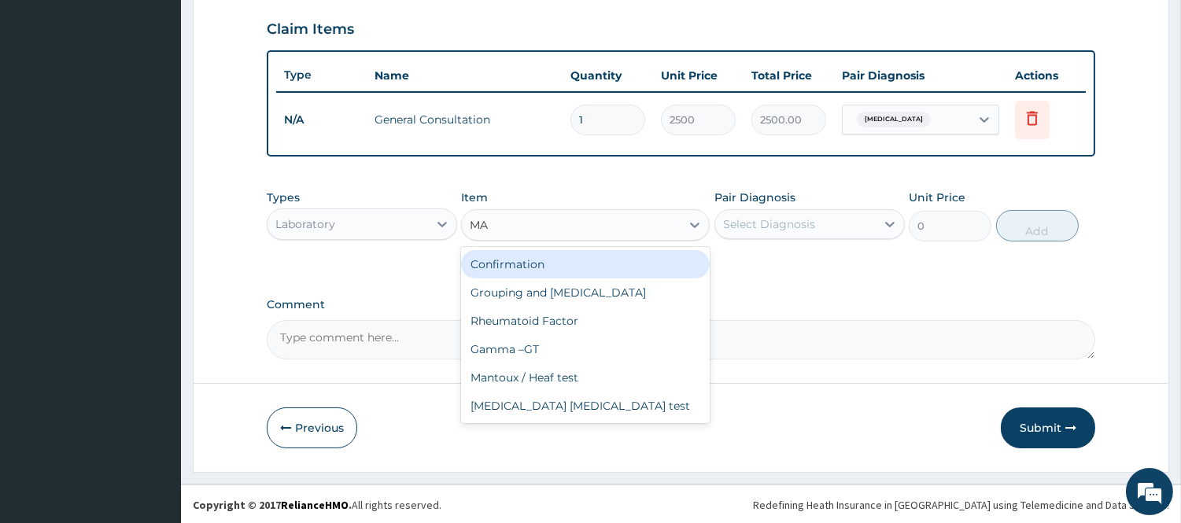
type input "MAL"
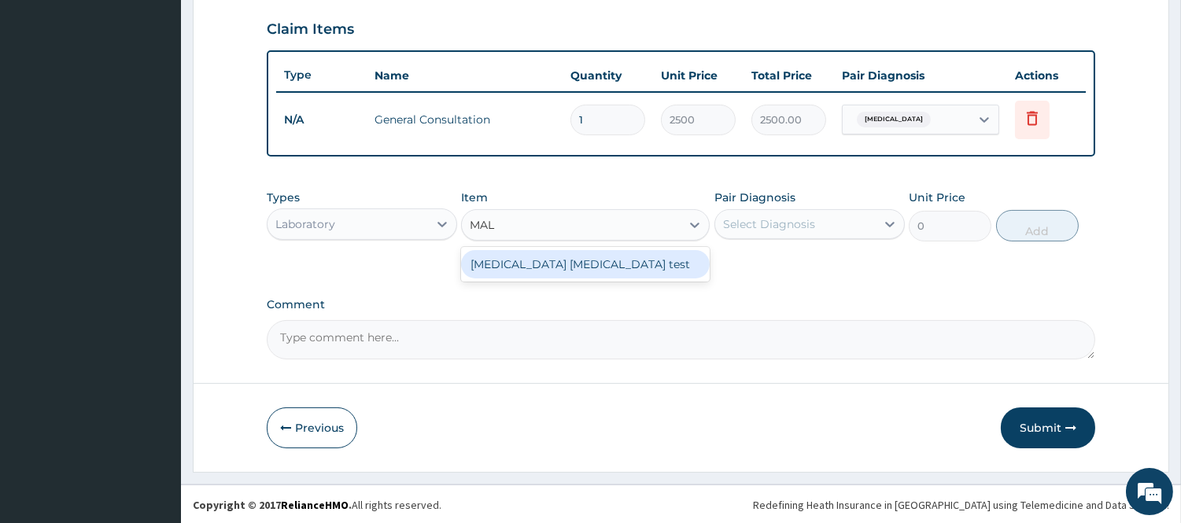
click at [601, 260] on div "Malaria Parasite test" at bounding box center [585, 264] width 249 height 28
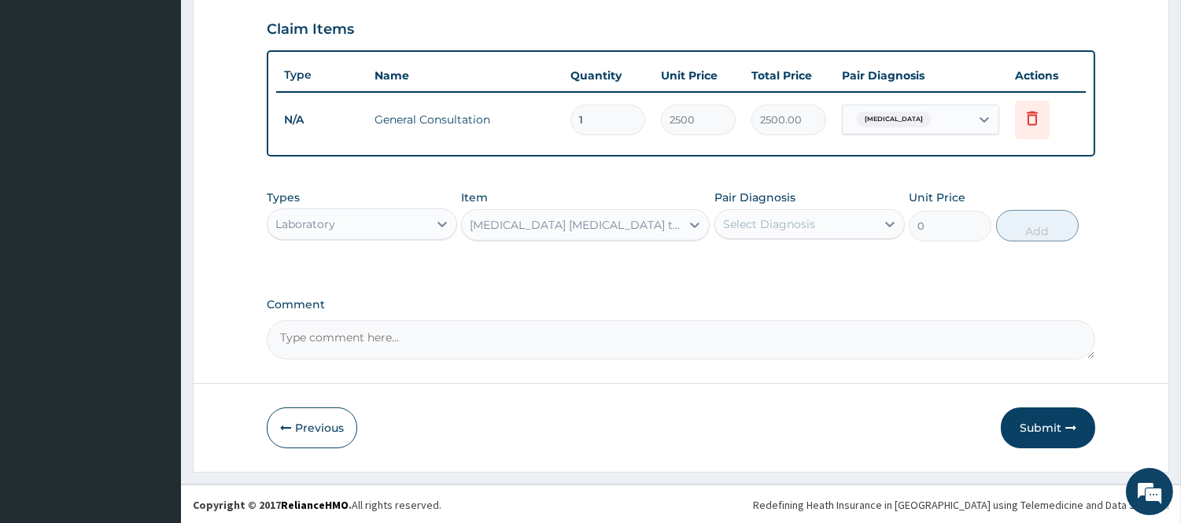
type input "1500"
drag, startPoint x: 797, startPoint y: 224, endPoint x: 799, endPoint y: 238, distance: 14.4
click at [798, 224] on div "Select Diagnosis" at bounding box center [769, 224] width 92 height 16
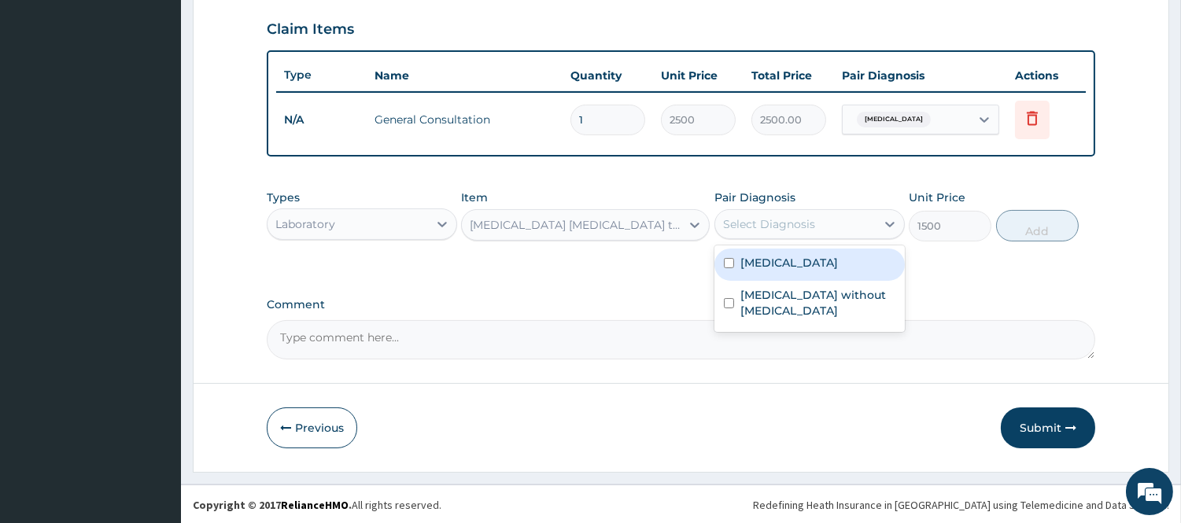
click at [799, 266] on div "Malaria" at bounding box center [809, 265] width 190 height 32
checkbox input "true"
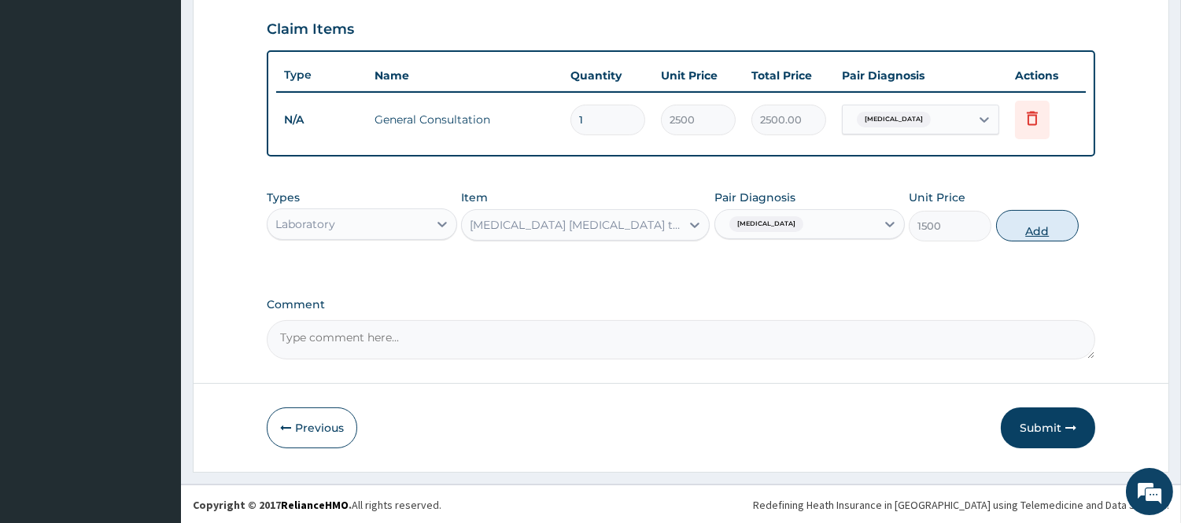
click at [1060, 216] on button "Add" at bounding box center [1037, 225] width 83 height 31
type input "0"
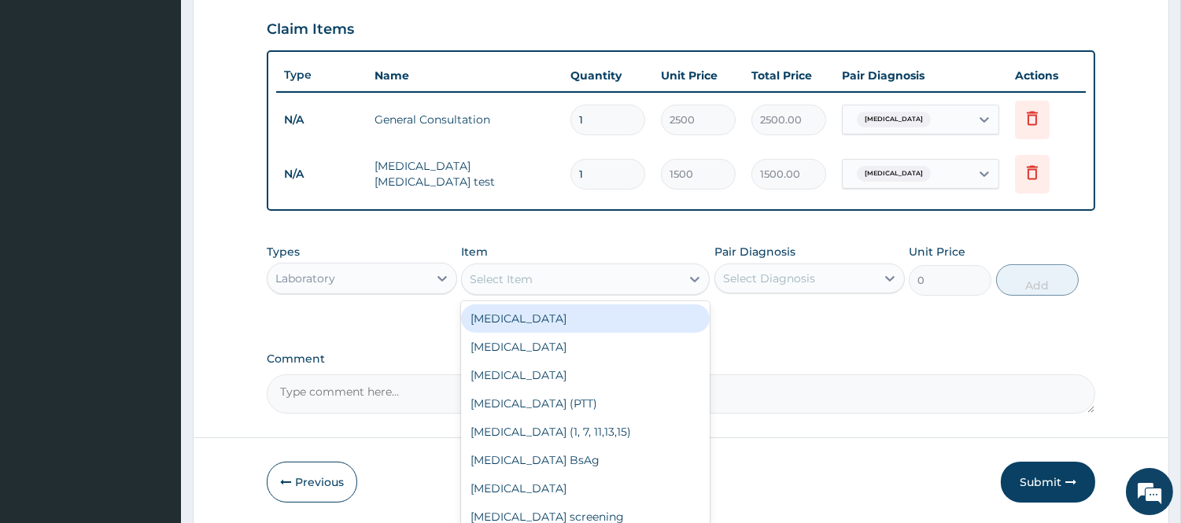
click at [575, 271] on div "Select Item" at bounding box center [571, 279] width 219 height 25
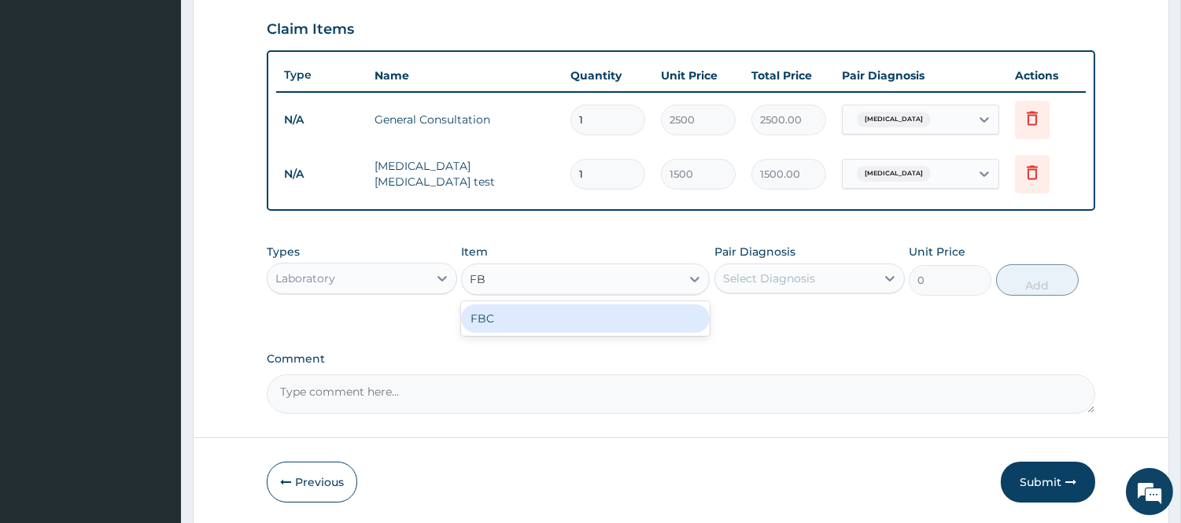
type input "FBC"
click at [562, 319] on div "FBC" at bounding box center [585, 318] width 249 height 28
type input "2500"
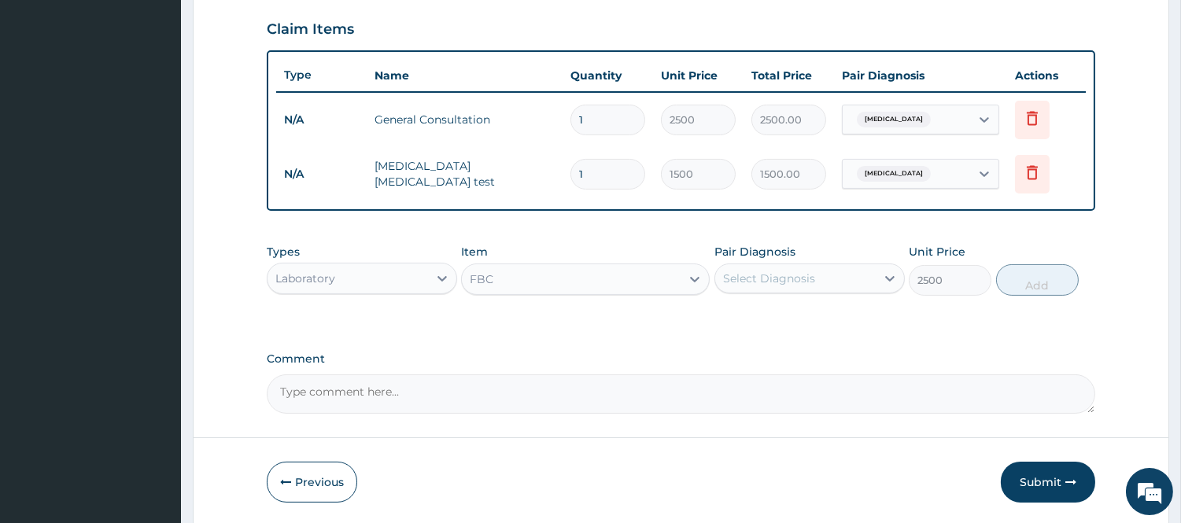
click at [798, 273] on div "Select Diagnosis" at bounding box center [769, 279] width 92 height 16
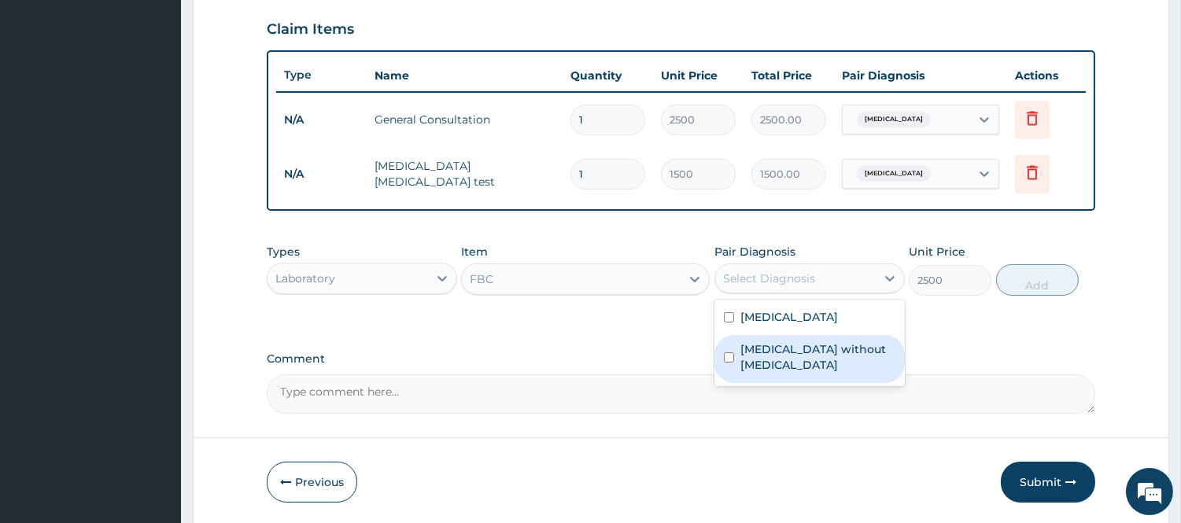
drag, startPoint x: 762, startPoint y: 352, endPoint x: 902, endPoint y: 321, distance: 143.4
click at [766, 351] on label "Sepsis without septic shock" at bounding box center [817, 356] width 155 height 31
checkbox input "true"
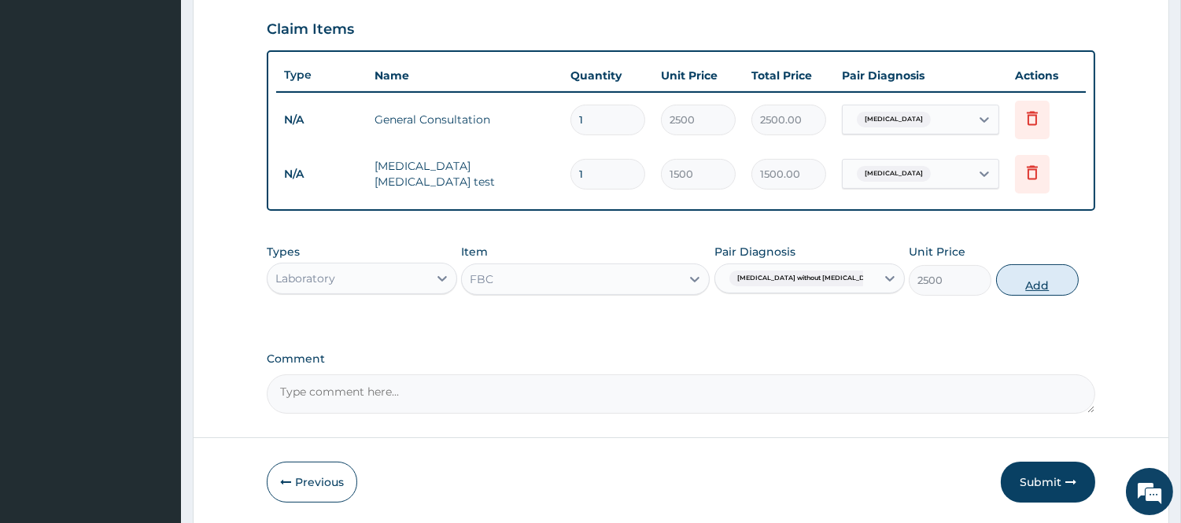
click at [1040, 278] on button "Add" at bounding box center [1037, 279] width 83 height 31
type input "0"
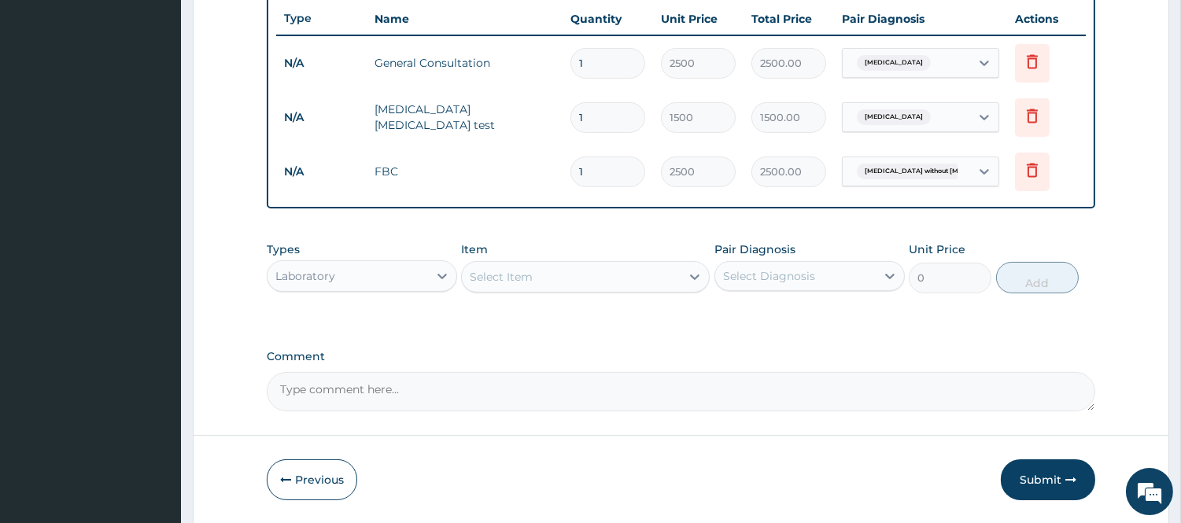
scroll to position [622, 0]
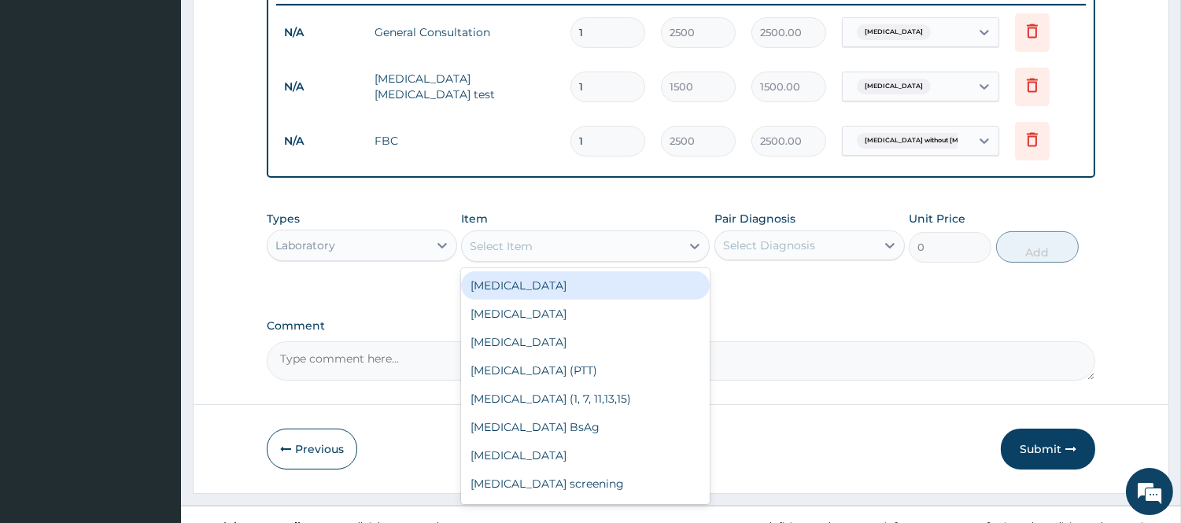
click at [521, 238] on div "Select Item" at bounding box center [501, 246] width 63 height 16
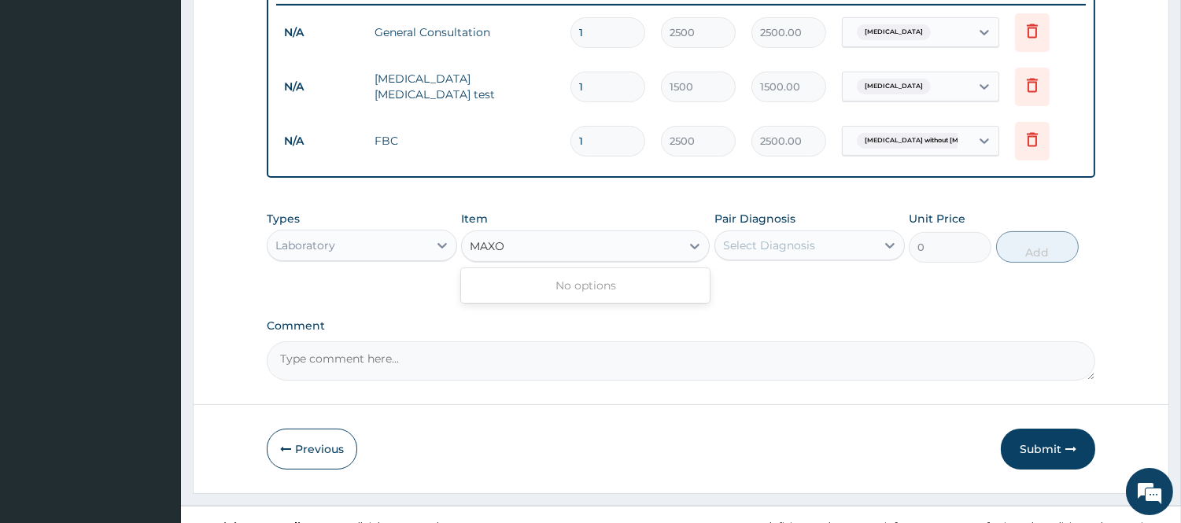
type input "MAXO"
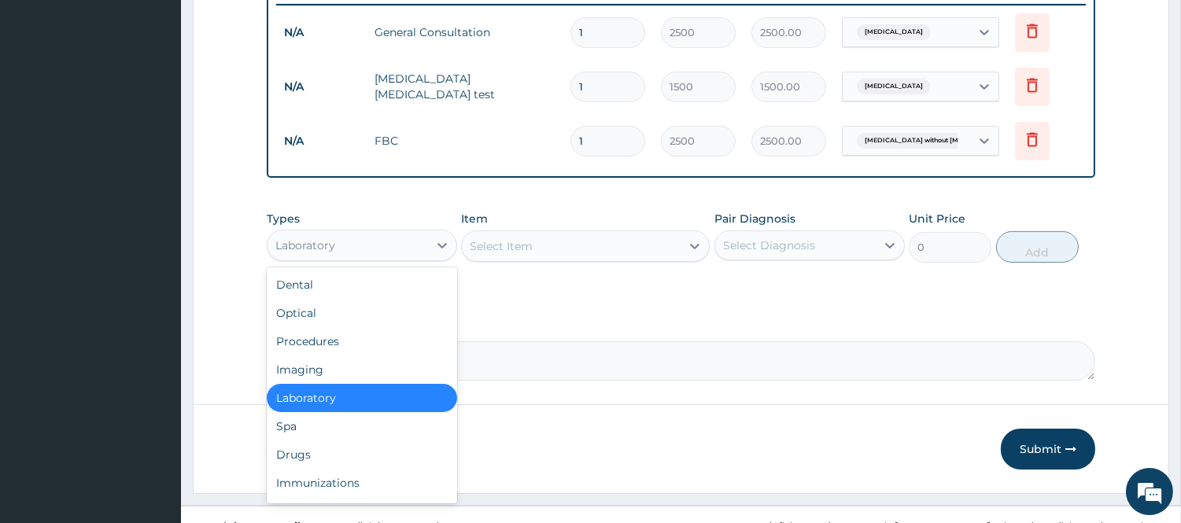
click at [419, 242] on div "Laboratory" at bounding box center [348, 245] width 161 height 25
click at [336, 443] on div "Drugs" at bounding box center [362, 455] width 190 height 28
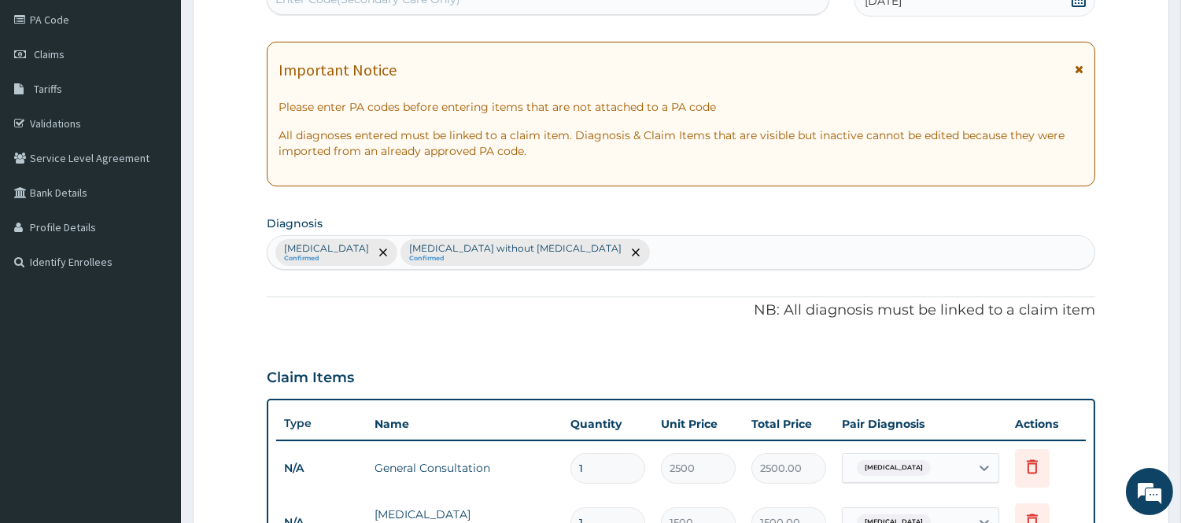
scroll to position [185, 0]
click at [563, 250] on div "Malaria Confirmed Sepsis without septic shock Confirmed" at bounding box center [681, 254] width 827 height 33
type input "UPPER RES"
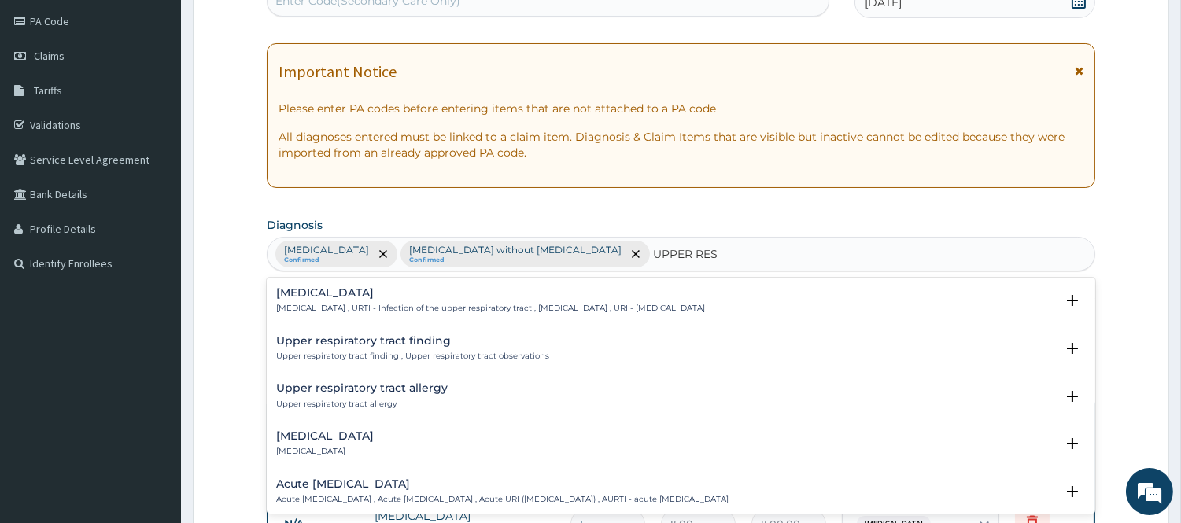
scroll to position [87, 0]
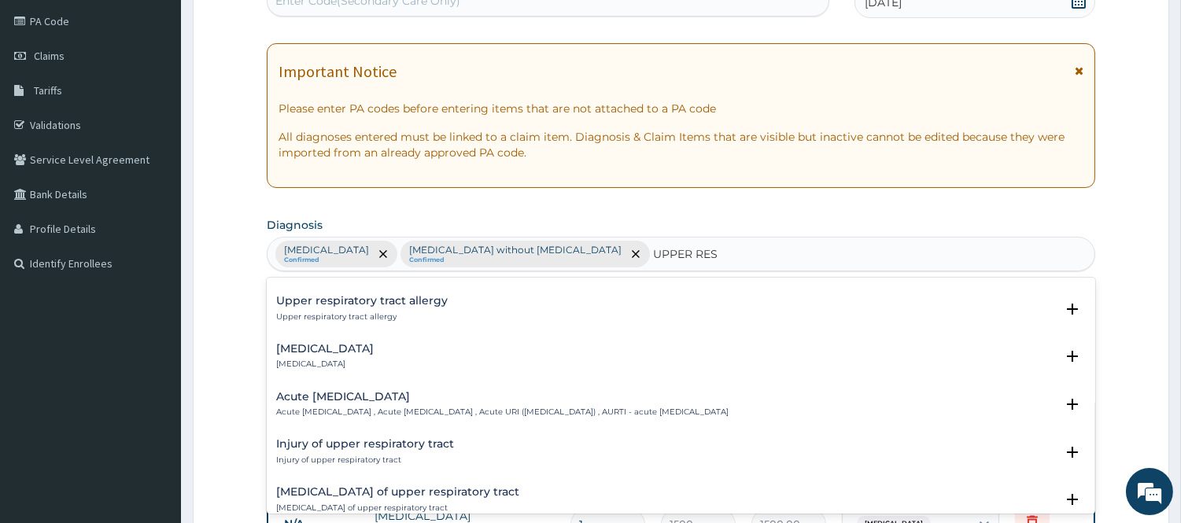
click at [395, 414] on p "Acute upper respiratory infection , Acute upper respiratory tract infection , A…" at bounding box center [502, 412] width 452 height 11
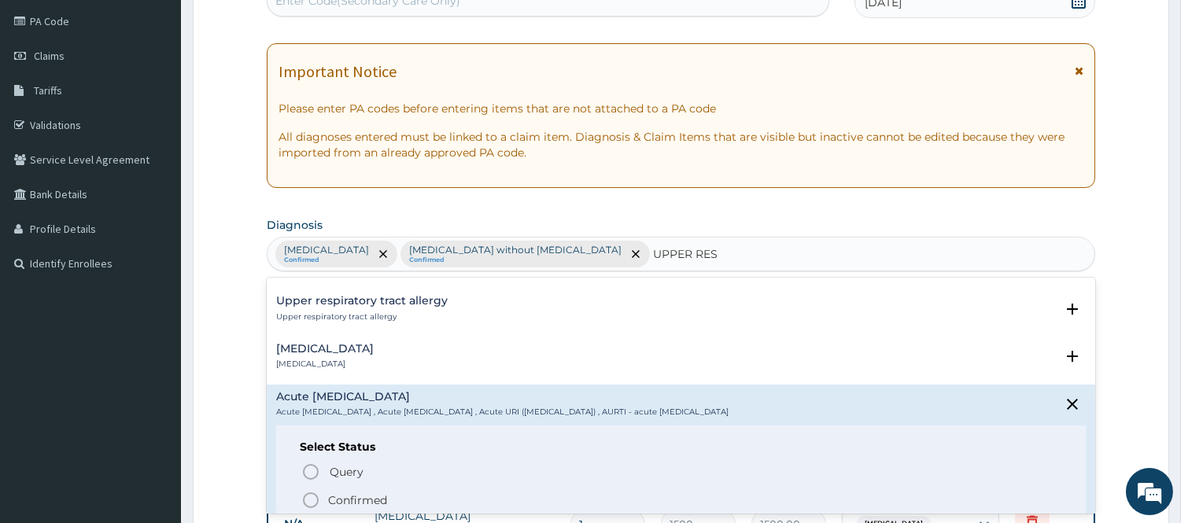
click at [317, 499] on icon "status option filled" at bounding box center [310, 500] width 19 height 19
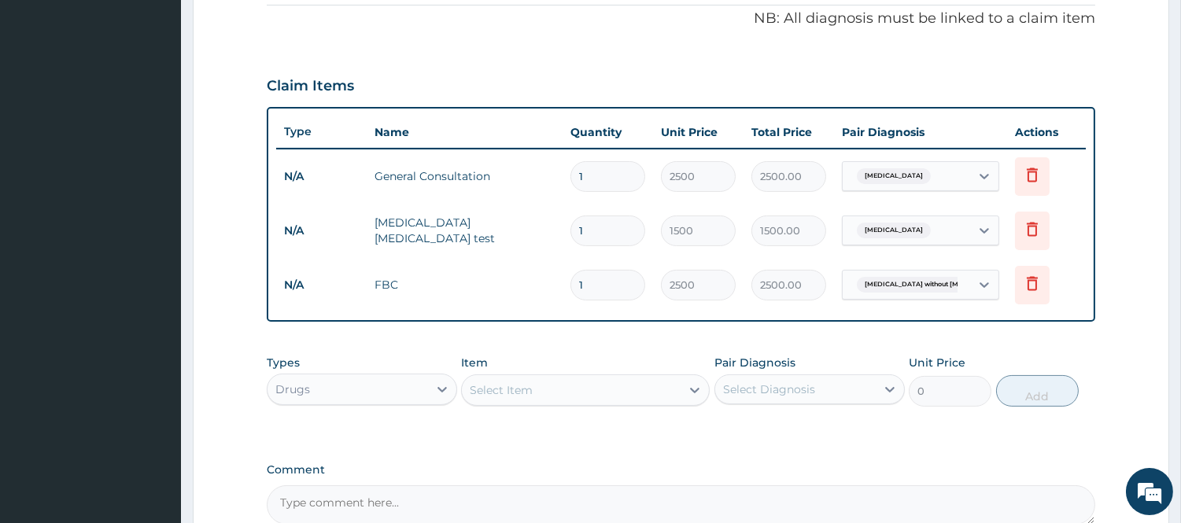
scroll to position [535, 0]
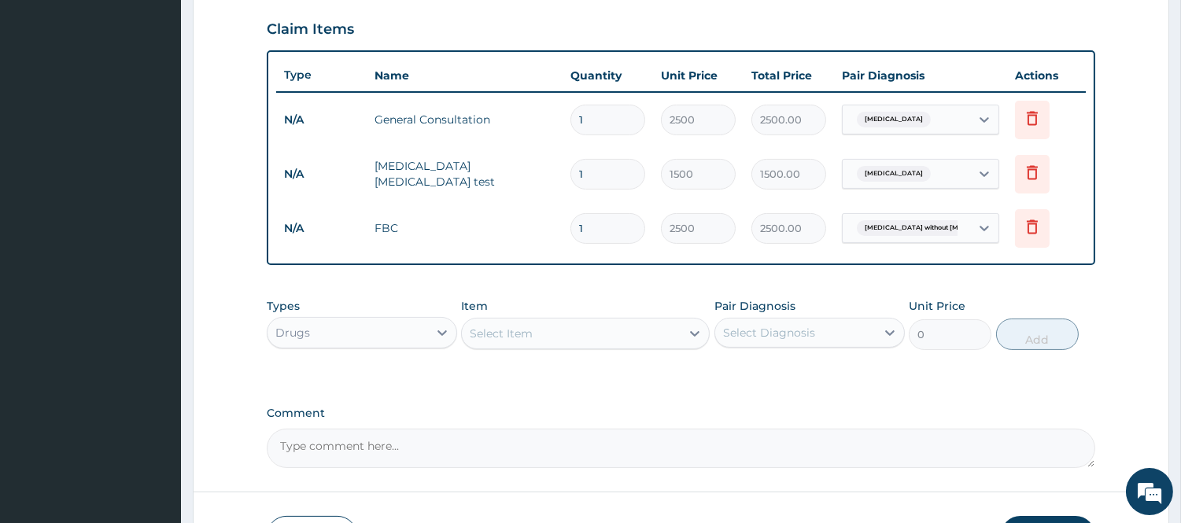
click at [524, 337] on div "Select Item" at bounding box center [501, 334] width 63 height 16
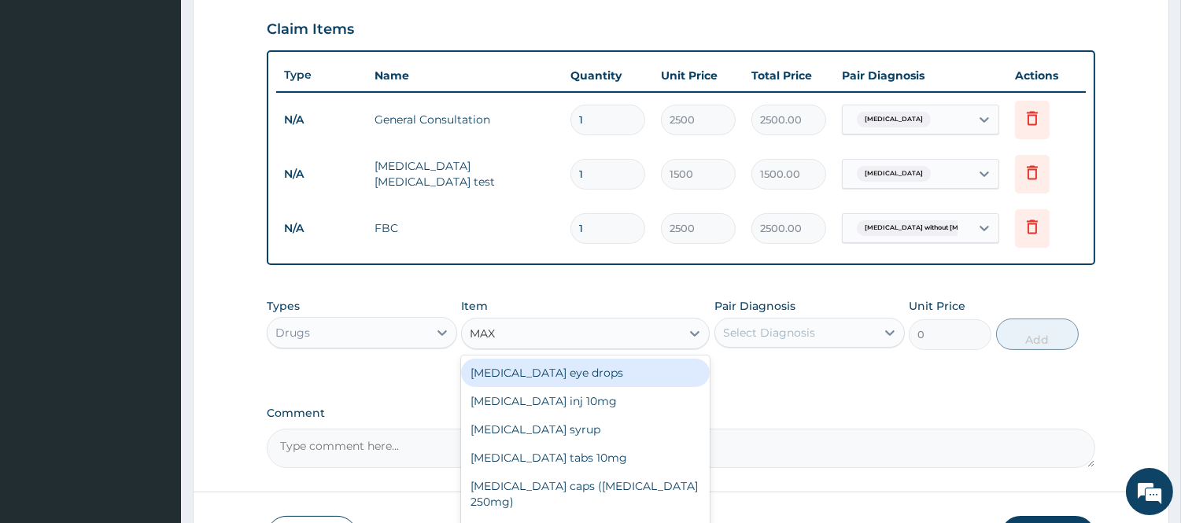
type input "MAXO"
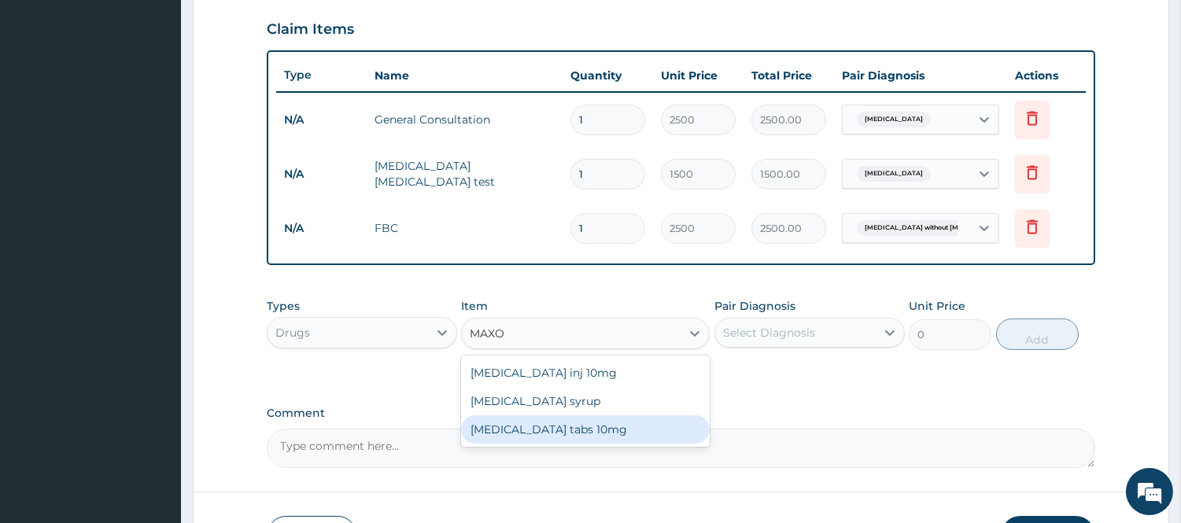
click at [524, 430] on div "Maxolon tabs 10mg" at bounding box center [585, 429] width 249 height 28
type input "22.75"
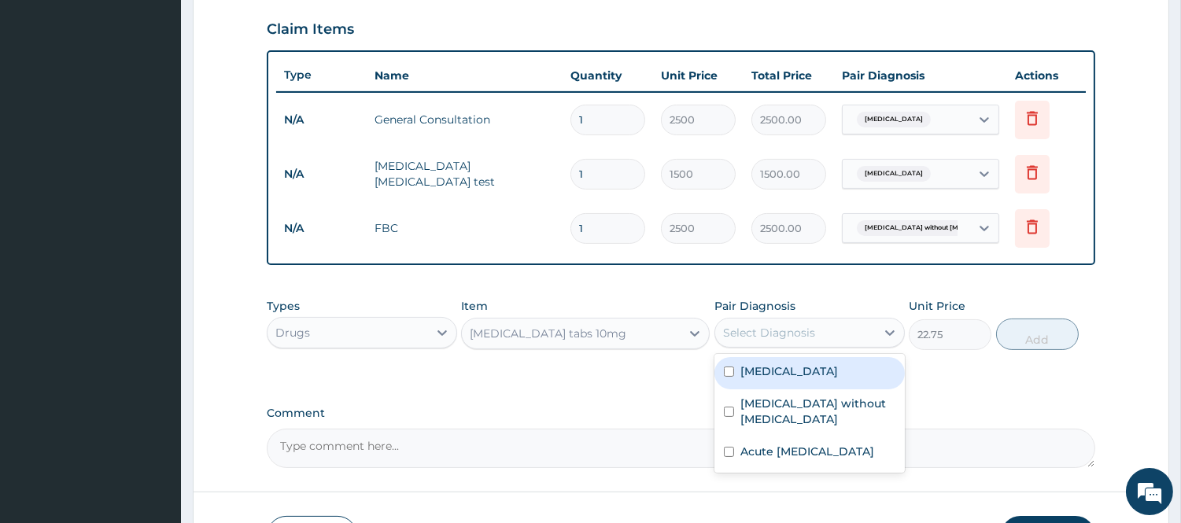
drag, startPoint x: 746, startPoint y: 331, endPoint x: 738, endPoint y: 365, distance: 34.7
click at [749, 334] on div "Select Diagnosis" at bounding box center [769, 333] width 92 height 16
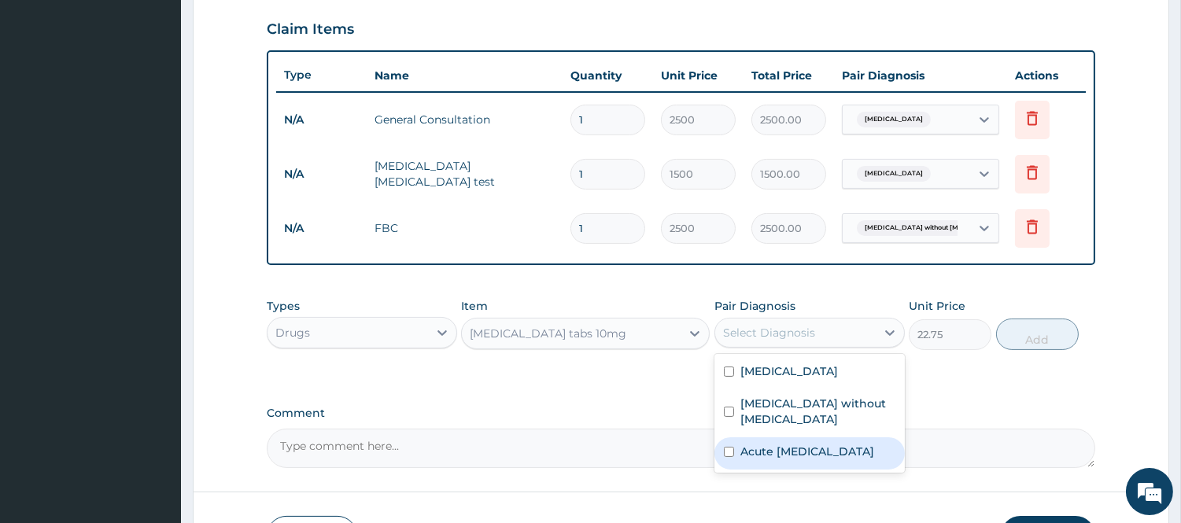
click at [737, 437] on div "Acute upper respiratory infection" at bounding box center [809, 453] width 190 height 32
checkbox input "true"
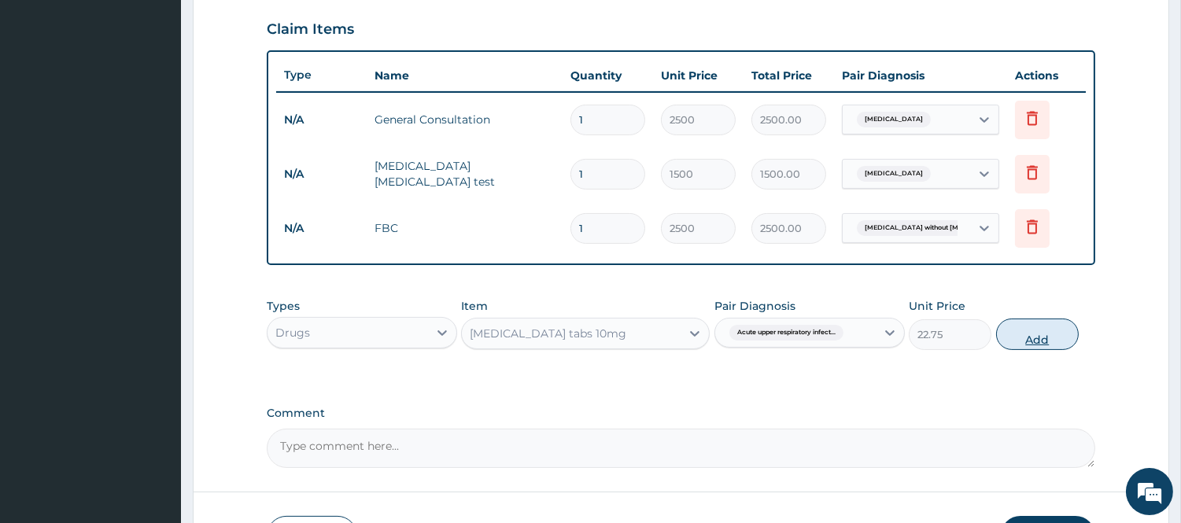
click at [1037, 344] on button "Add" at bounding box center [1037, 334] width 83 height 31
type input "0"
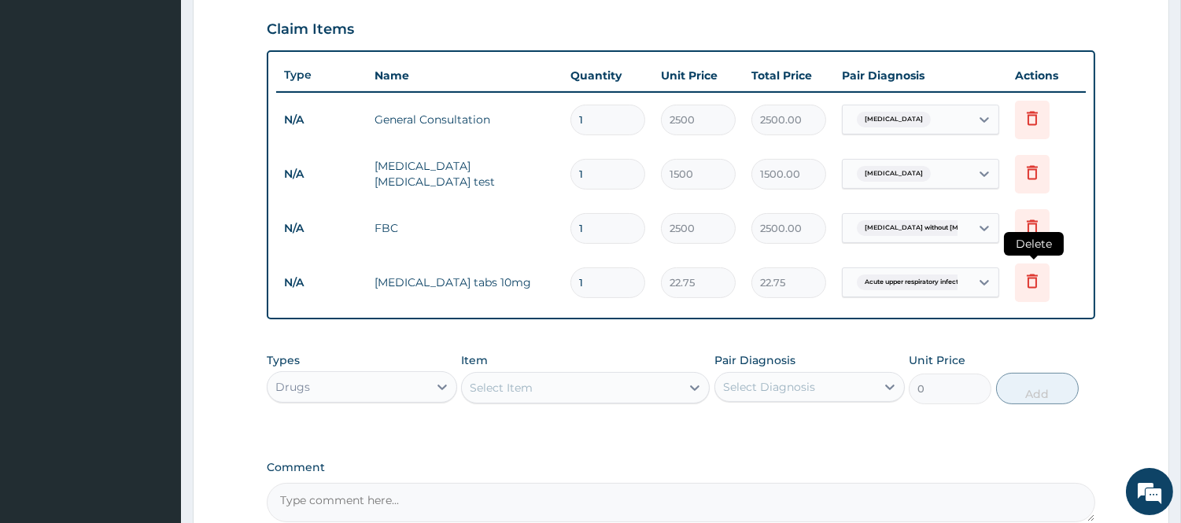
click at [1037, 282] on icon at bounding box center [1032, 280] width 19 height 19
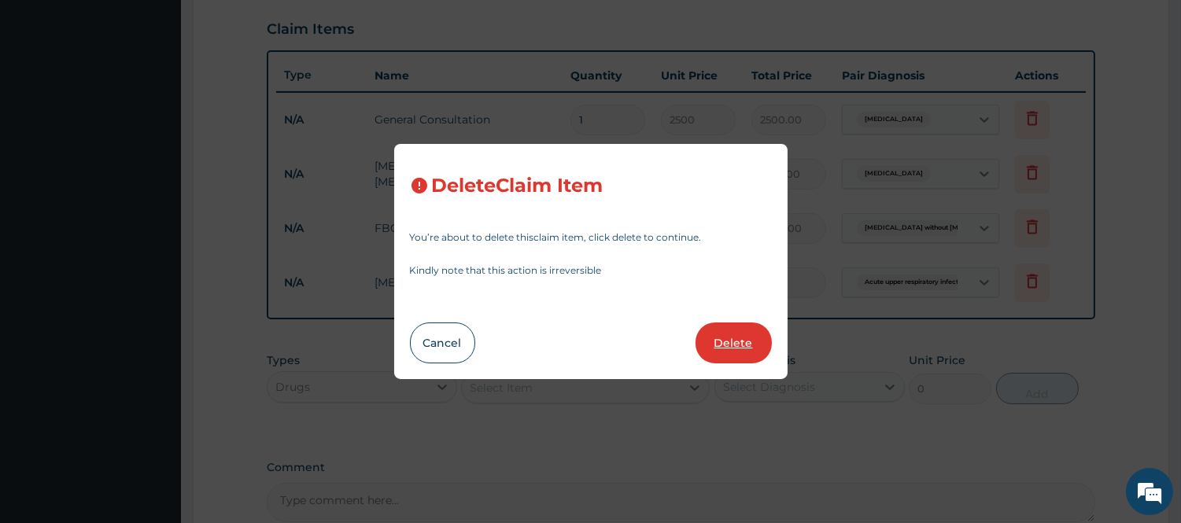
click at [725, 336] on button "Delete" at bounding box center [734, 343] width 76 height 41
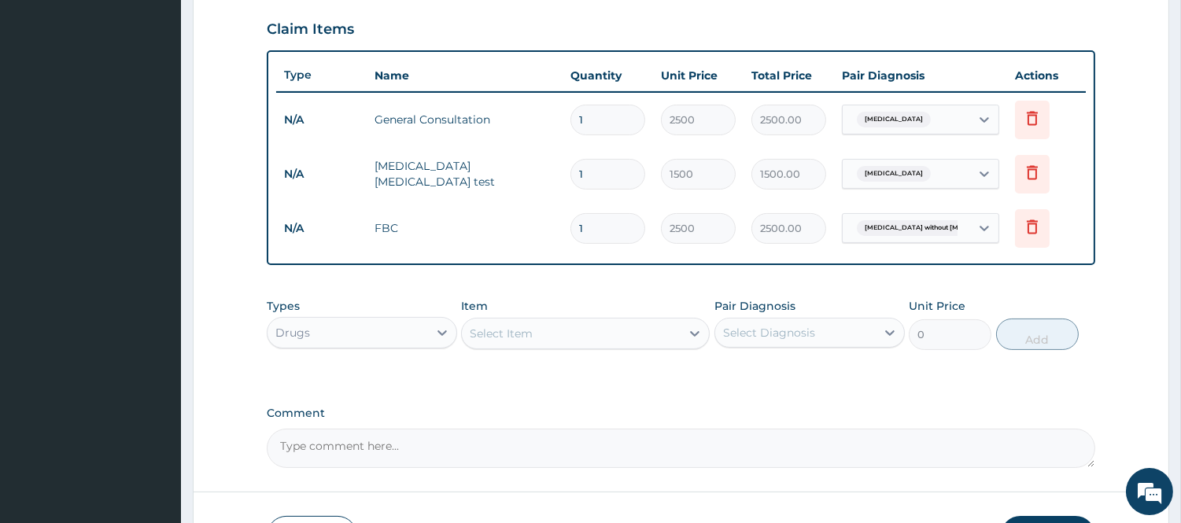
drag, startPoint x: 563, startPoint y: 323, endPoint x: 564, endPoint y: 332, distance: 9.6
click at [564, 329] on div "Select Item" at bounding box center [571, 333] width 219 height 25
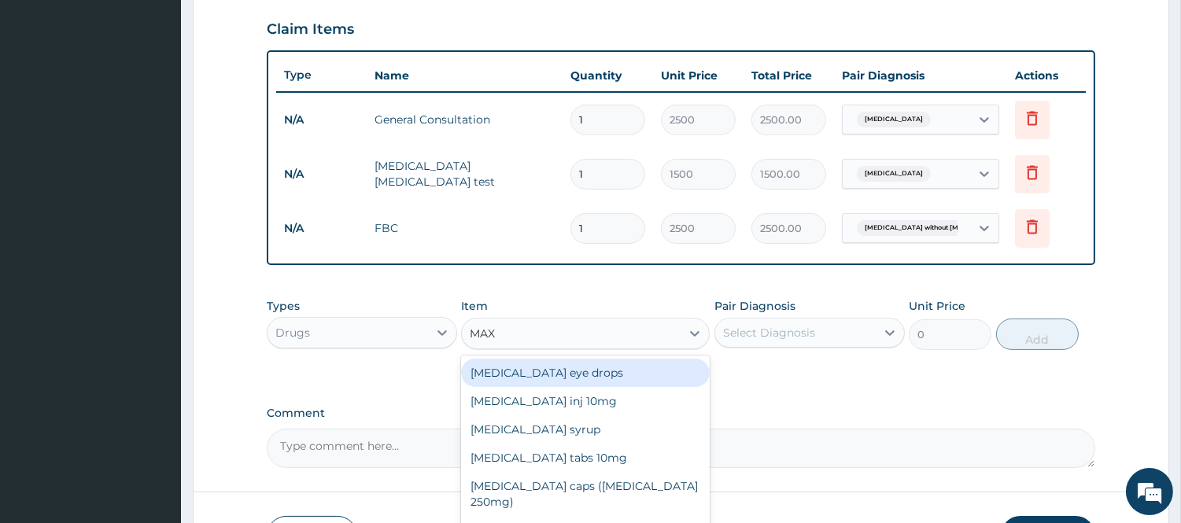
type input "MAXO"
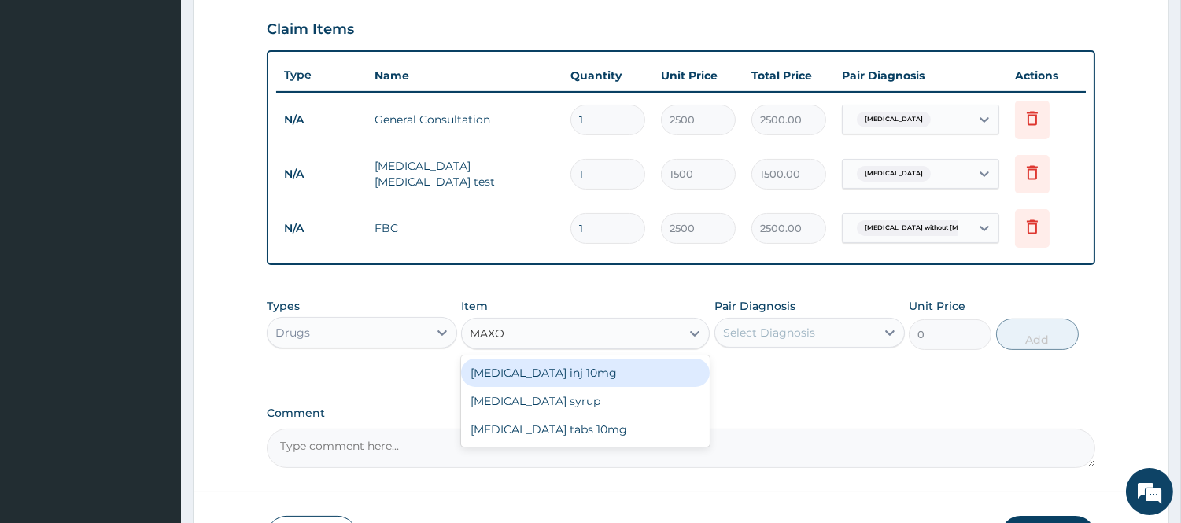
click at [557, 380] on div "Maxolon inj 10mg" at bounding box center [585, 373] width 249 height 28
type input "700"
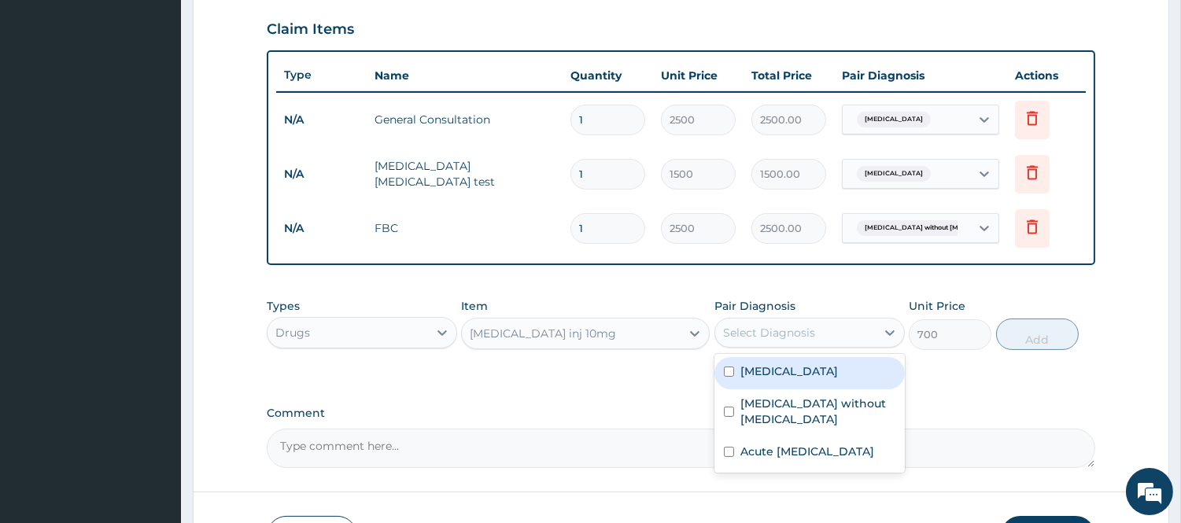
drag, startPoint x: 775, startPoint y: 332, endPoint x: 779, endPoint y: 354, distance: 22.4
click at [777, 334] on div "Select Diagnosis" at bounding box center [769, 333] width 92 height 16
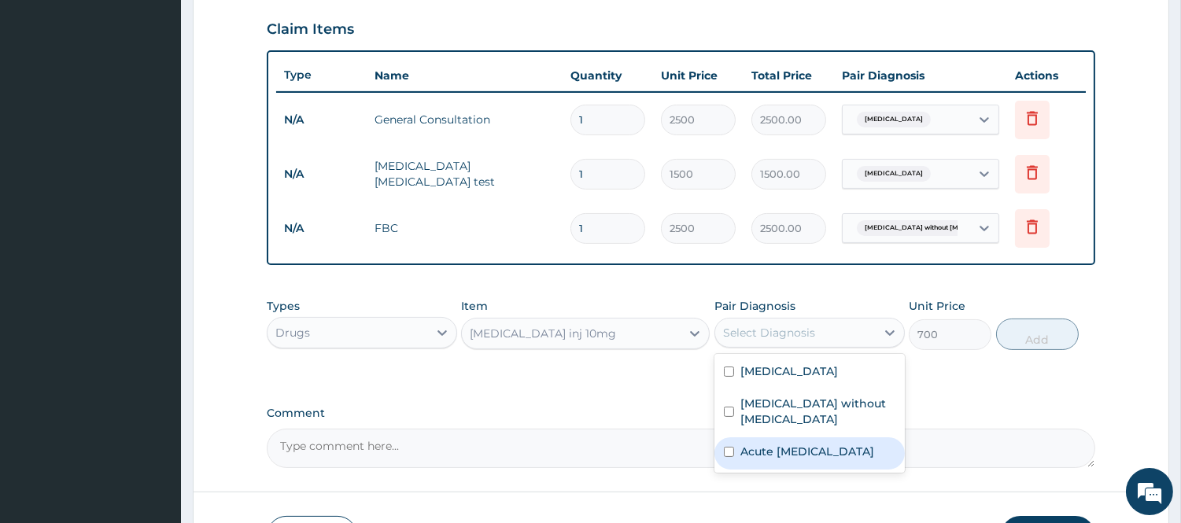
click at [774, 444] on label "Acute upper respiratory infection" at bounding box center [807, 452] width 134 height 16
checkbox input "true"
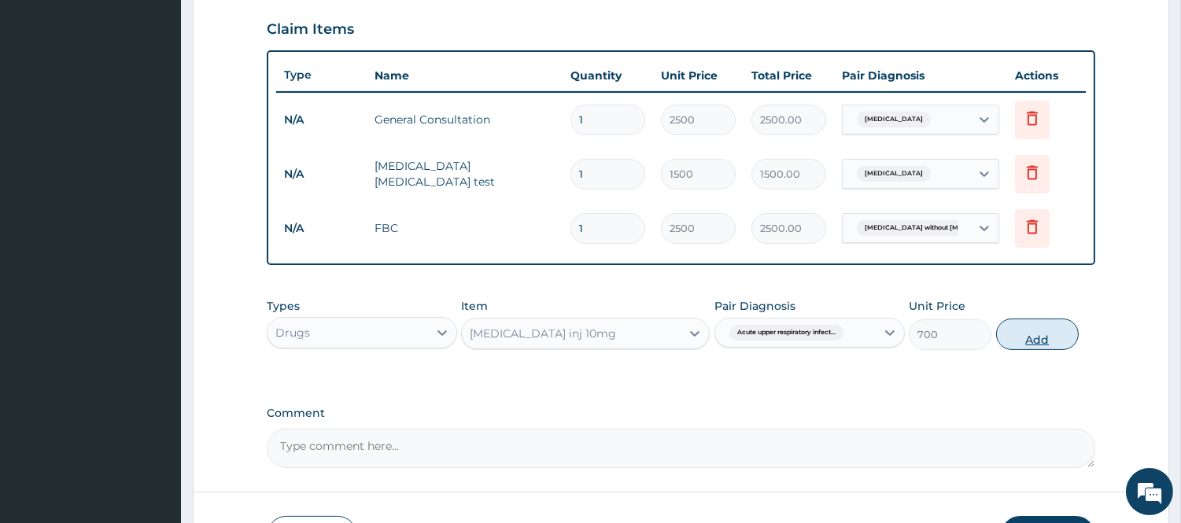
click at [1033, 326] on button "Add" at bounding box center [1037, 334] width 83 height 31
type input "0"
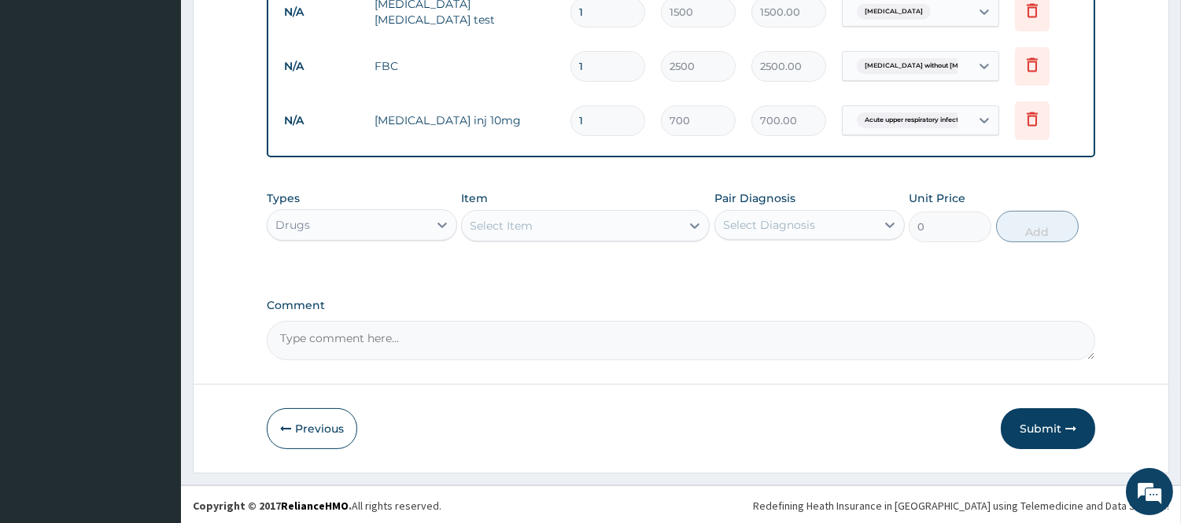
scroll to position [699, 0]
click at [555, 216] on div "Select Item" at bounding box center [571, 224] width 219 height 25
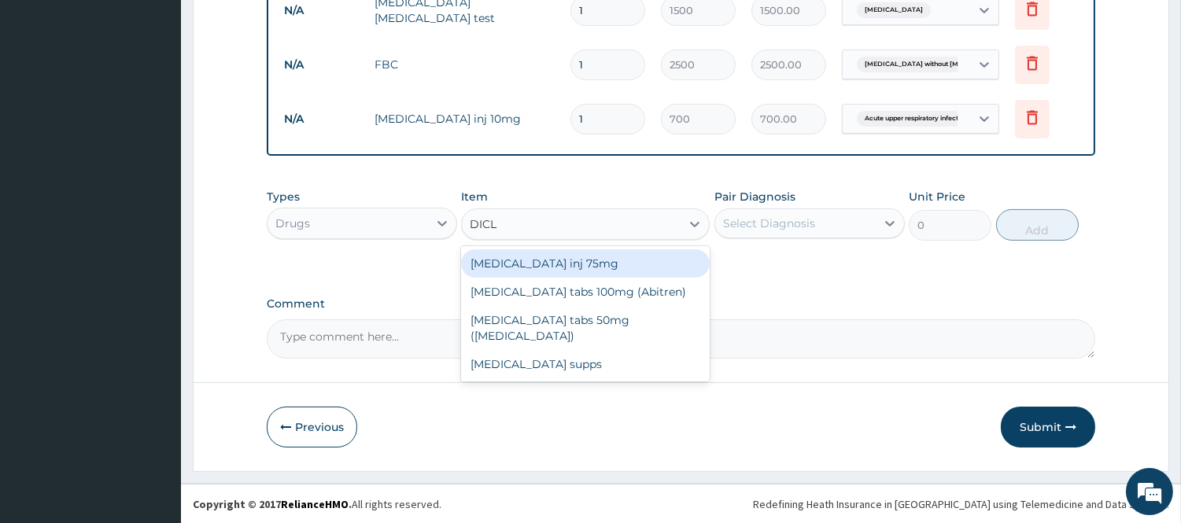
type input "DICLO"
click at [568, 260] on div "Diclofenac inj 75mg" at bounding box center [585, 263] width 249 height 28
type input "150"
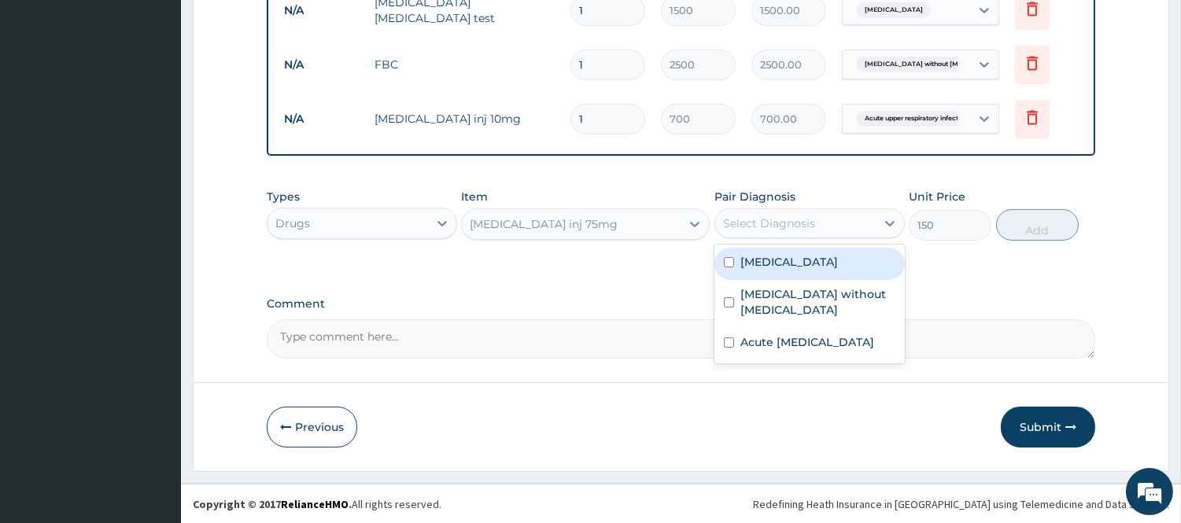
click at [832, 229] on div "Select Diagnosis" at bounding box center [795, 223] width 161 height 25
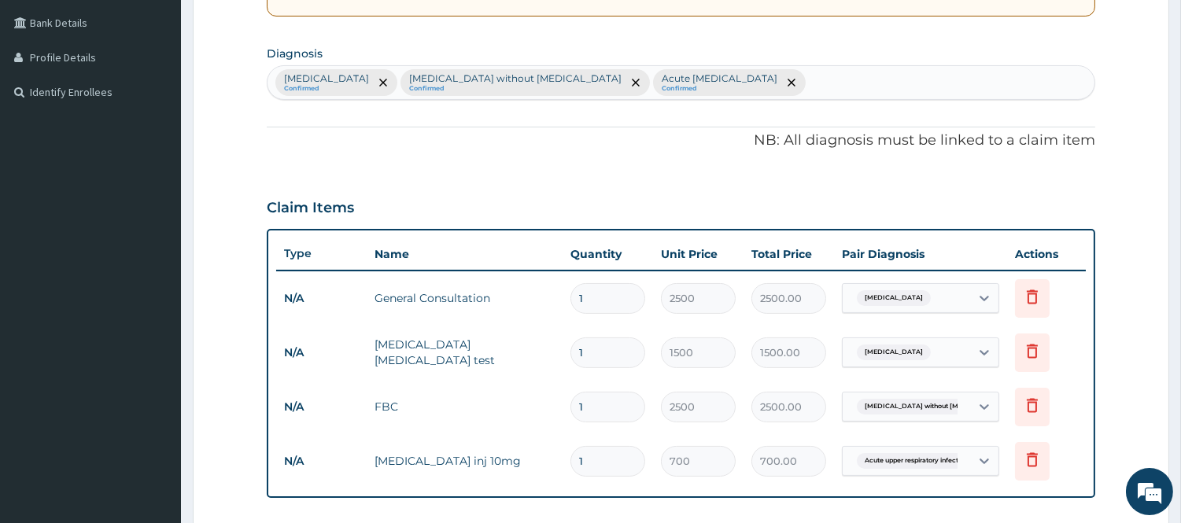
scroll to position [349, 0]
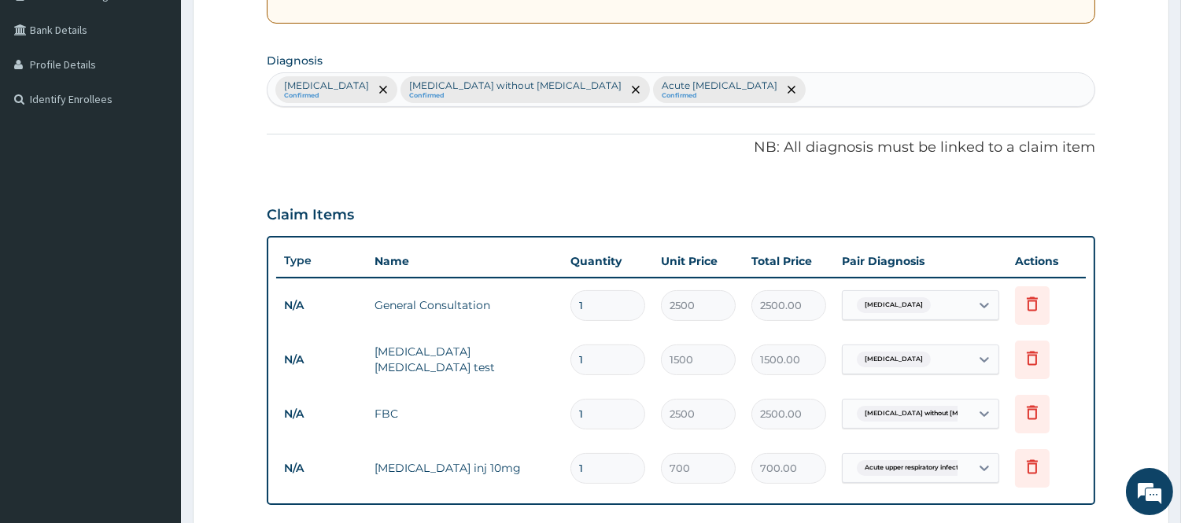
click at [771, 87] on div "Malaria Confirmed Sepsis without septic shock Confirmed Acute upper respiratory…" at bounding box center [681, 89] width 827 height 33
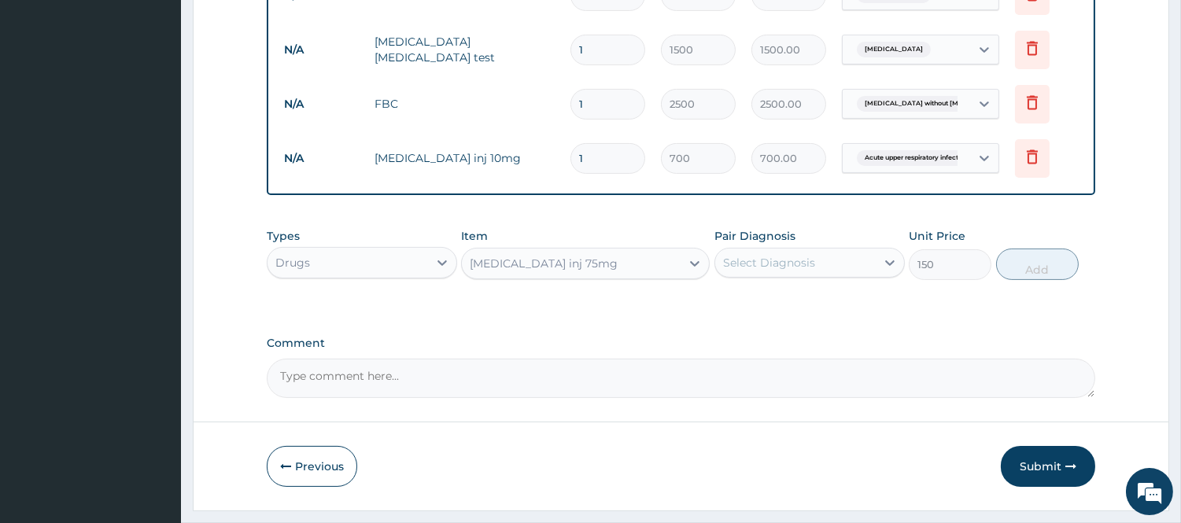
scroll to position [699, 0]
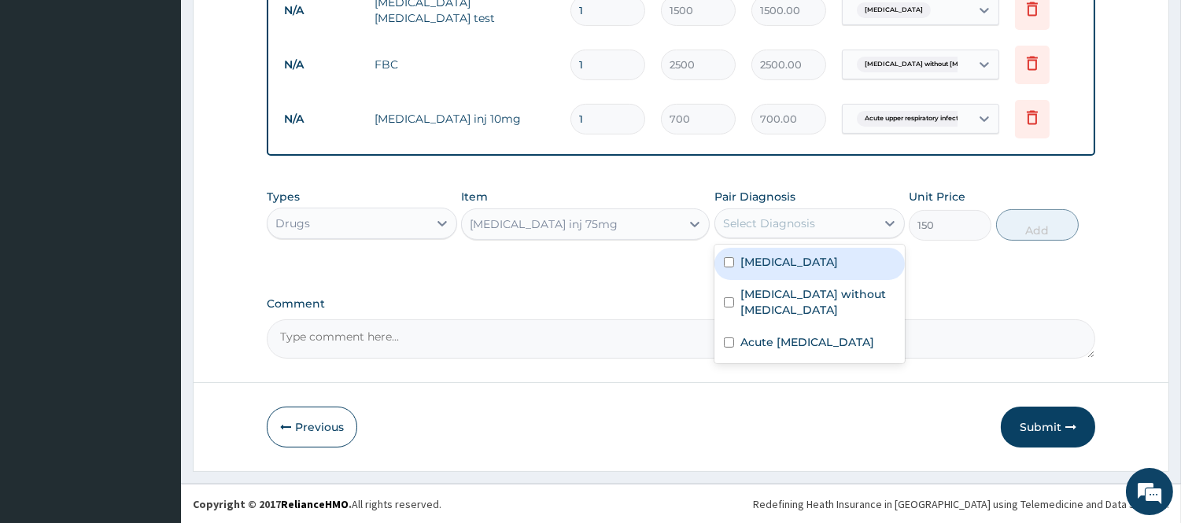
click at [780, 233] on div "Select Diagnosis" at bounding box center [795, 223] width 161 height 25
click at [748, 256] on label "Malaria" at bounding box center [789, 262] width 98 height 16
checkbox input "true"
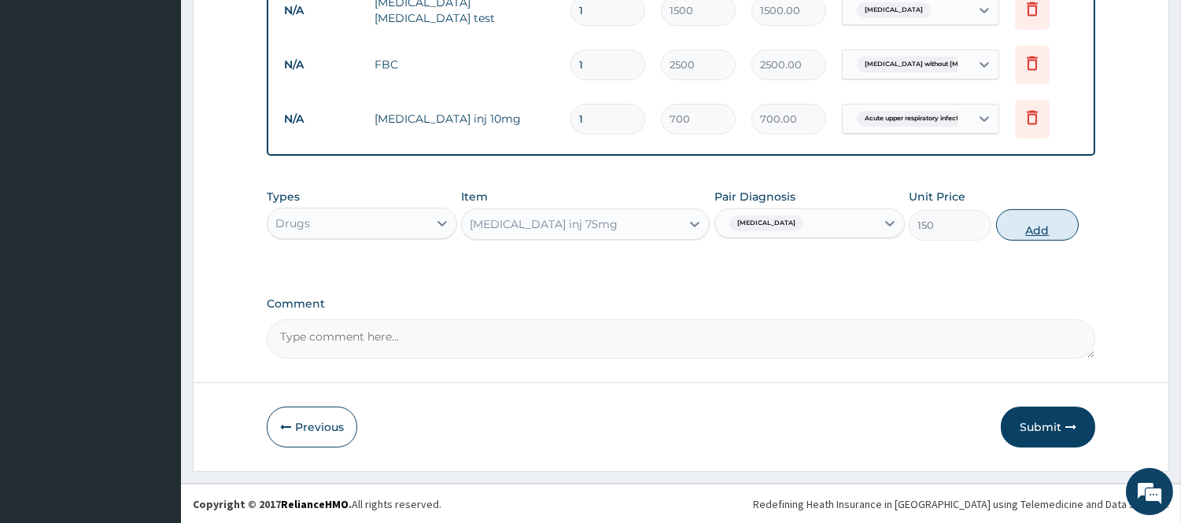
click at [1033, 226] on button "Add" at bounding box center [1037, 224] width 83 height 31
type input "0"
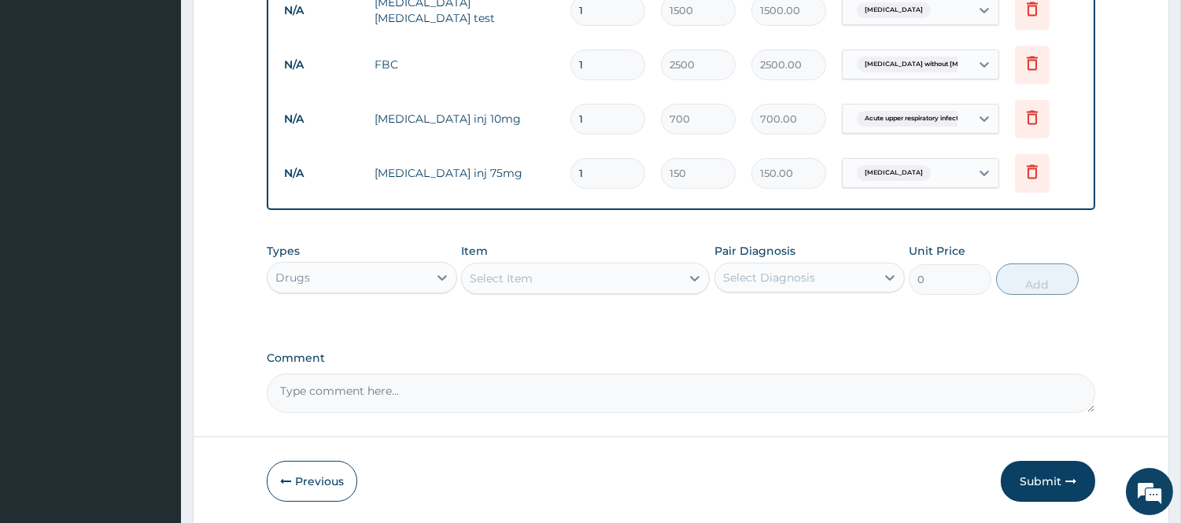
click at [541, 271] on div "Select Item" at bounding box center [571, 278] width 219 height 25
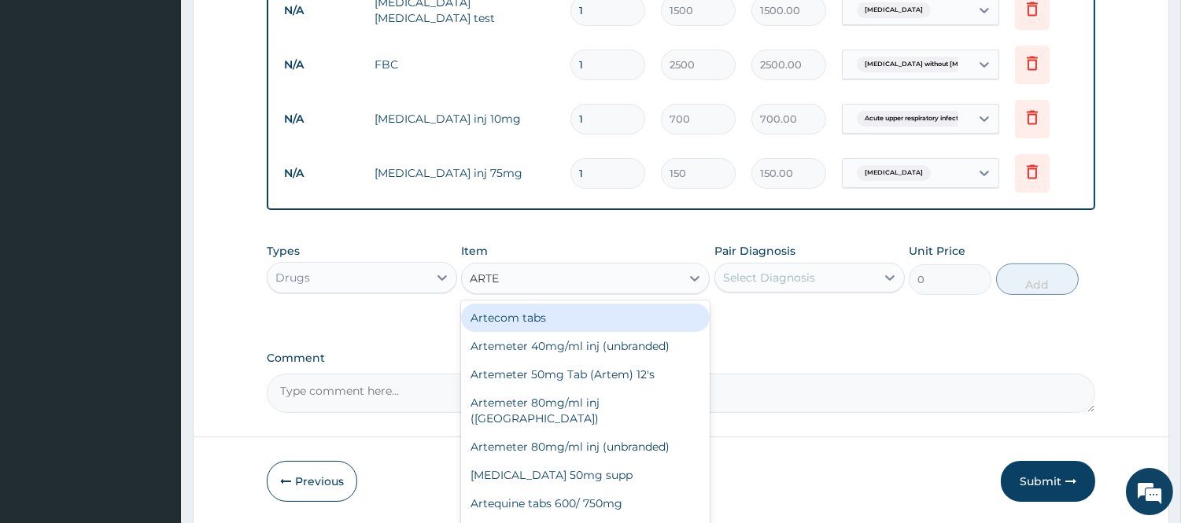
type input "ARTEM"
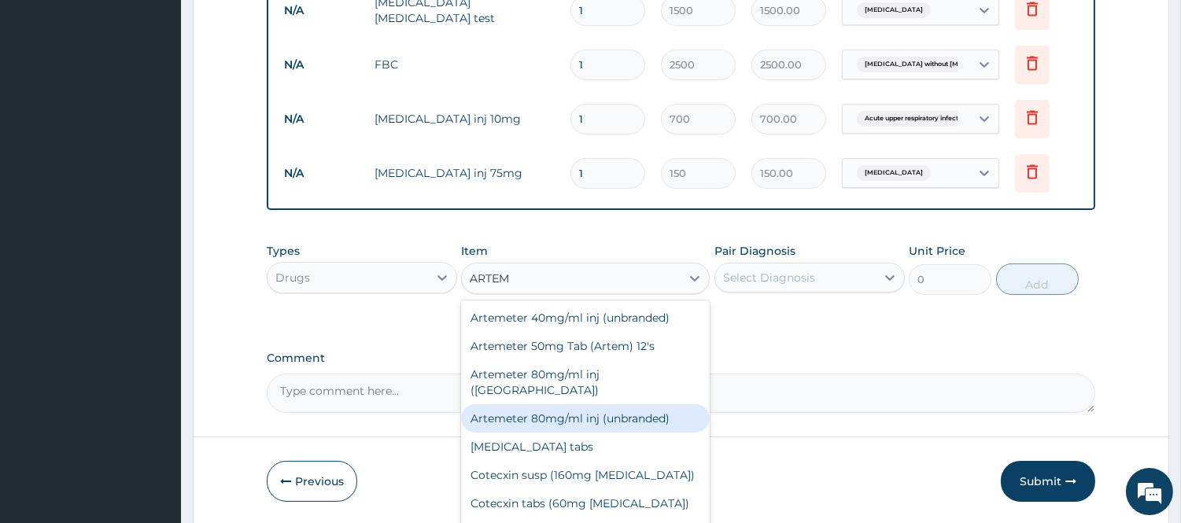
click at [559, 404] on div "Artemeter 80mg/ml inj (unbranded)" at bounding box center [585, 418] width 249 height 28
type input "750"
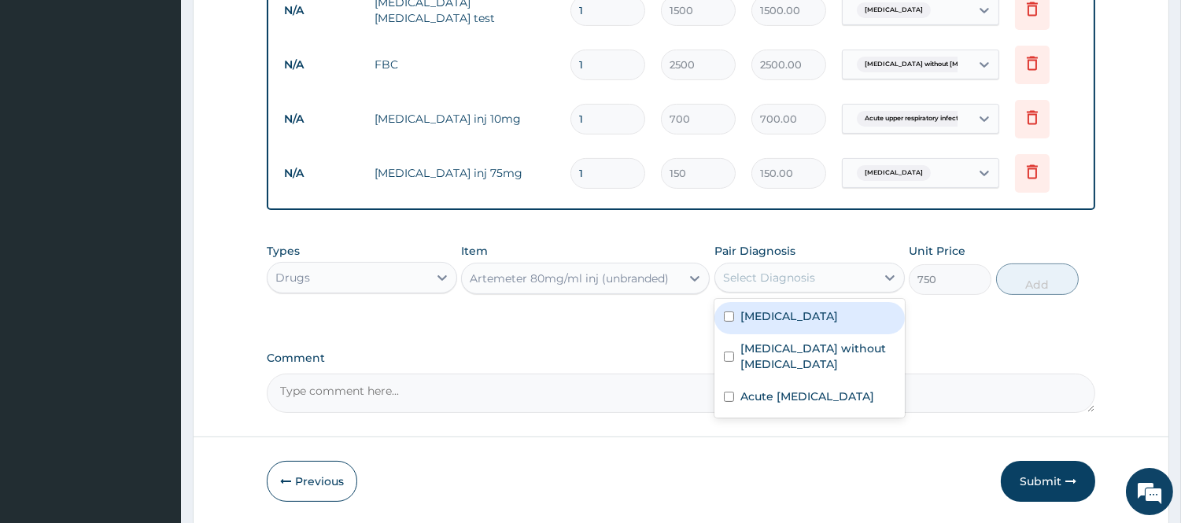
click at [792, 278] on div "Select Diagnosis" at bounding box center [769, 278] width 92 height 16
drag, startPoint x: 759, startPoint y: 309, endPoint x: 932, endPoint y: 301, distance: 173.3
click at [777, 308] on label "Malaria" at bounding box center [789, 316] width 98 height 16
checkbox input "true"
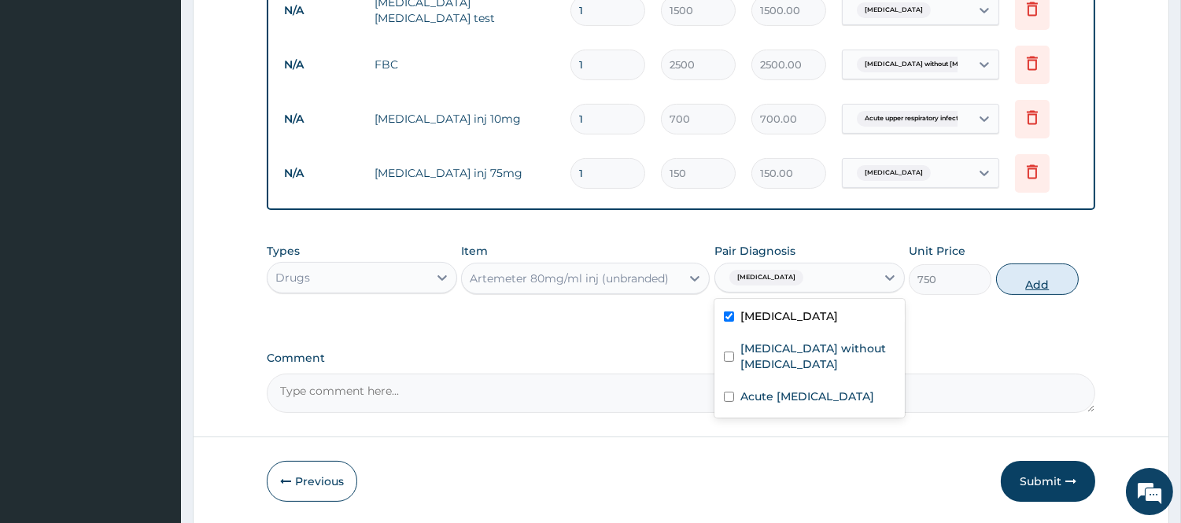
click at [1027, 276] on button "Add" at bounding box center [1037, 279] width 83 height 31
type input "0"
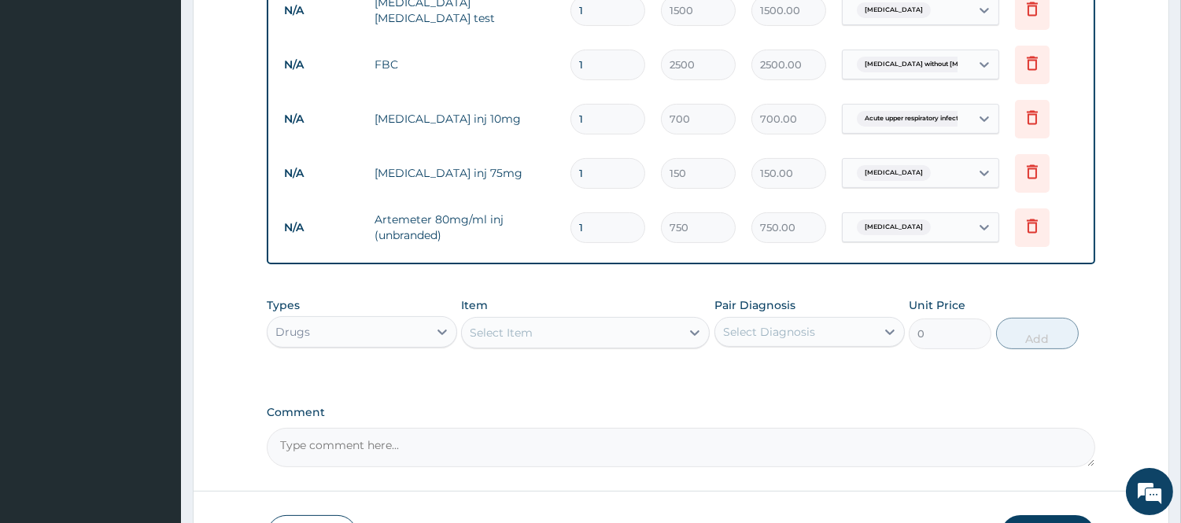
drag, startPoint x: 592, startPoint y: 232, endPoint x: 565, endPoint y: 236, distance: 27.8
click at [567, 236] on td "1" at bounding box center [608, 228] width 90 height 46
type input "6"
type input "4500.00"
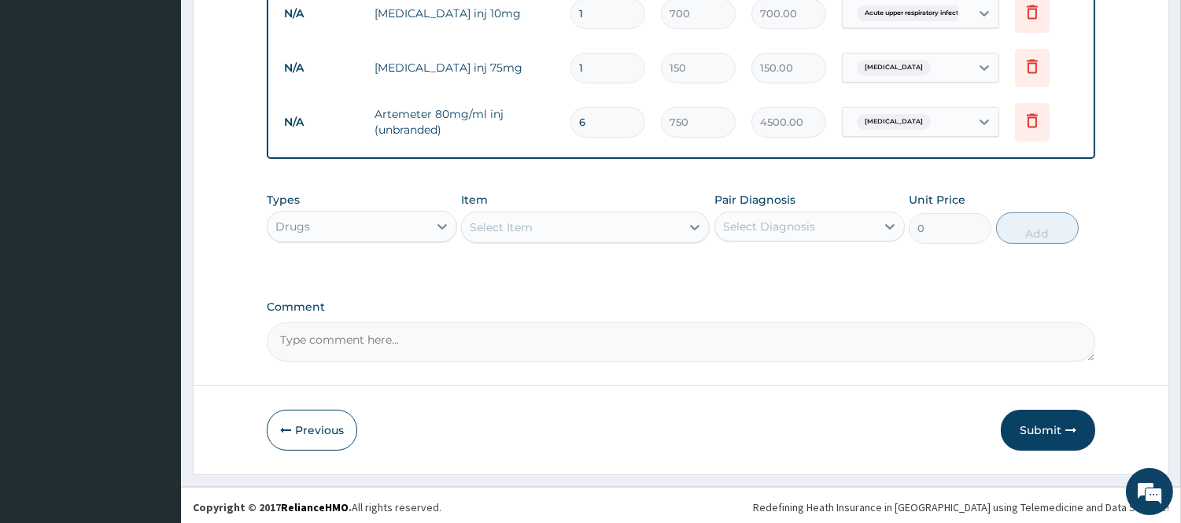
scroll to position [808, 0]
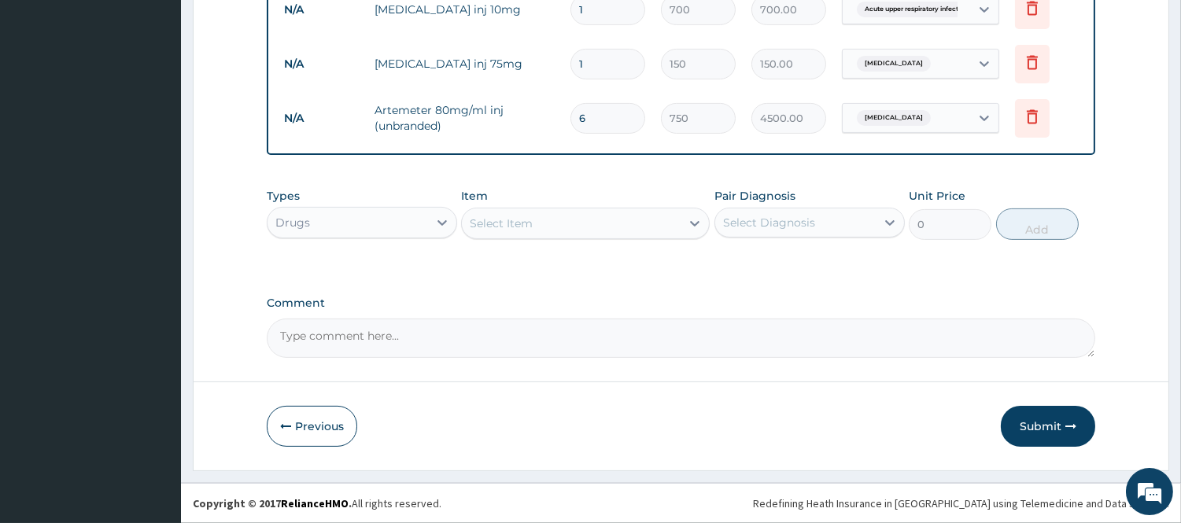
type input "6"
click at [622, 229] on div "Select Item" at bounding box center [571, 223] width 219 height 25
drag, startPoint x: 512, startPoint y: 229, endPoint x: 445, endPoint y: 230, distance: 66.9
click at [445, 230] on div "Types Drugs Item option Artemeter 80mg/ml inj (unbranded), selected. 0 results …" at bounding box center [681, 214] width 828 height 68
type input "ANORO"
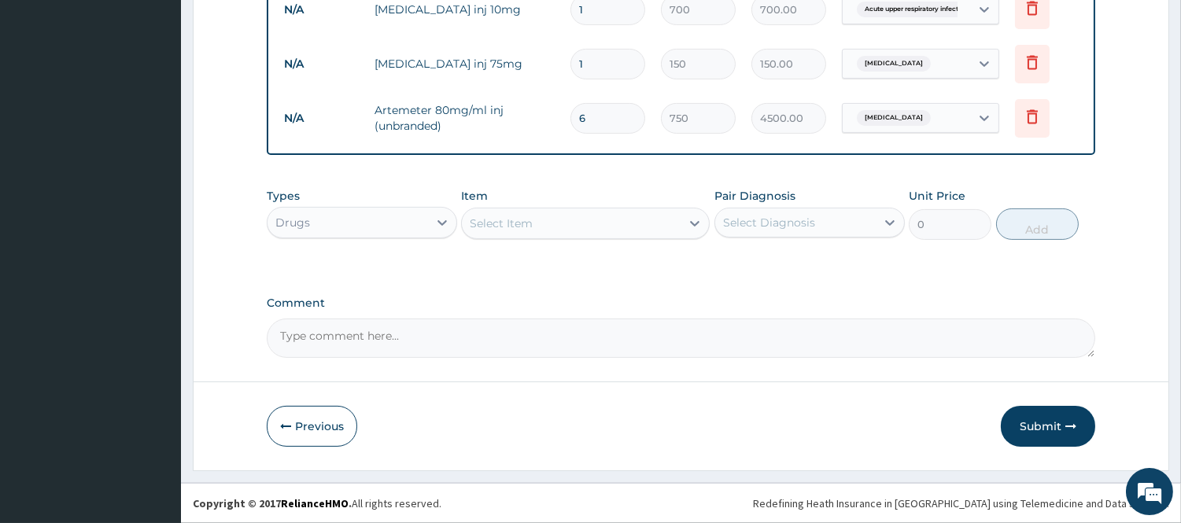
drag, startPoint x: 539, startPoint y: 213, endPoint x: 513, endPoint y: 223, distance: 27.9
click at [513, 223] on div "Select Item" at bounding box center [571, 223] width 219 height 25
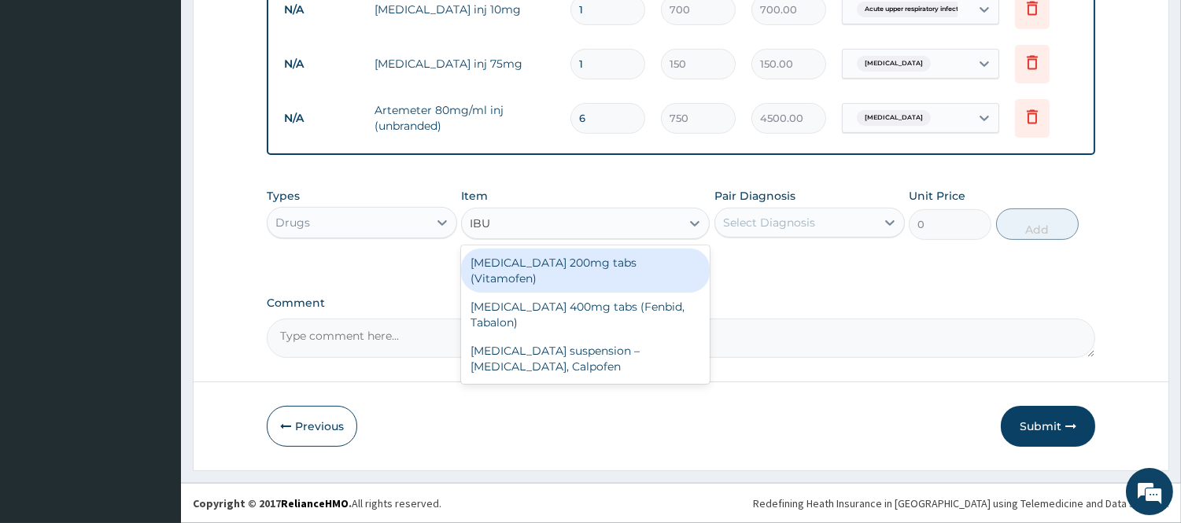
type input "IBUP"
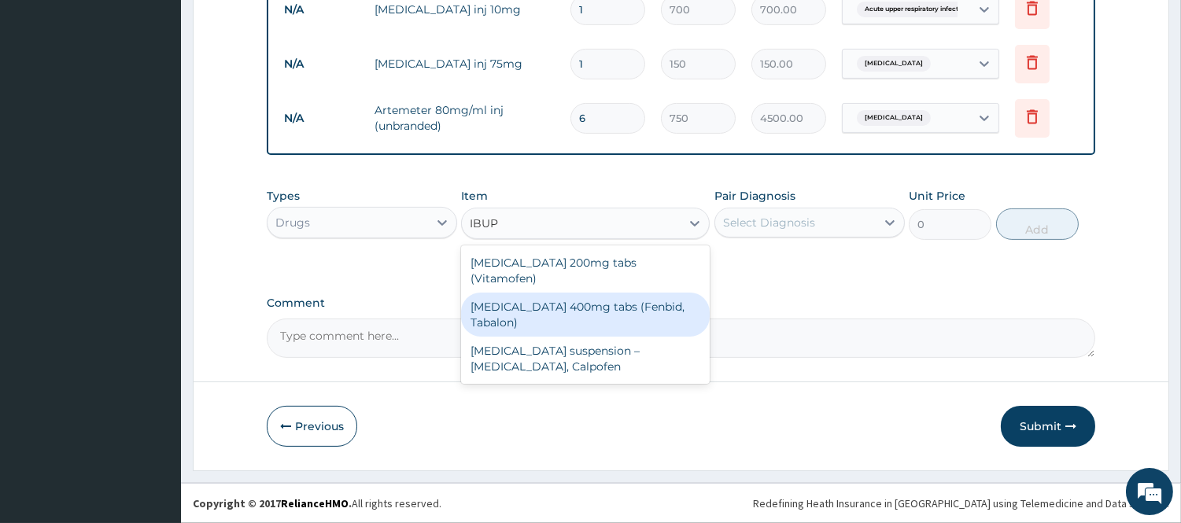
drag, startPoint x: 576, startPoint y: 288, endPoint x: 595, endPoint y: 292, distance: 19.3
click at [576, 293] on div "Ibuprofen 400mg tabs (Fenbid, Tabalon)" at bounding box center [585, 315] width 249 height 44
type input "45.5"
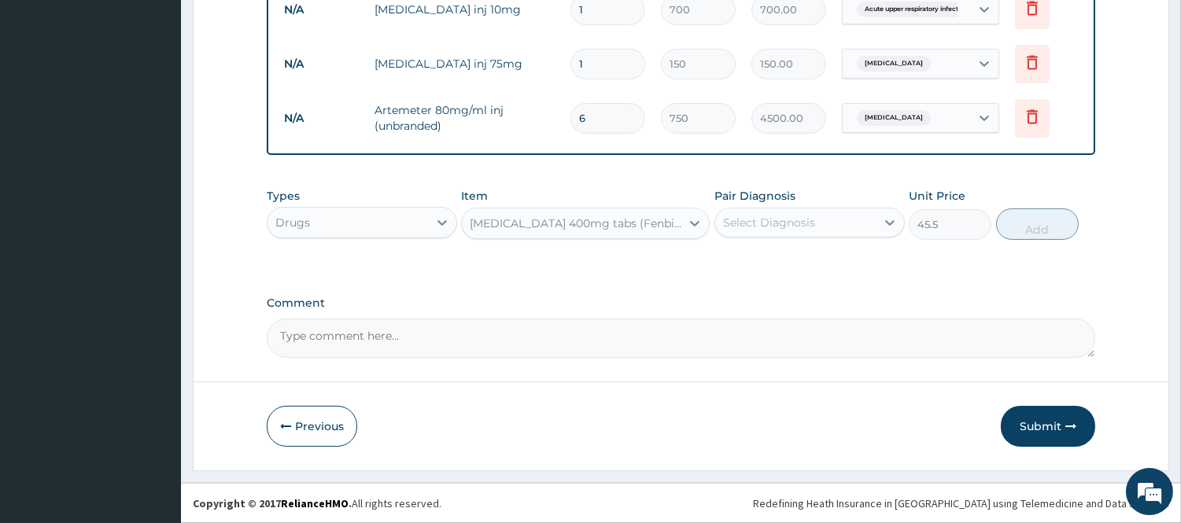
click at [750, 227] on div "Select Diagnosis" at bounding box center [769, 223] width 92 height 16
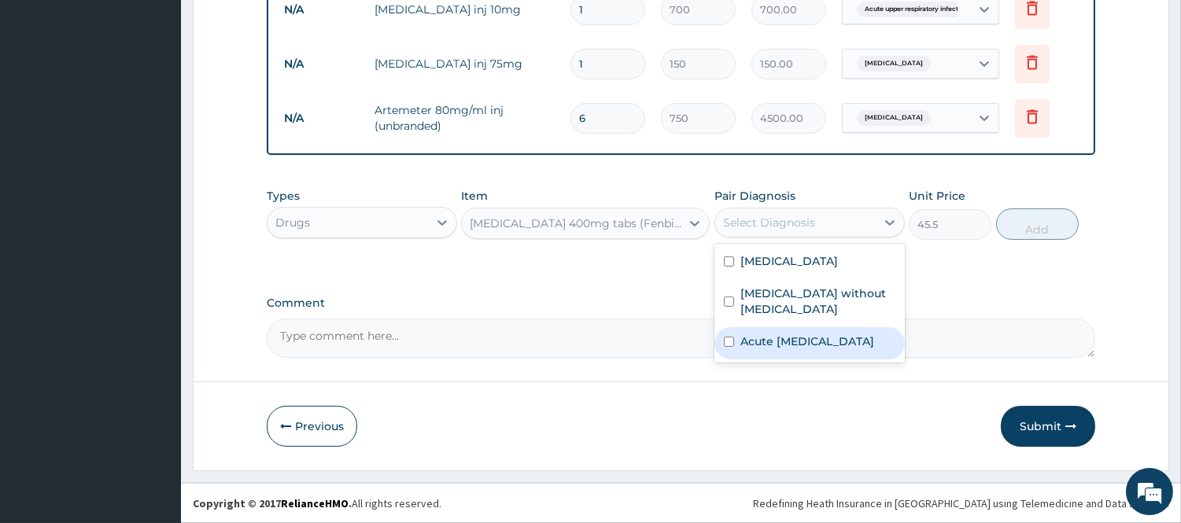
click at [751, 334] on label "Acute upper respiratory infection" at bounding box center [807, 342] width 134 height 16
checkbox input "true"
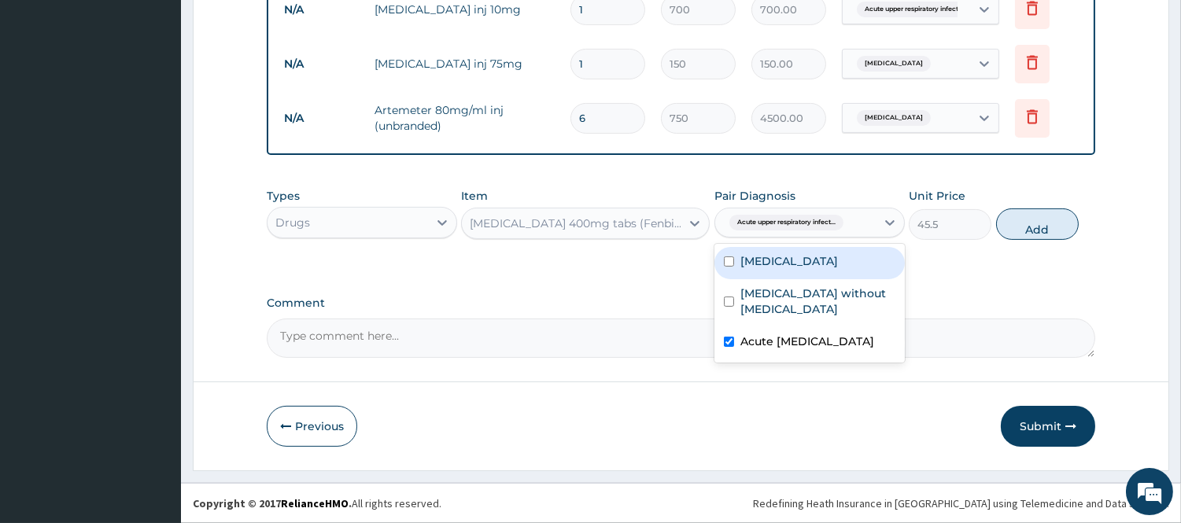
drag, startPoint x: 729, startPoint y: 265, endPoint x: 862, endPoint y: 252, distance: 133.6
click at [732, 265] on input "checkbox" at bounding box center [729, 261] width 10 height 10
checkbox input "true"
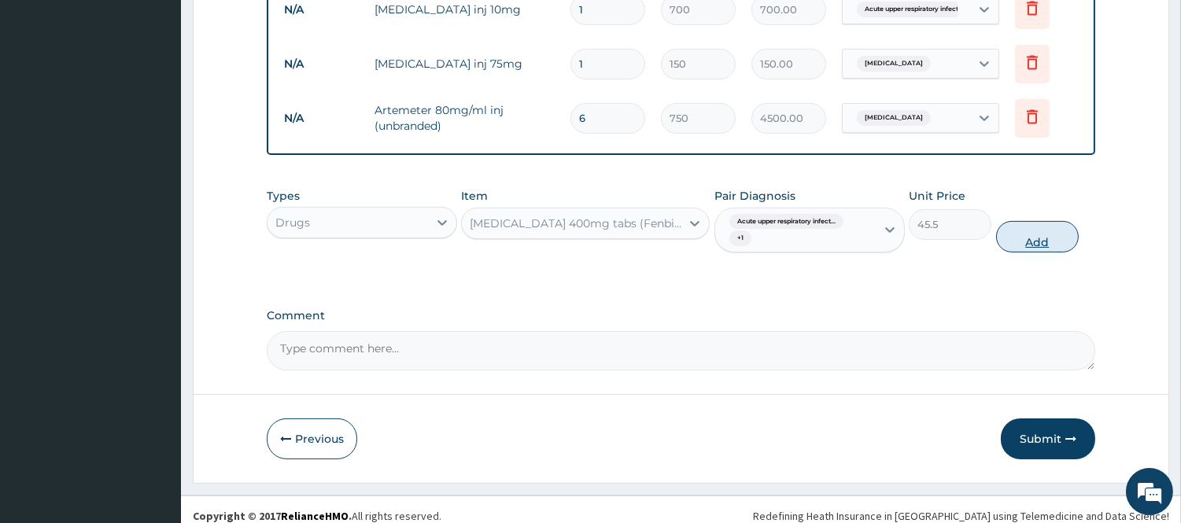
click at [1051, 245] on button "Add" at bounding box center [1037, 236] width 83 height 31
type input "0"
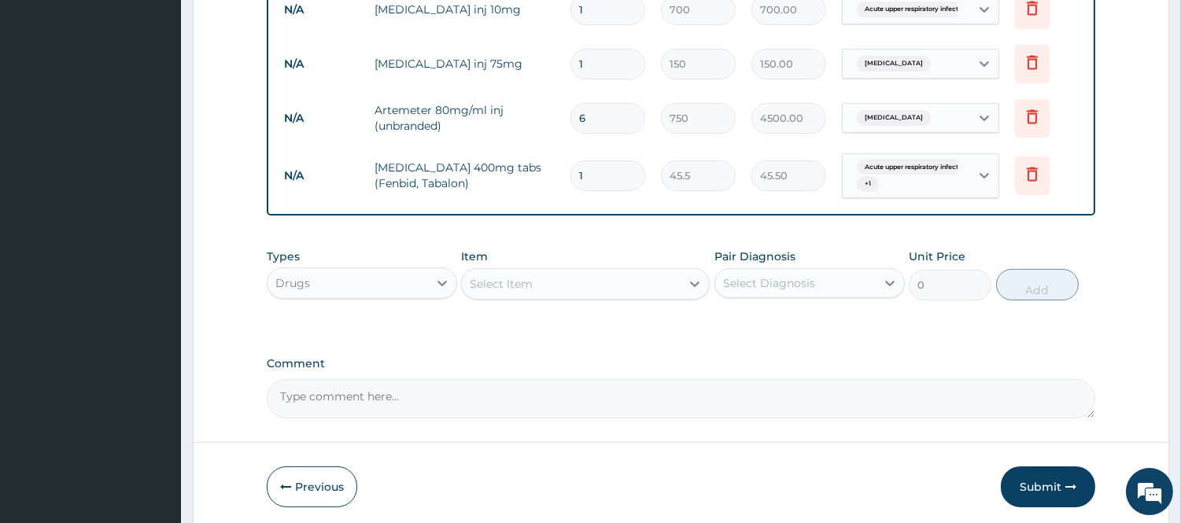
drag, startPoint x: 598, startPoint y: 183, endPoint x: 548, endPoint y: 184, distance: 49.6
click at [596, 183] on input "1" at bounding box center [607, 176] width 75 height 31
type input "10"
type input "455.00"
type input "10"
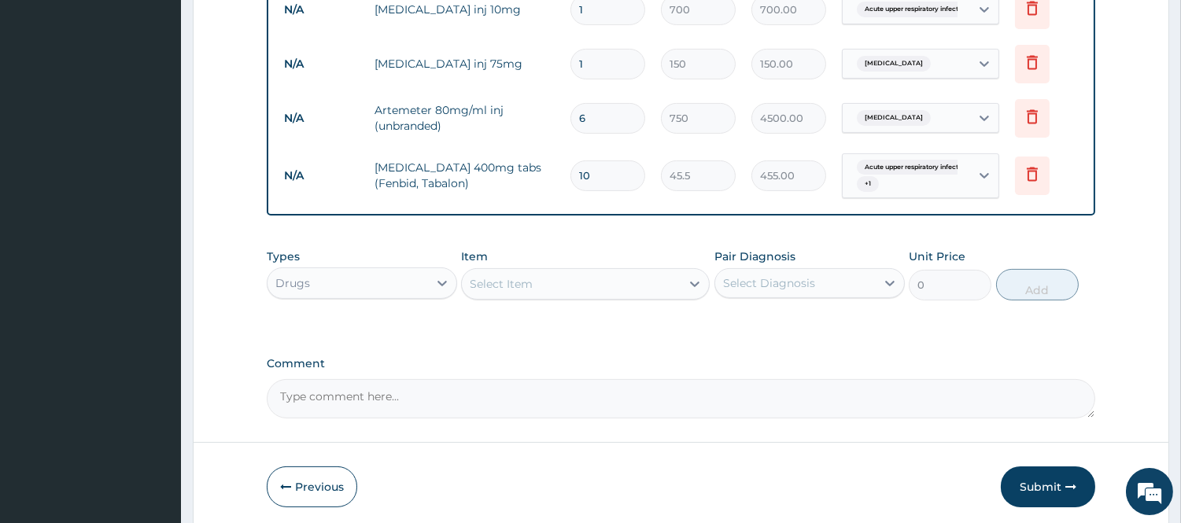
click at [521, 296] on div "Select Item" at bounding box center [571, 283] width 219 height 25
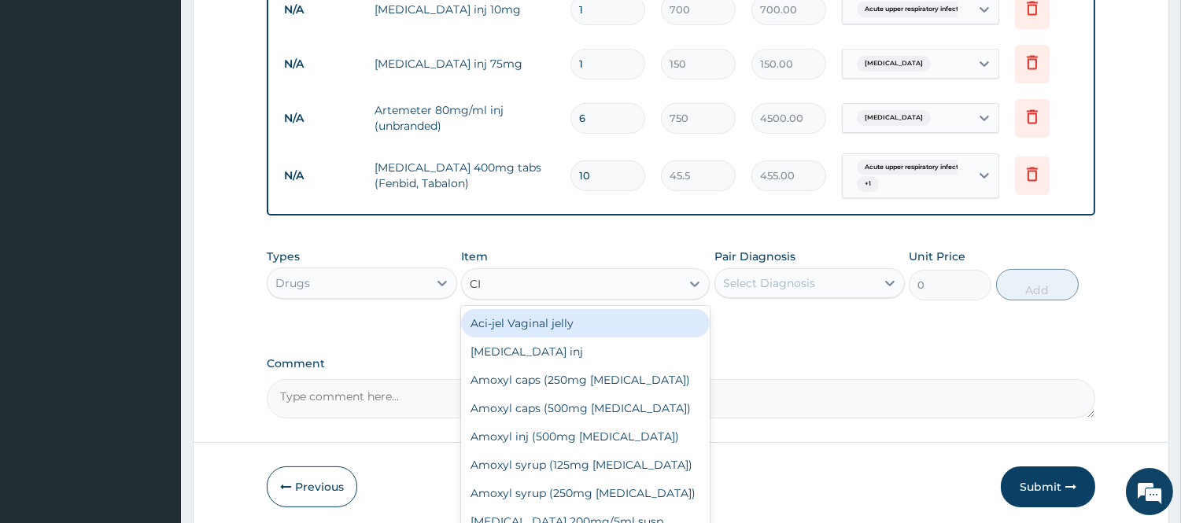
type input "CIP"
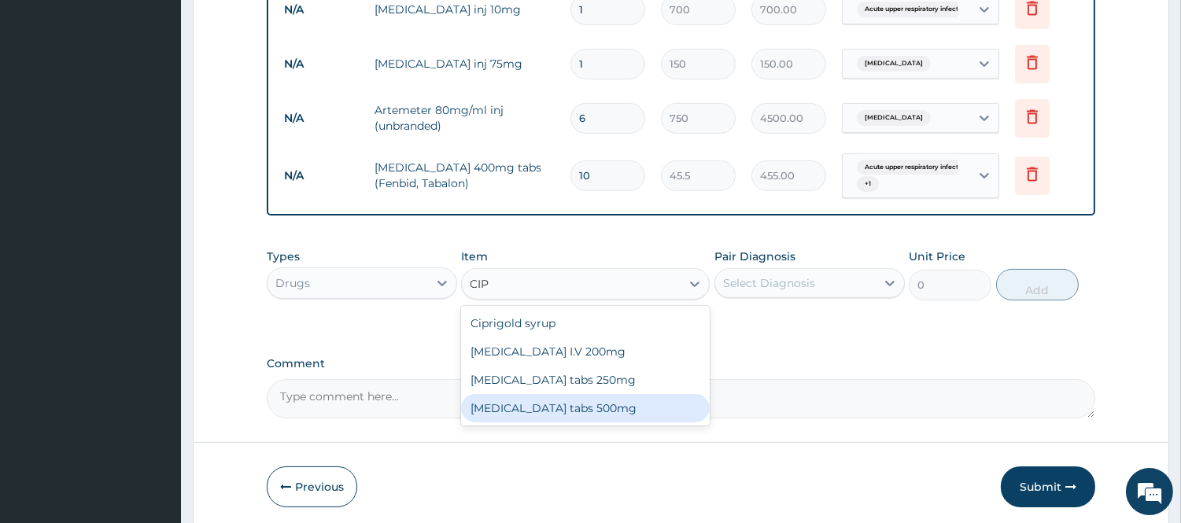
drag, startPoint x: 586, startPoint y: 404, endPoint x: 683, endPoint y: 375, distance: 101.1
click at [591, 405] on div "Ciproxin tabs 500mg" at bounding box center [585, 408] width 249 height 28
type input "450"
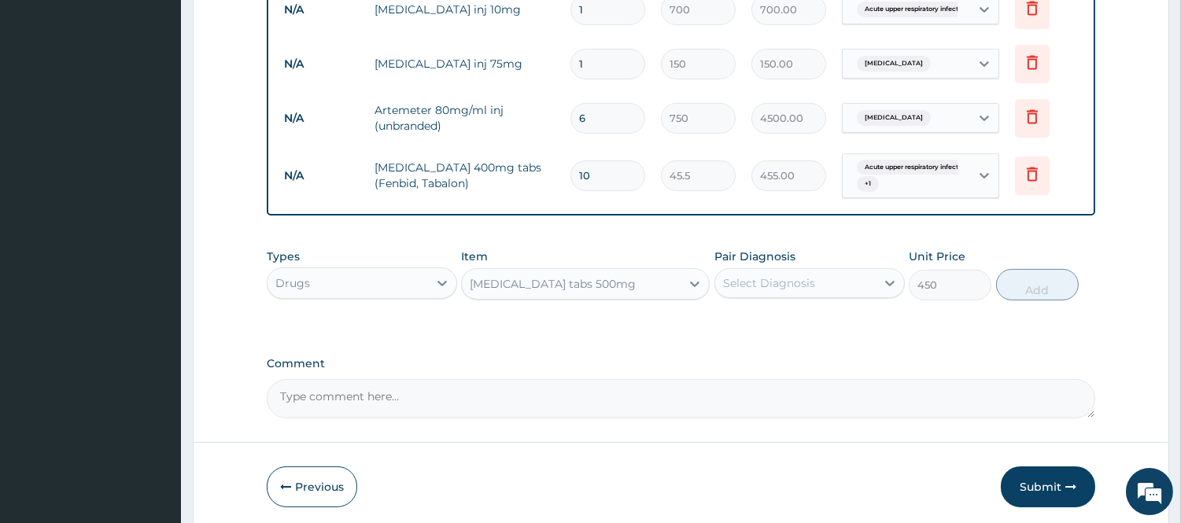
click at [769, 295] on div "Select Diagnosis" at bounding box center [795, 283] width 161 height 25
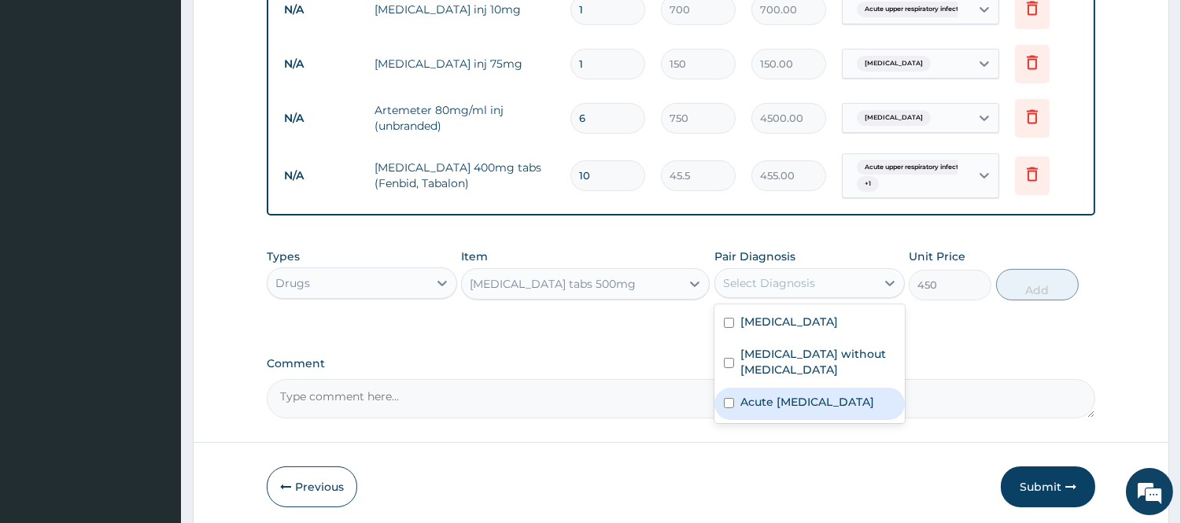
click at [746, 394] on label "Acute upper respiratory infection" at bounding box center [807, 402] width 134 height 16
checkbox input "true"
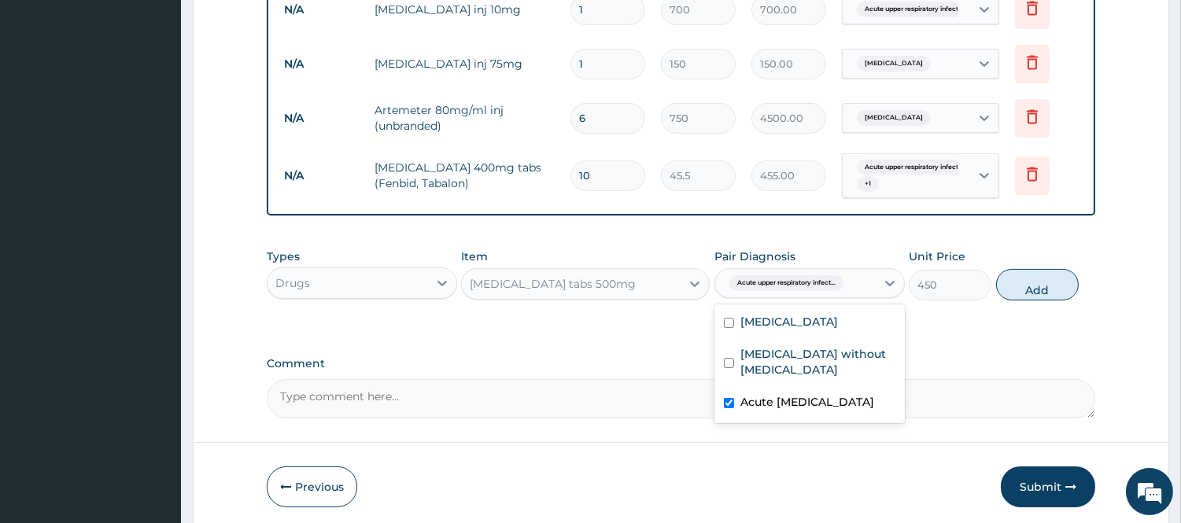
drag, startPoint x: 1041, startPoint y: 278, endPoint x: 804, endPoint y: 122, distance: 283.5
click at [1041, 277] on button "Add" at bounding box center [1037, 284] width 83 height 31
type input "0"
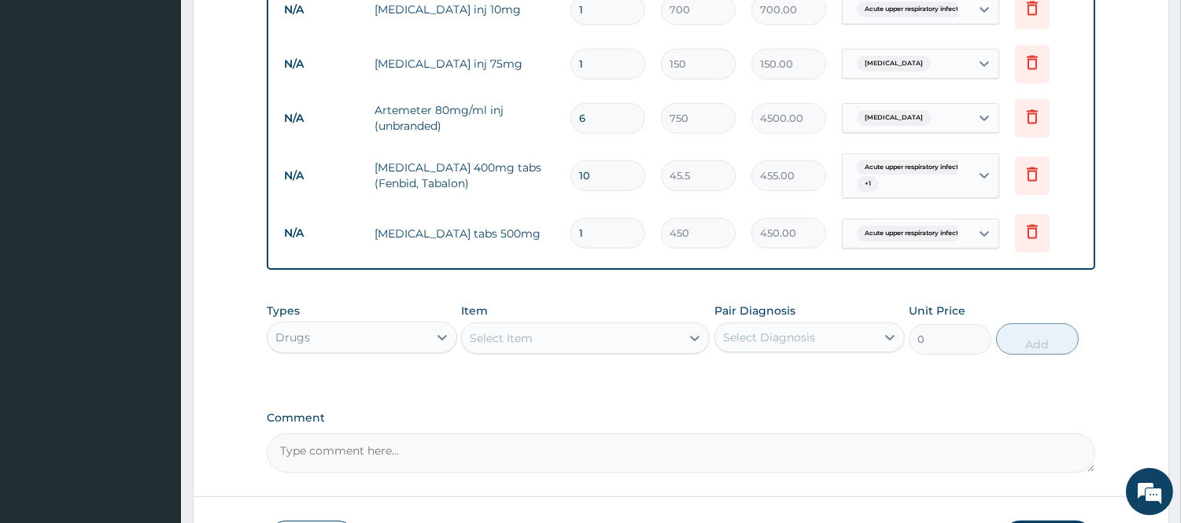
type input "10"
type input "4500.00"
type input "10"
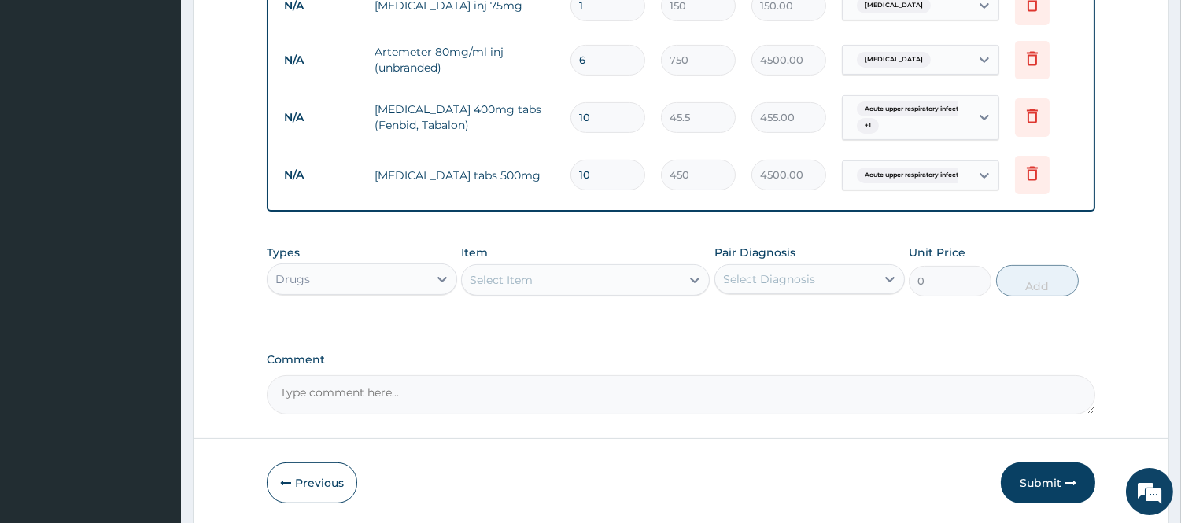
scroll to position [895, 0]
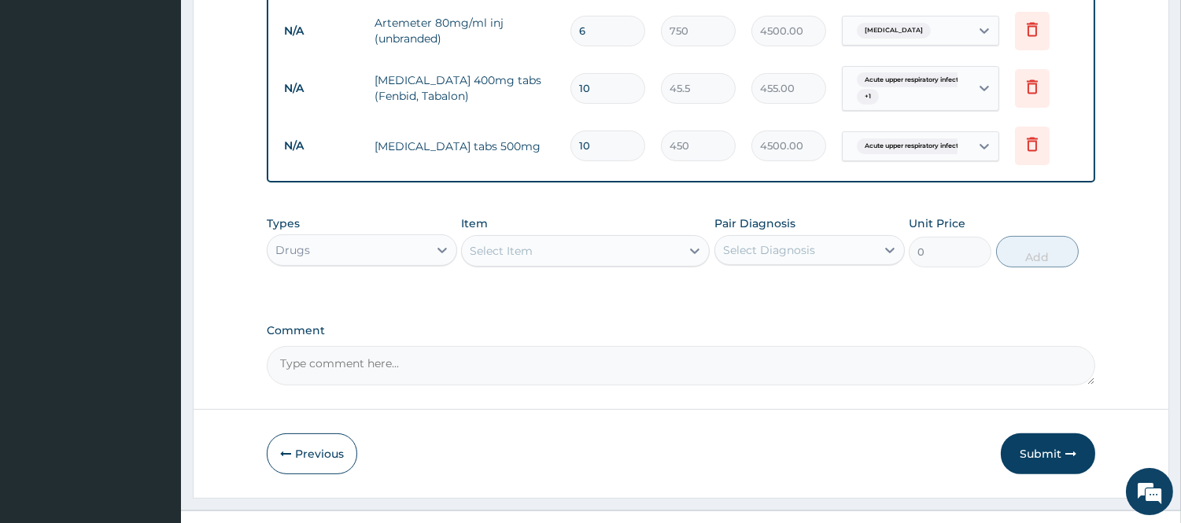
click at [543, 252] on div "Select Item" at bounding box center [571, 250] width 219 height 25
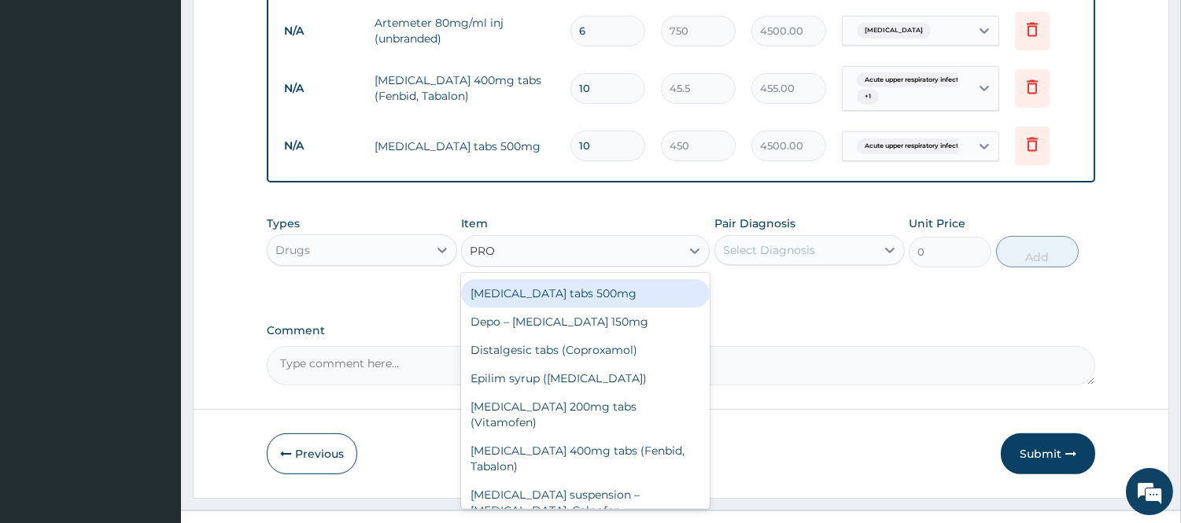
scroll to position [87, 0]
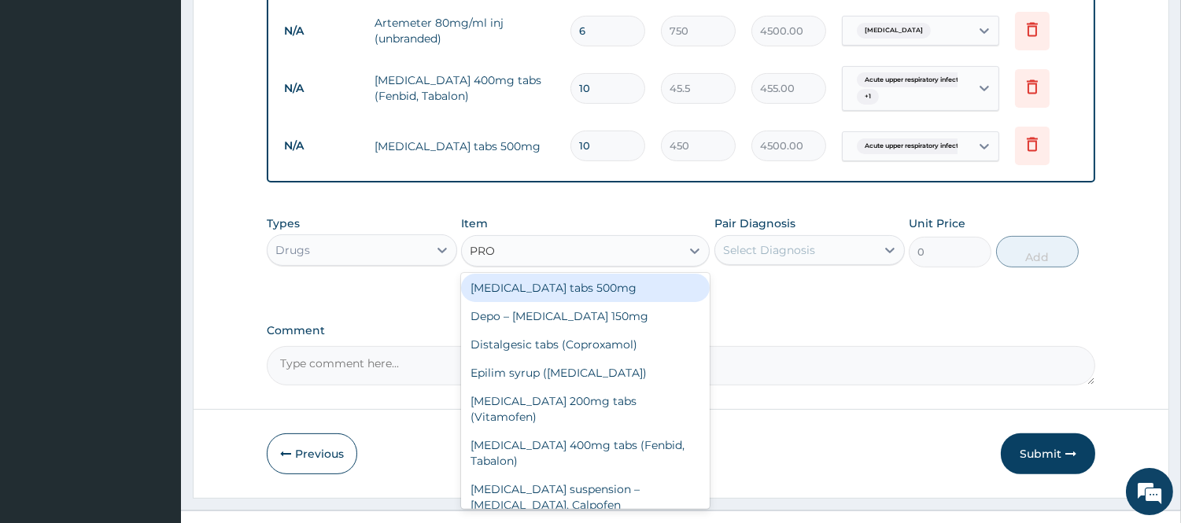
type input "PRO"
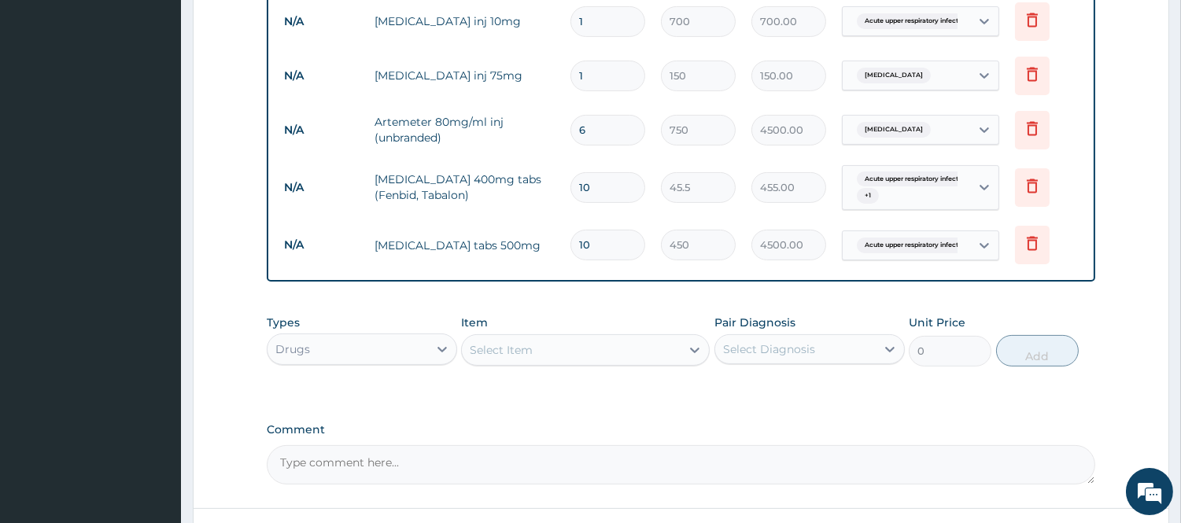
scroll to position [895, 0]
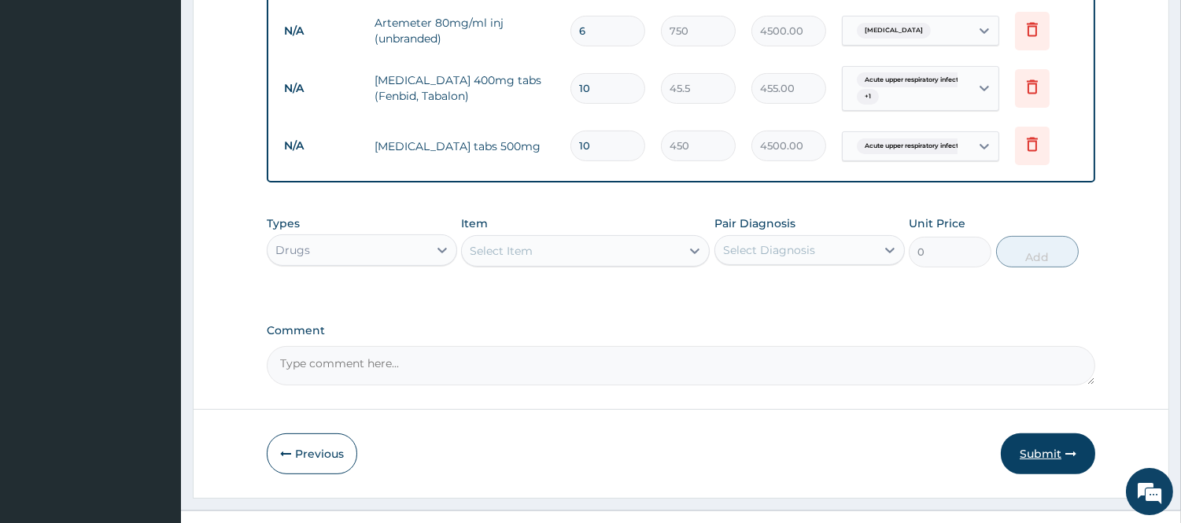
click at [1033, 457] on button "Submit" at bounding box center [1048, 454] width 94 height 41
